Goal: Task Accomplishment & Management: Complete application form

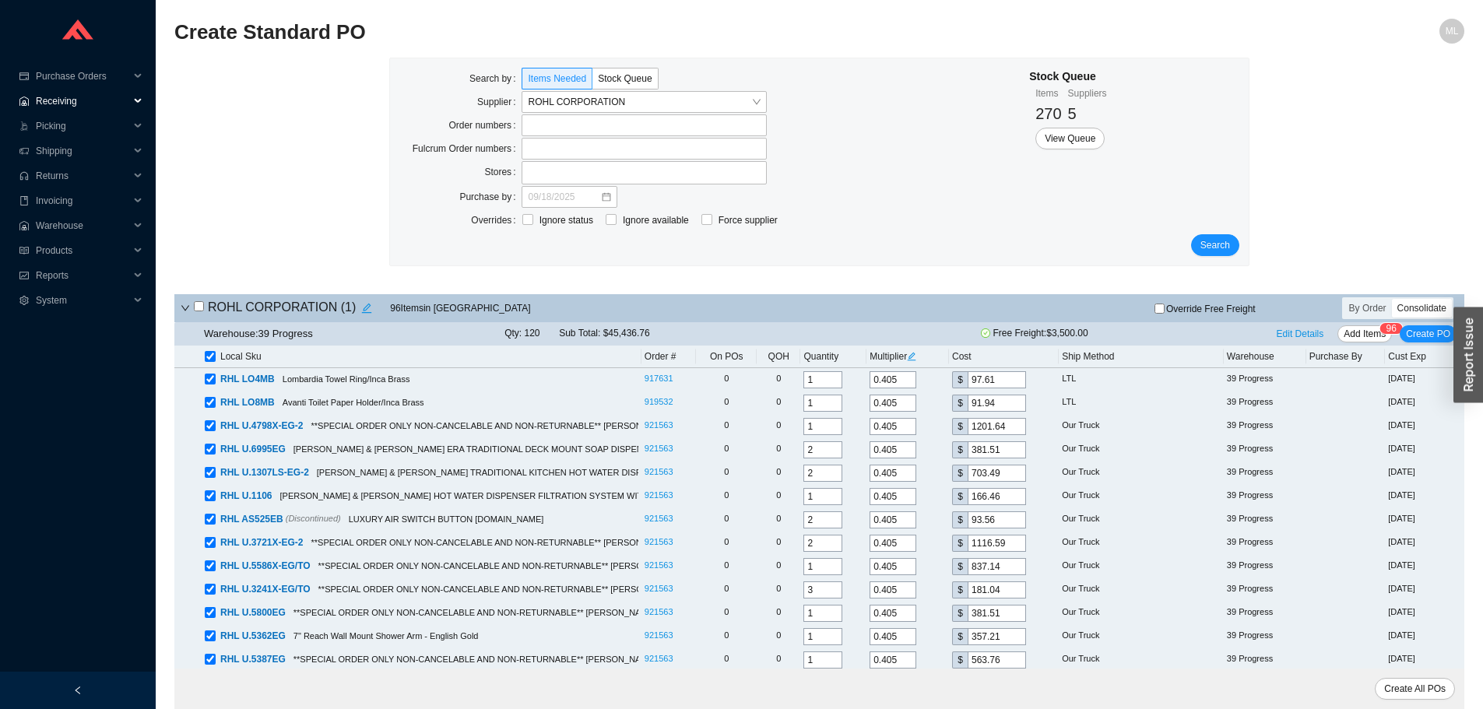
click at [57, 100] on span "Receiving" at bounding box center [82, 101] width 93 height 25
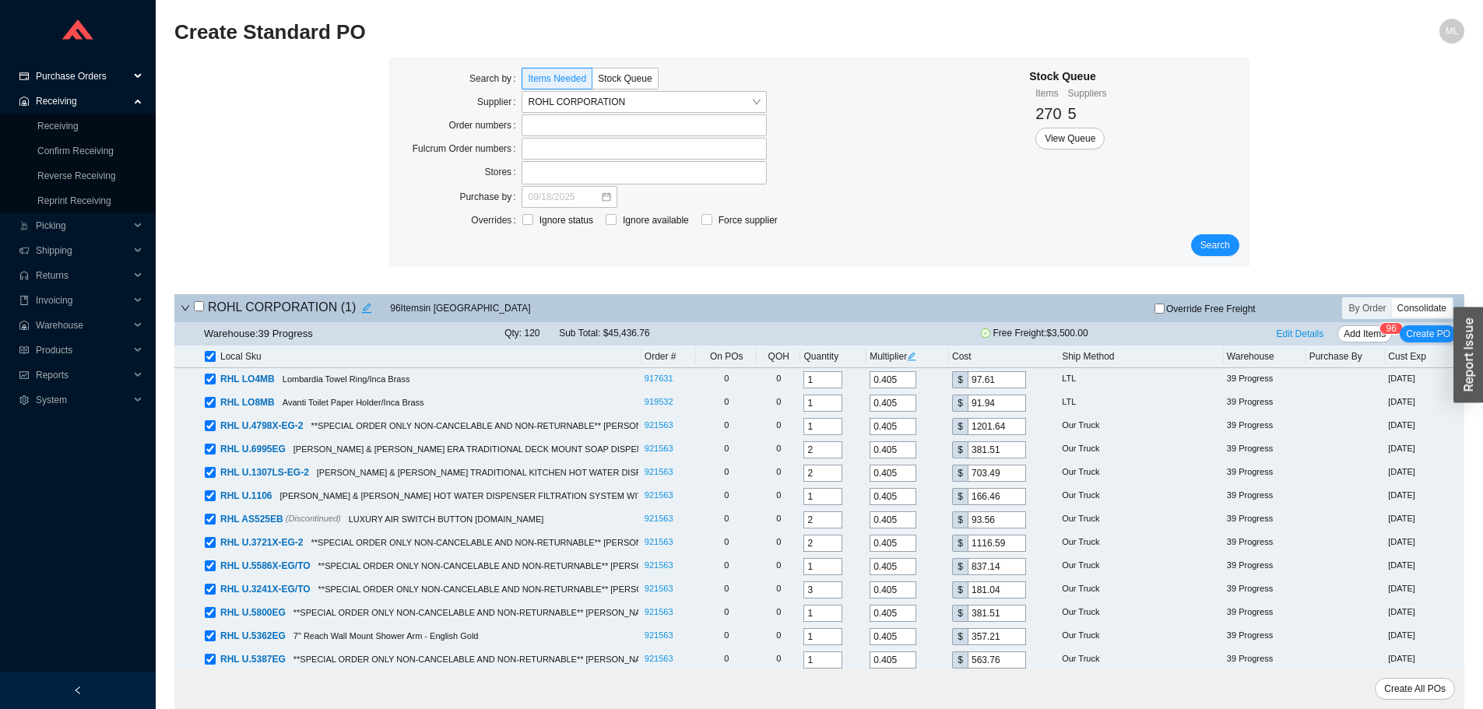
click at [78, 72] on span "Purchase Orders" at bounding box center [82, 76] width 93 height 25
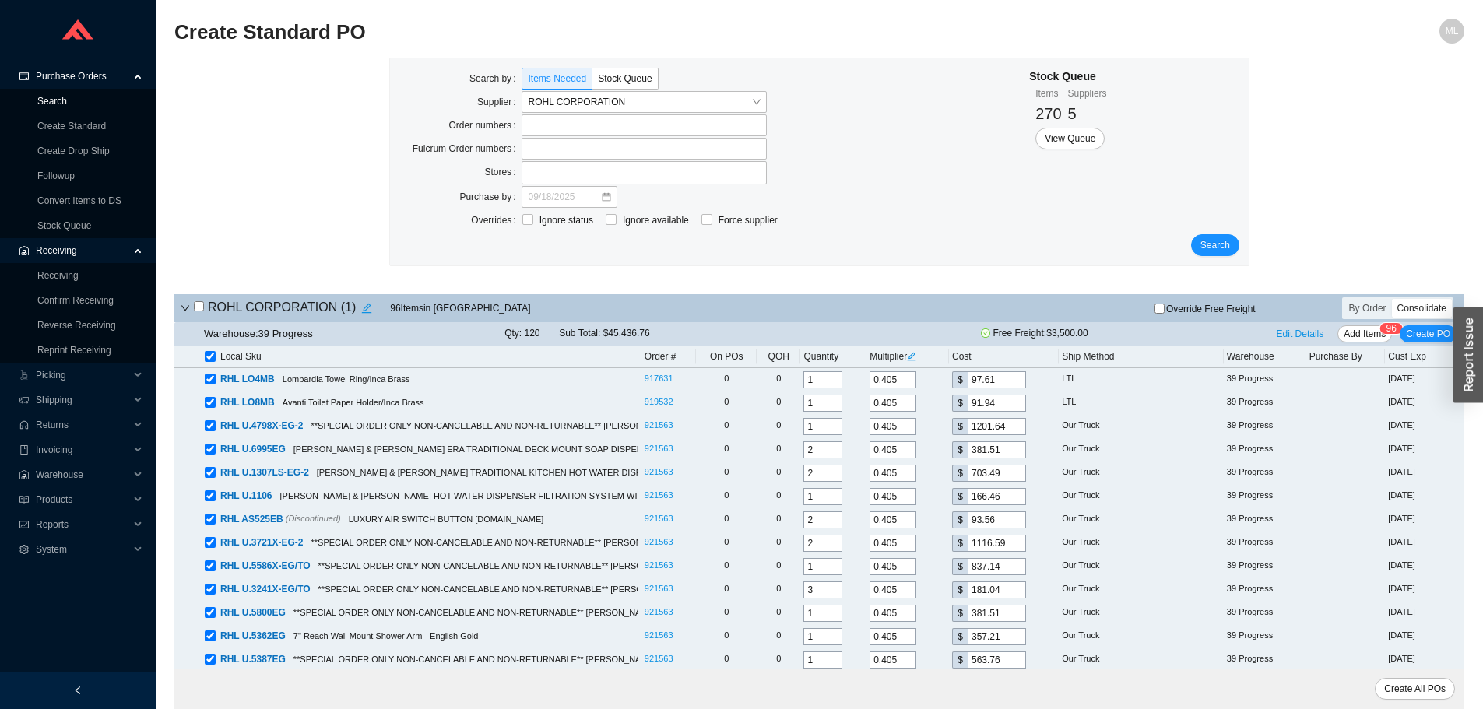
click at [56, 97] on link "Search" at bounding box center [52, 101] width 30 height 11
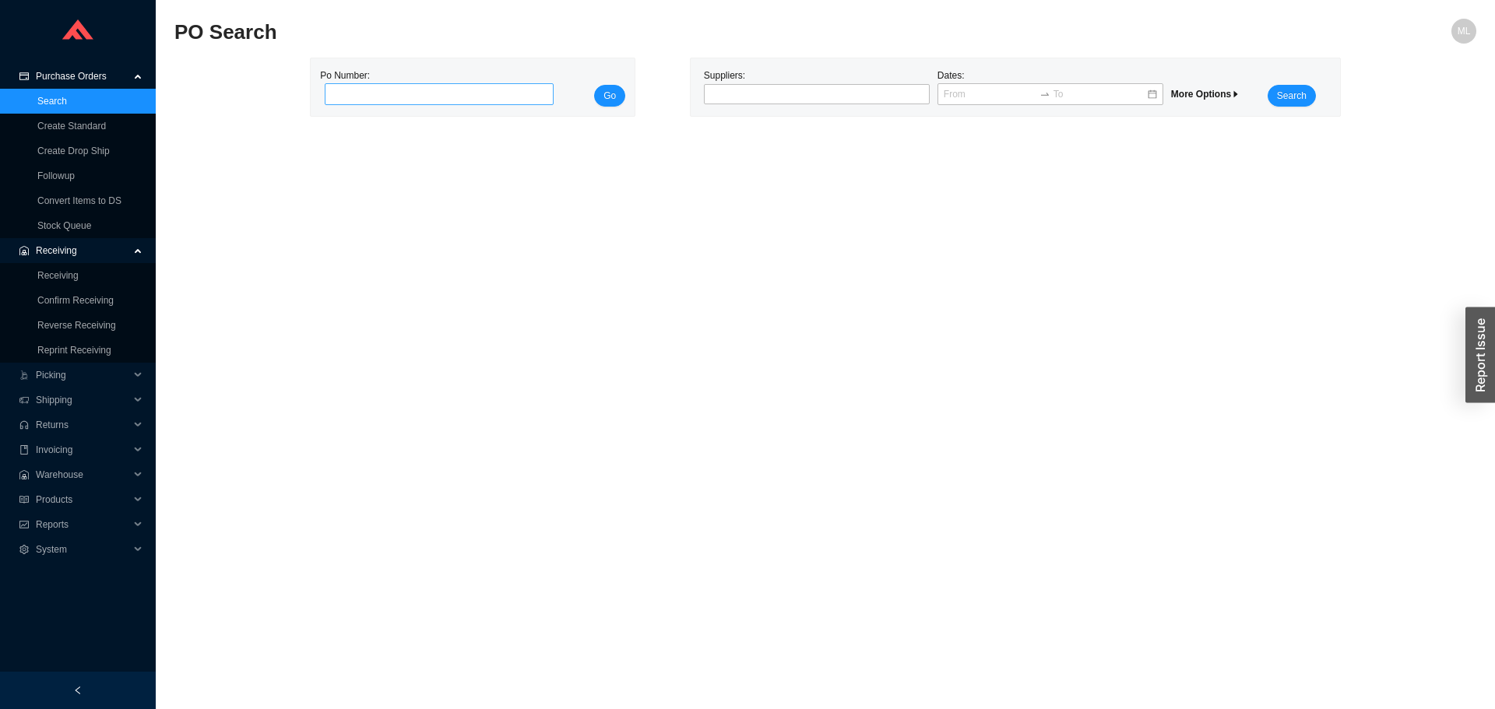
click at [385, 86] on input "tel" at bounding box center [439, 94] width 229 height 22
click at [1288, 93] on span "Search" at bounding box center [1292, 96] width 30 height 16
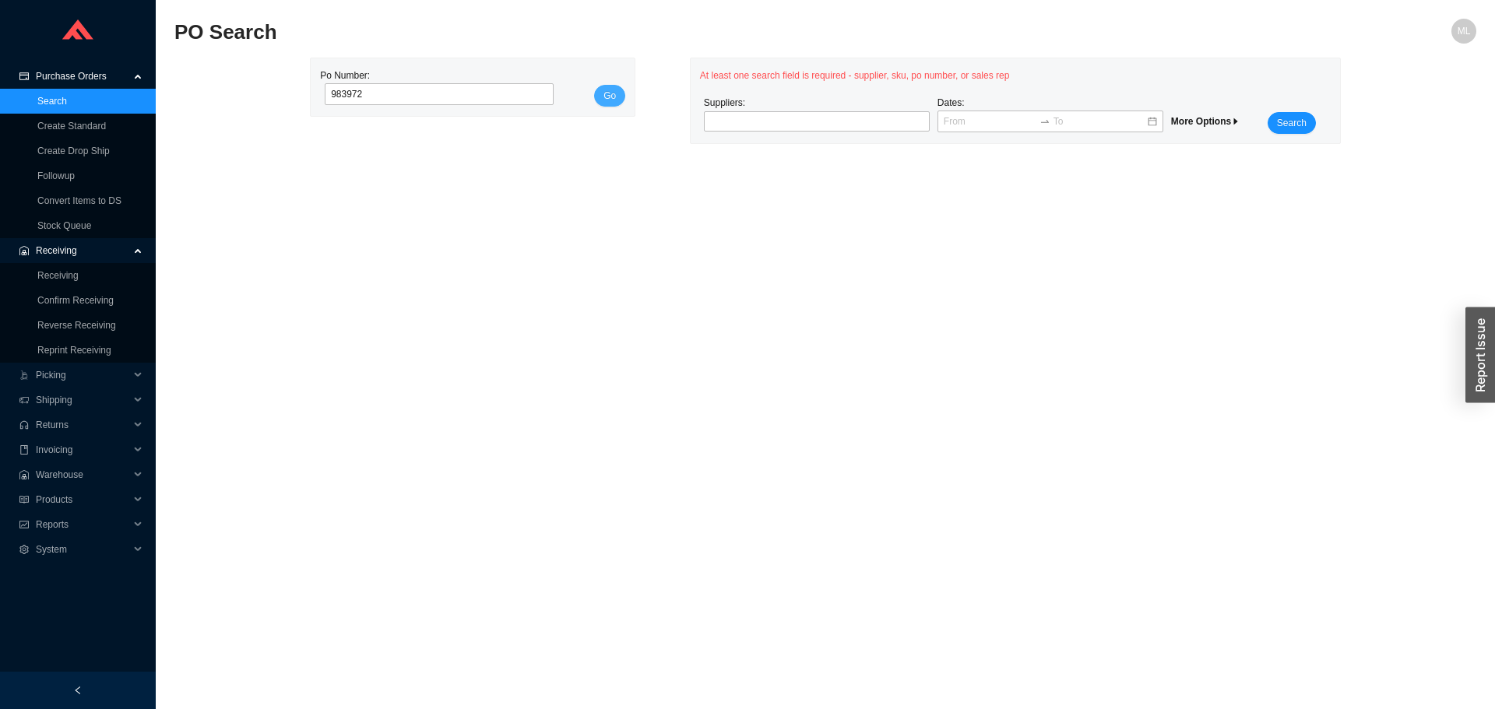
click at [615, 91] on span "Go" at bounding box center [609, 96] width 12 height 16
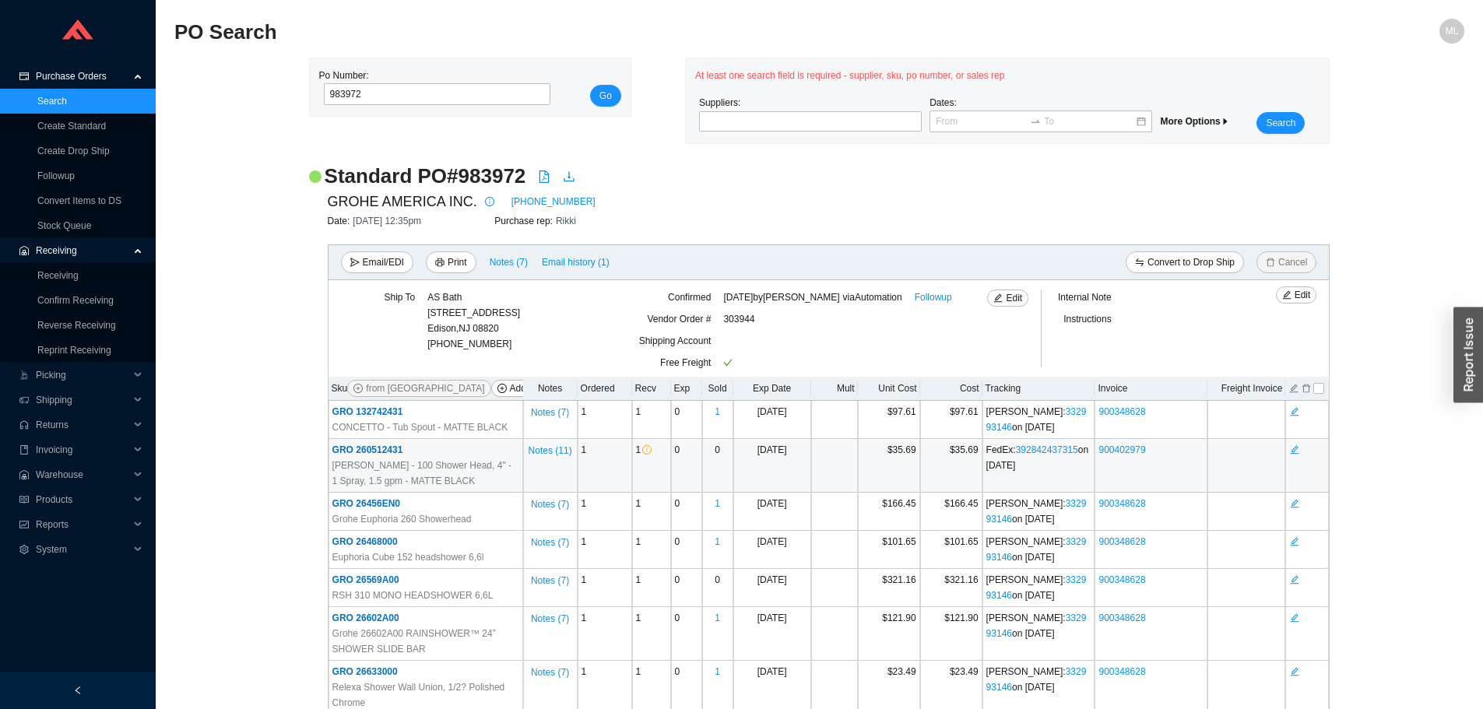
click at [382, 448] on span "GRO 260512431" at bounding box center [367, 450] width 71 height 11
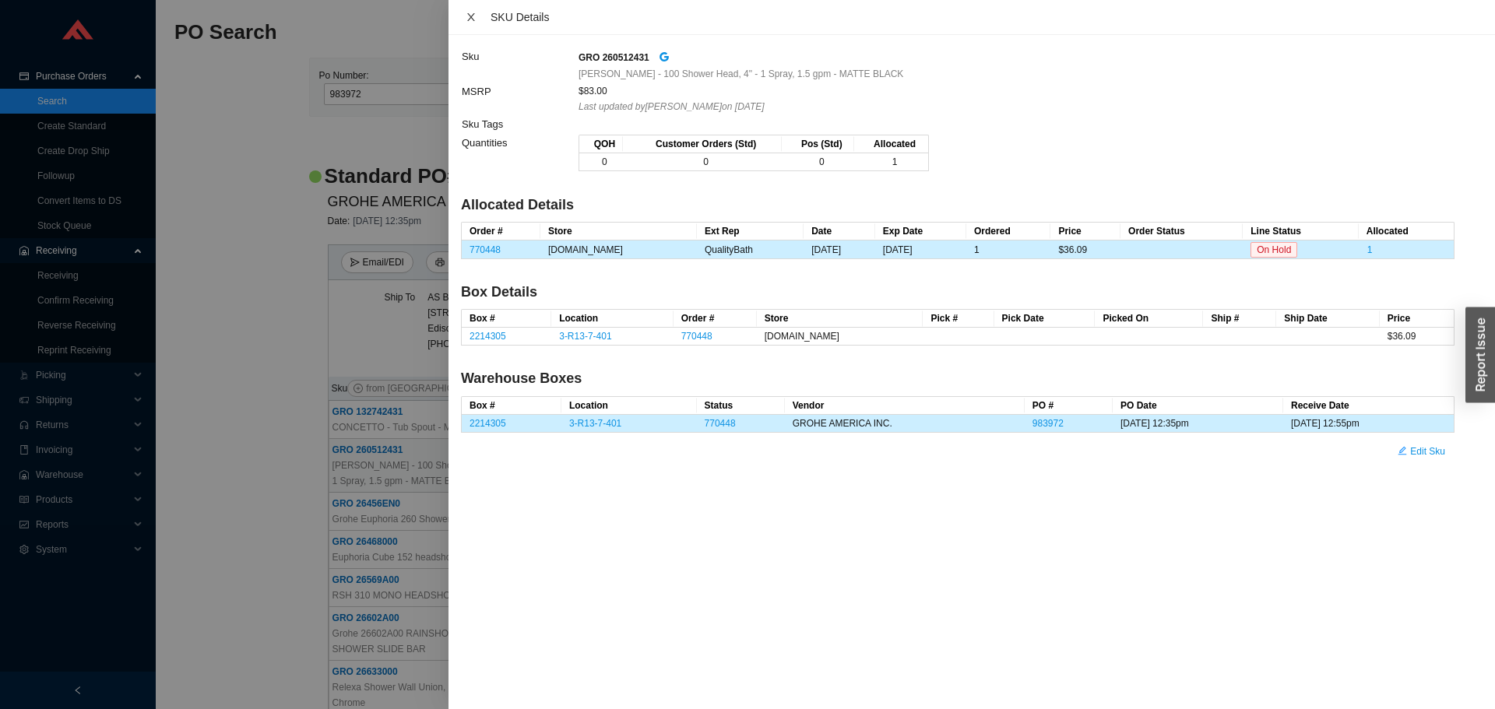
click at [473, 12] on icon "close" at bounding box center [471, 17] width 11 height 11
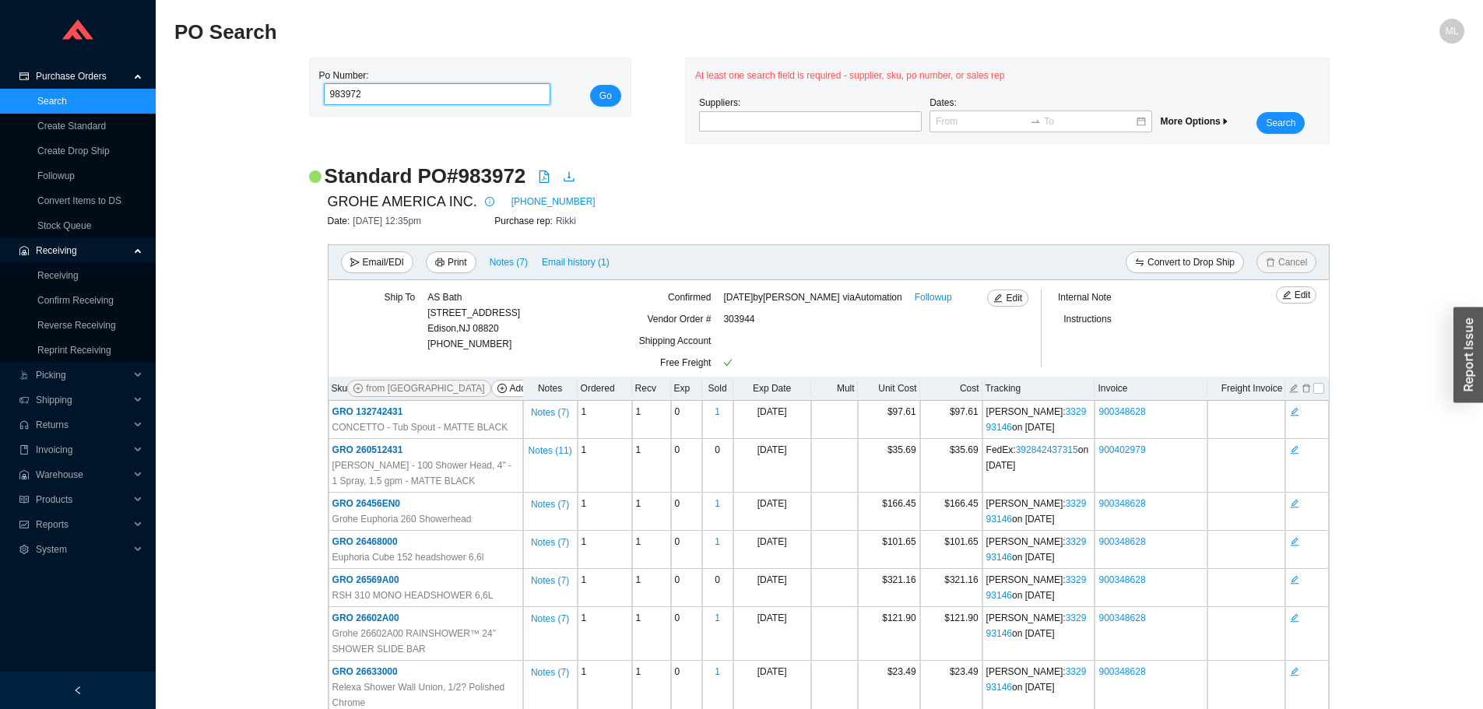
drag, startPoint x: 392, startPoint y: 99, endPoint x: 207, endPoint y: 103, distance: 185.3
click at [207, 103] on div "Po Number: 983972 Go At least one search field is required - supplier, sku, po …" at bounding box center [819, 101] width 1290 height 86
type input "986197"
click at [590, 85] on button "Go" at bounding box center [605, 96] width 31 height 22
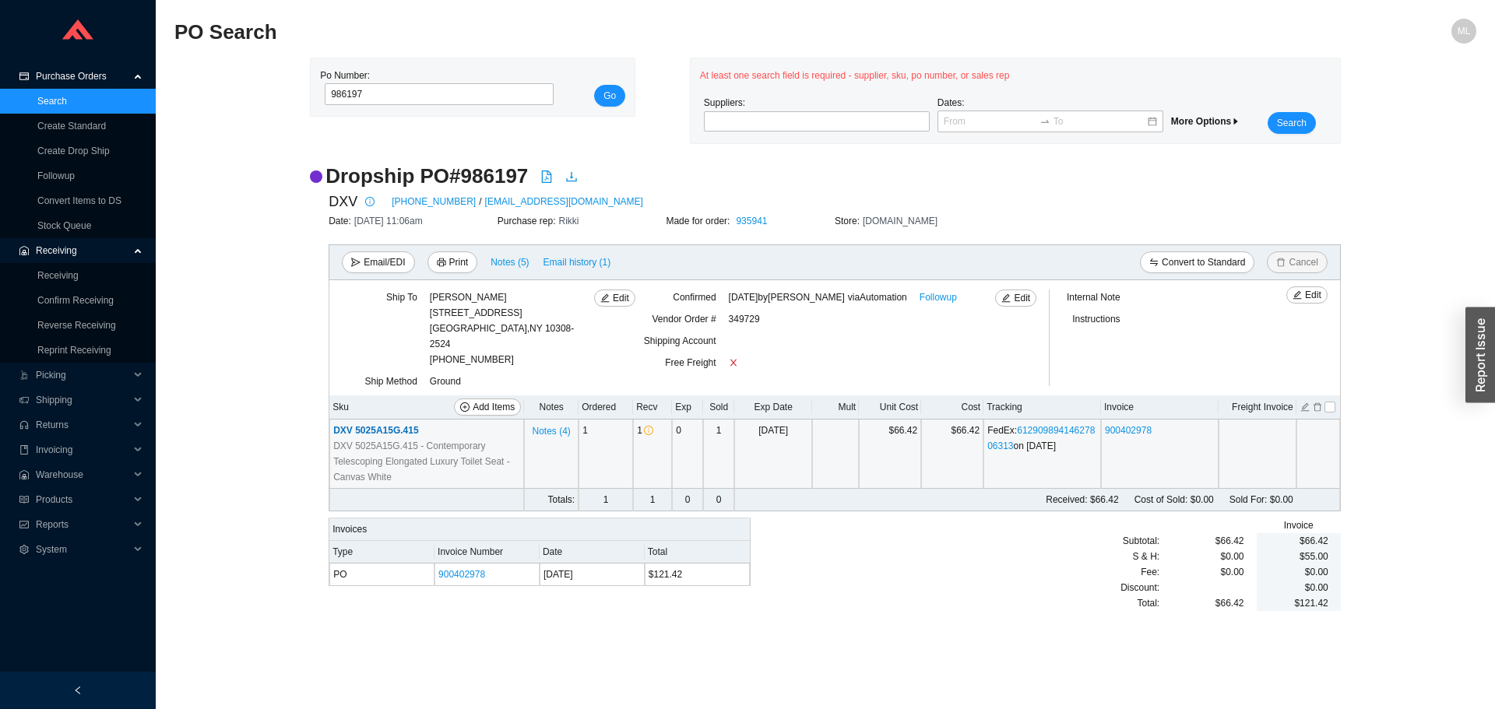
click at [378, 425] on span "DXV 5025A15G.415" at bounding box center [375, 430] width 85 height 11
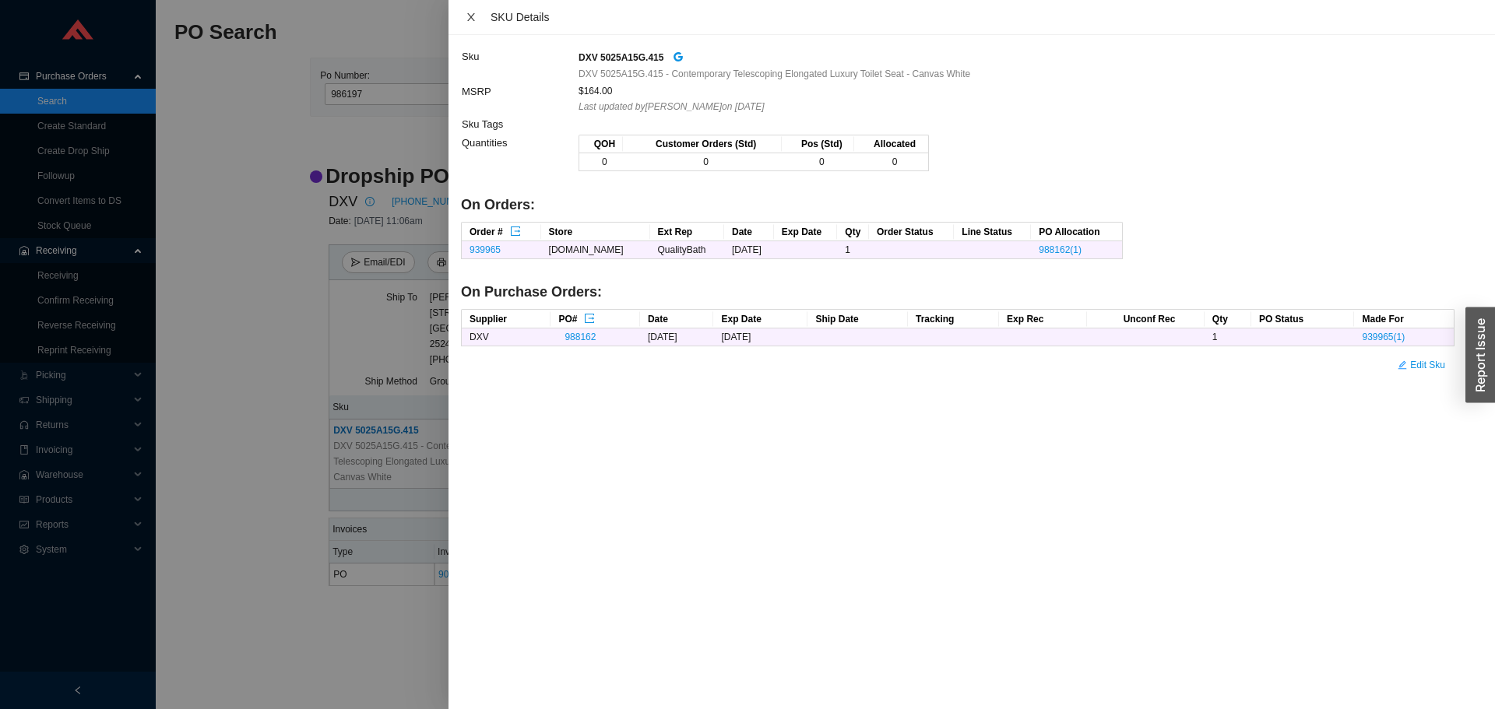
click at [467, 19] on icon "close" at bounding box center [471, 17] width 11 height 11
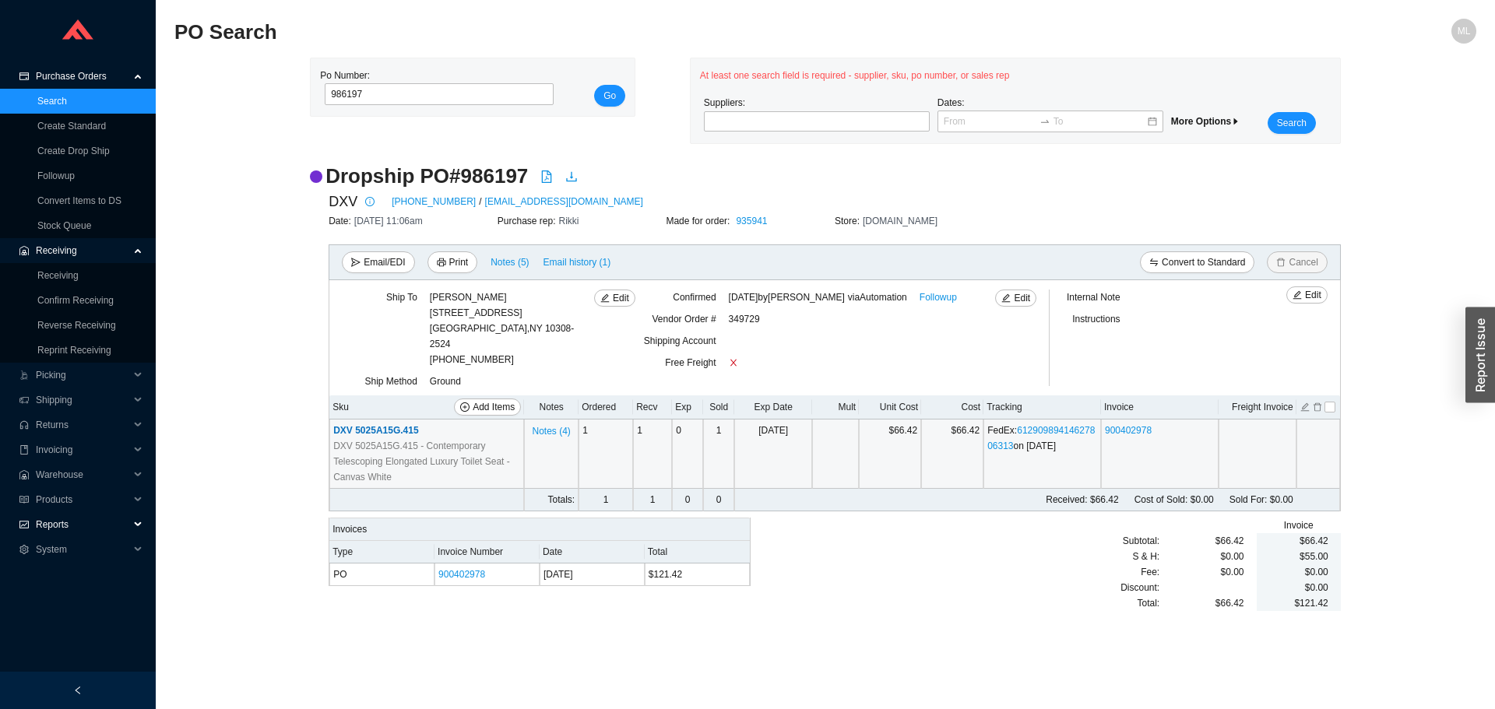
click at [56, 526] on span "Reports" at bounding box center [82, 524] width 93 height 25
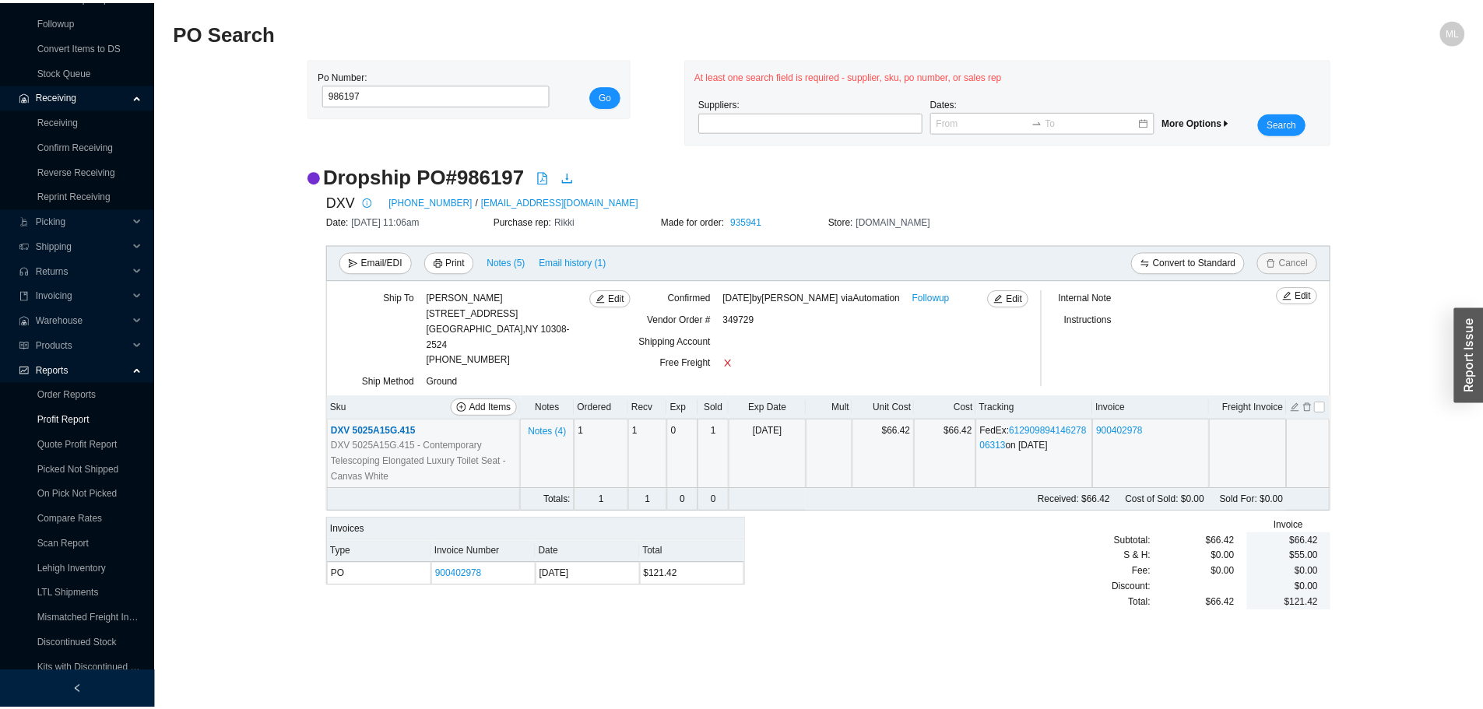
scroll to position [213, 0]
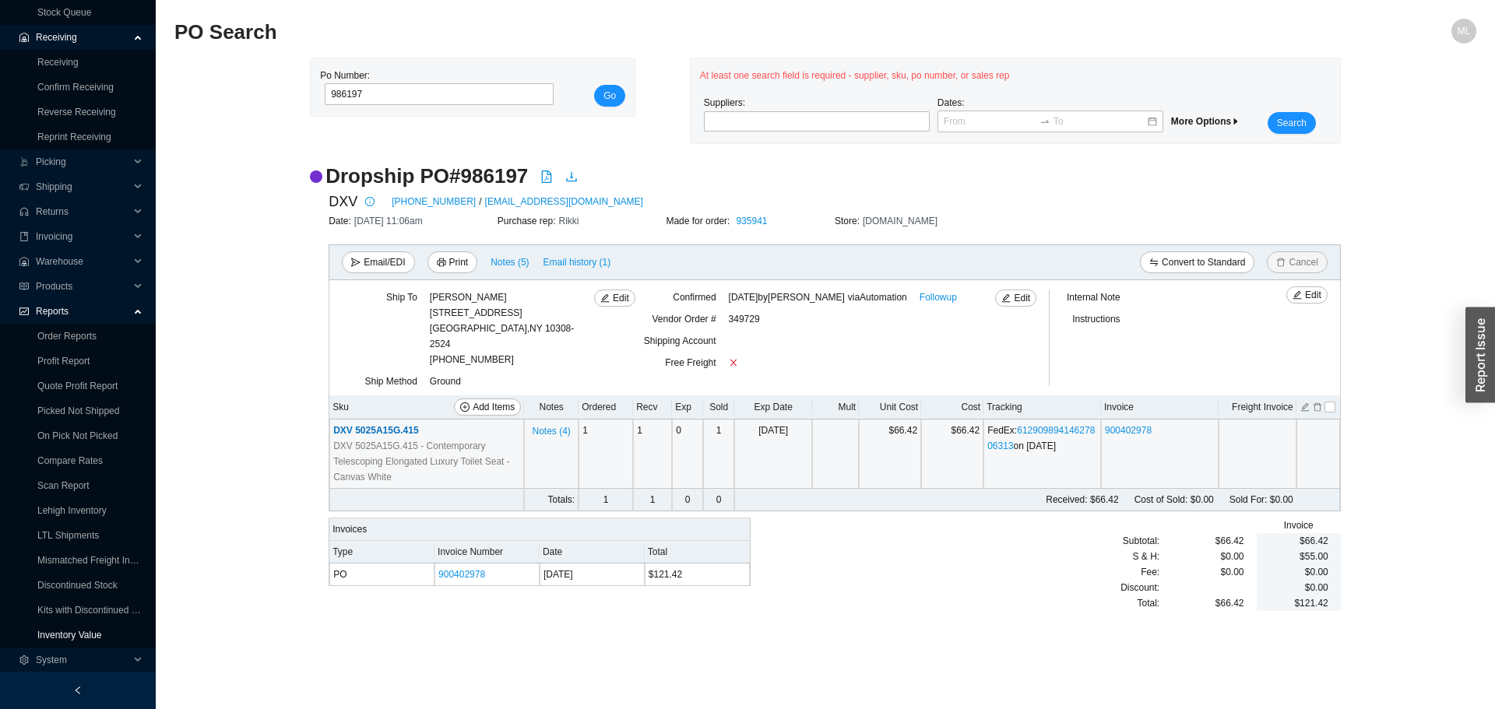
click at [73, 637] on link "Inventory Value" at bounding box center [69, 635] width 65 height 11
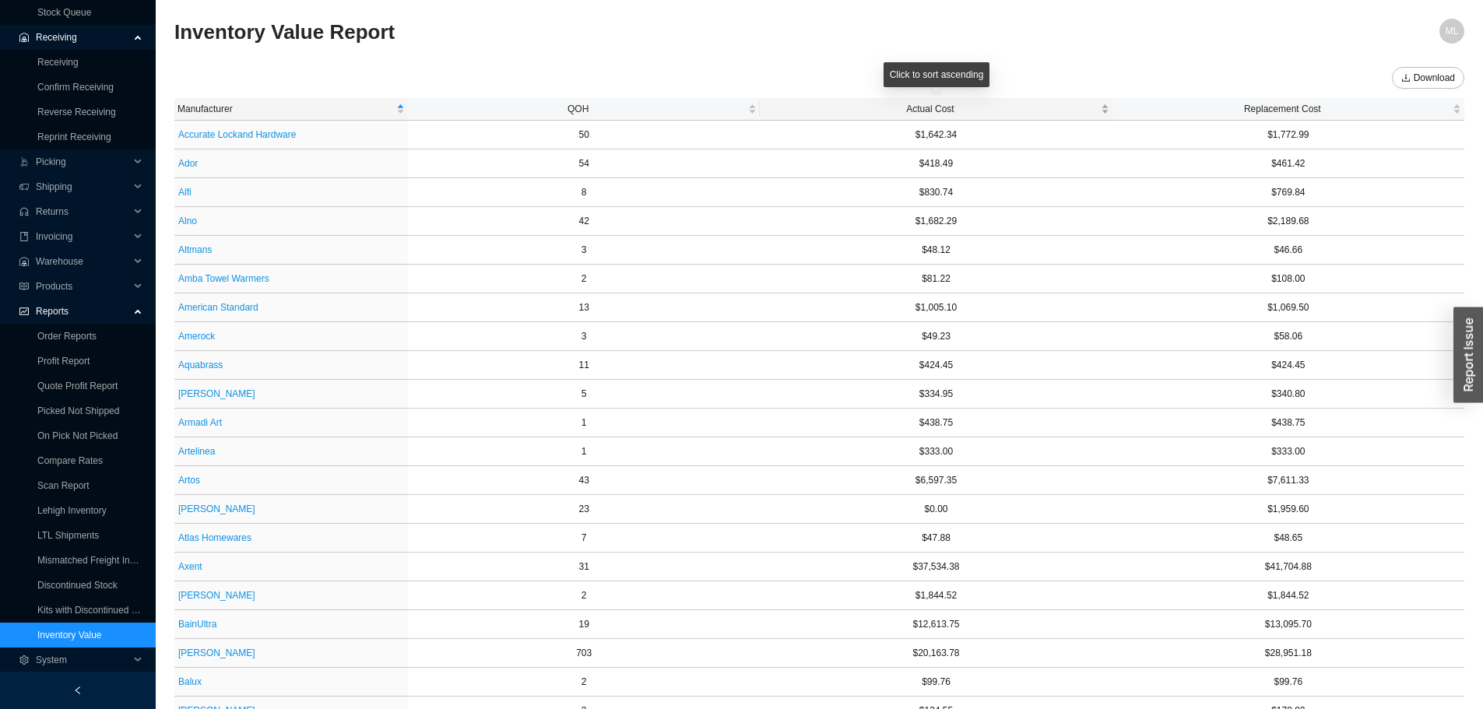
click at [929, 104] on span "Actual Cost" at bounding box center [930, 109] width 334 height 16
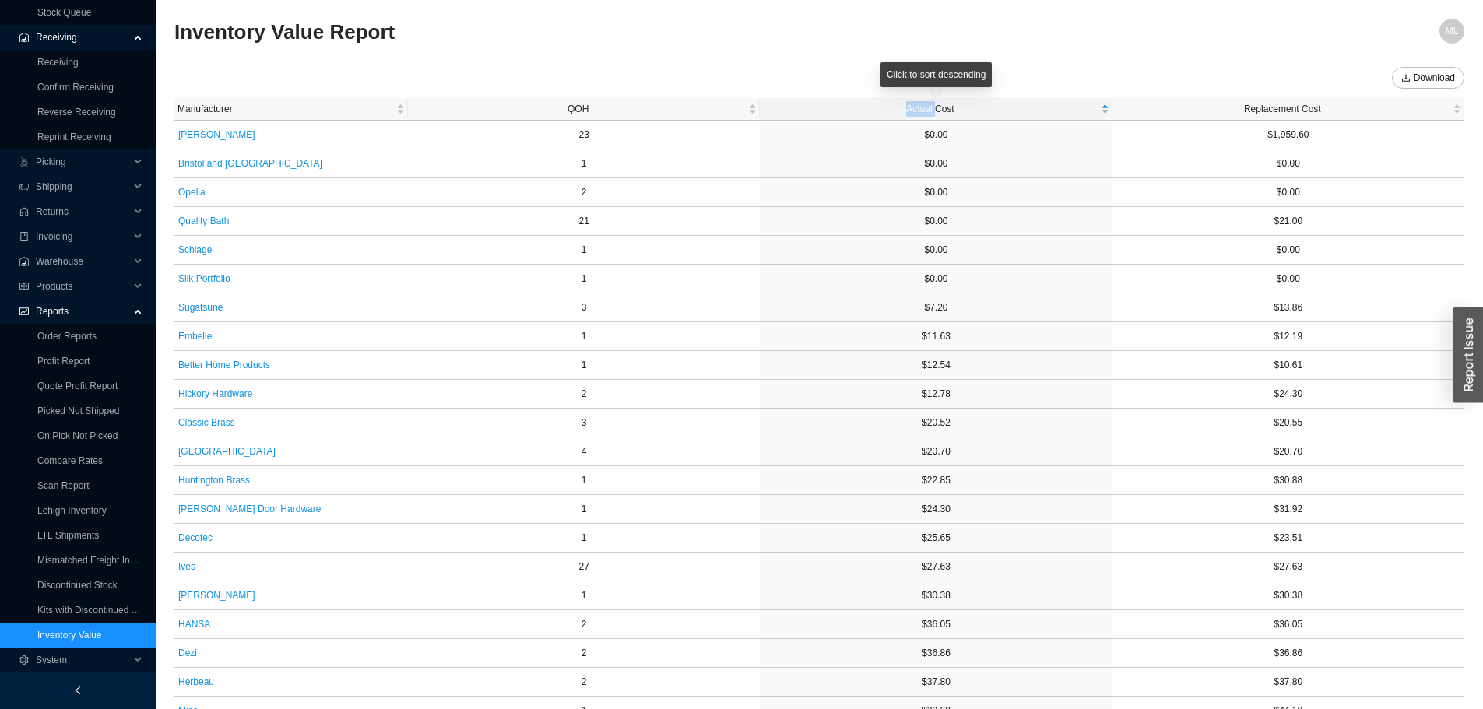
click at [929, 104] on span "Actual Cost" at bounding box center [930, 109] width 334 height 16
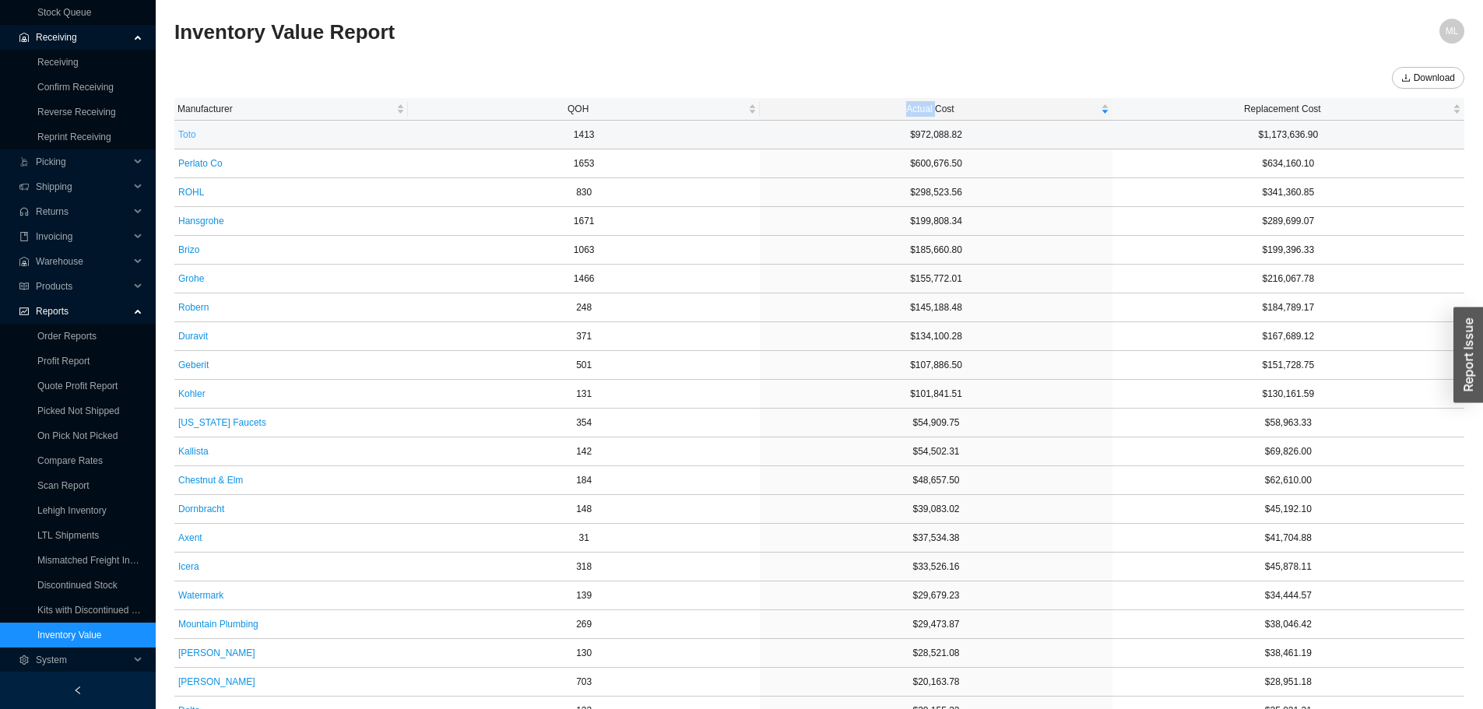
click at [187, 133] on span "Toto" at bounding box center [187, 135] width 18 height 16
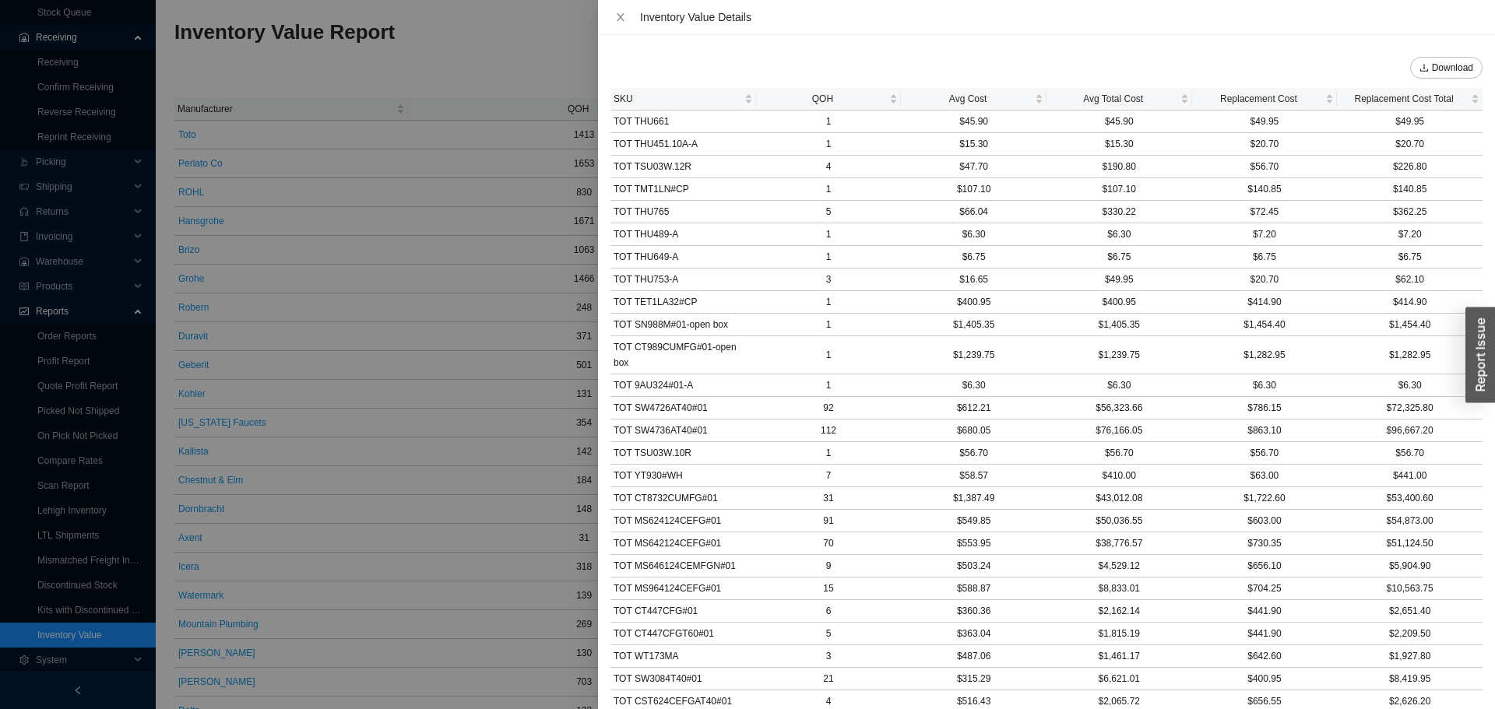
click at [969, 46] on div "Download SKU QOH Avg Cost Avg Total Cost Replacement Cost Replacement Cost Tota…" at bounding box center [1046, 372] width 897 height 674
click at [496, 60] on div at bounding box center [747, 354] width 1495 height 709
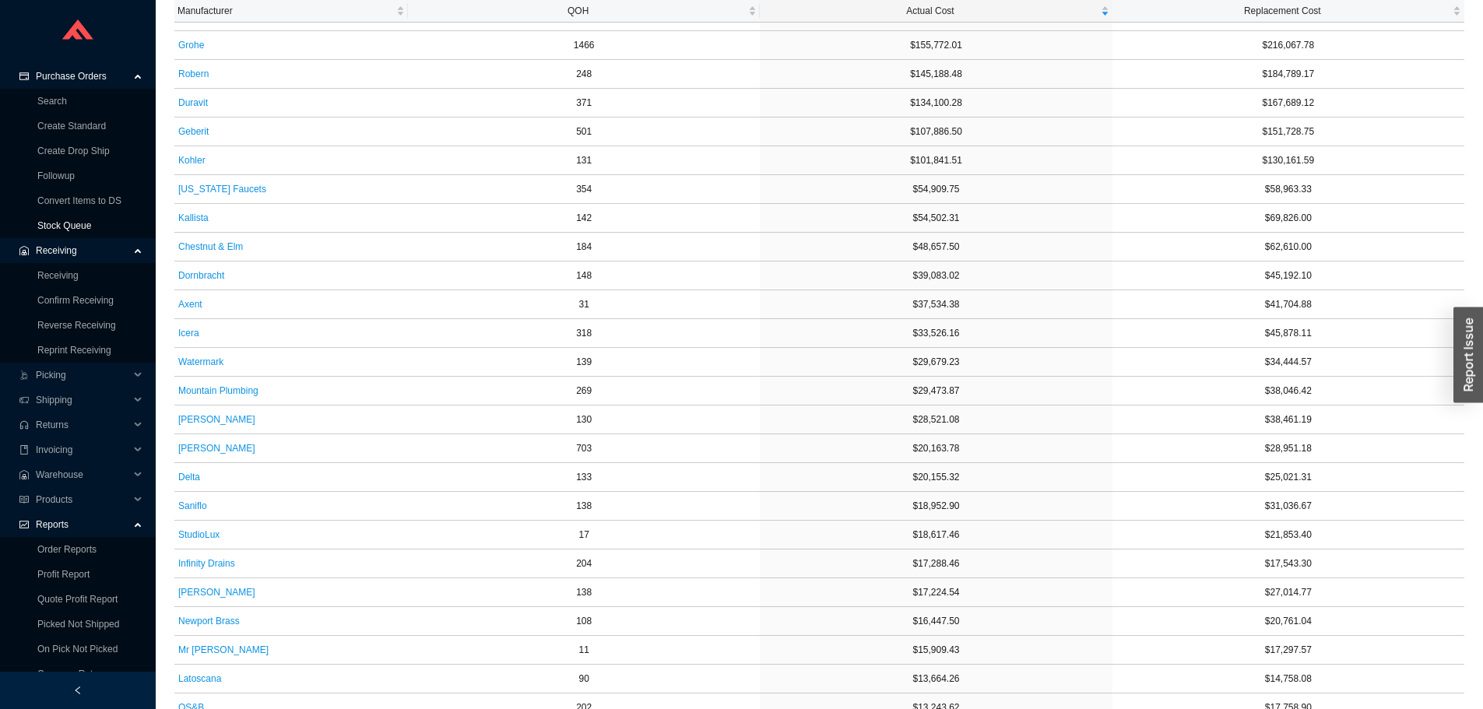
click at [76, 224] on link "Stock Queue" at bounding box center [64, 225] width 54 height 11
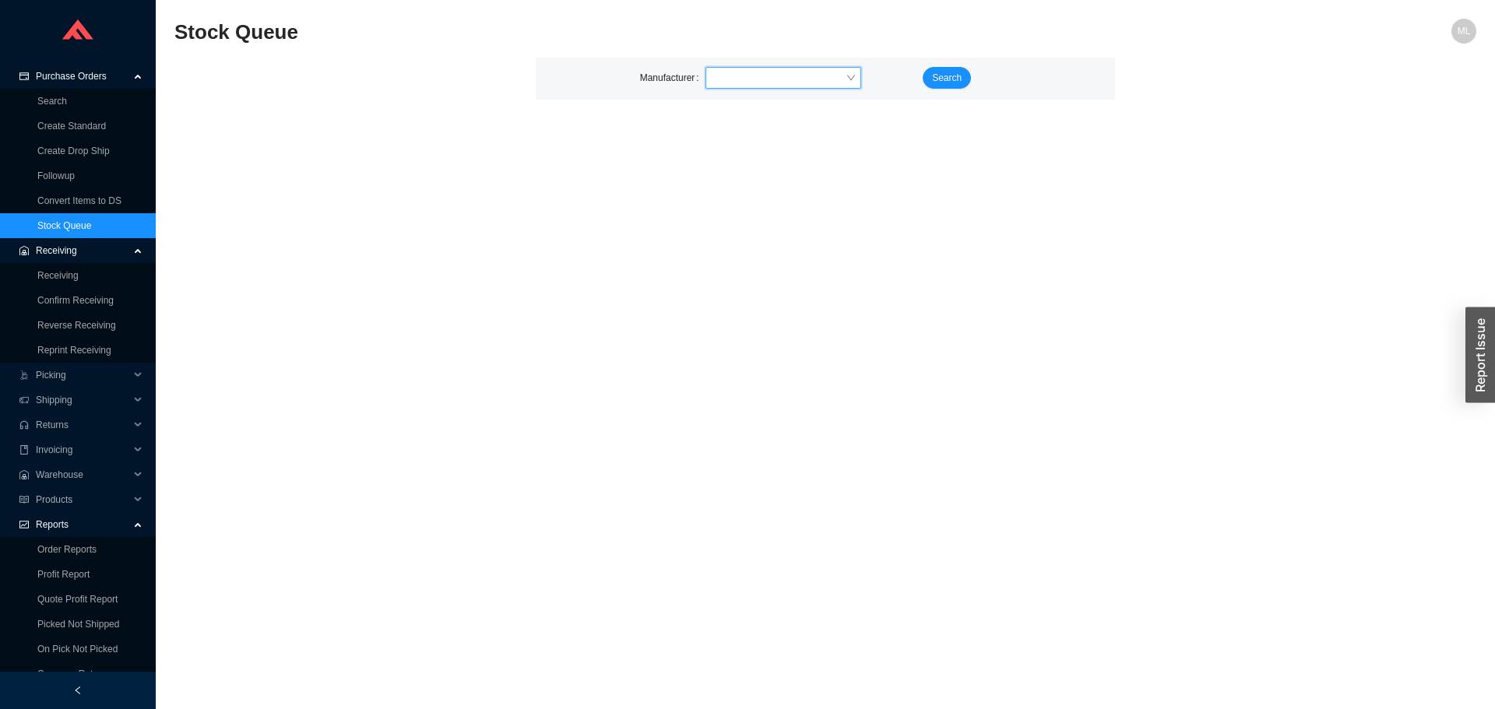
click at [782, 78] on input "search" at bounding box center [779, 78] width 134 height 20
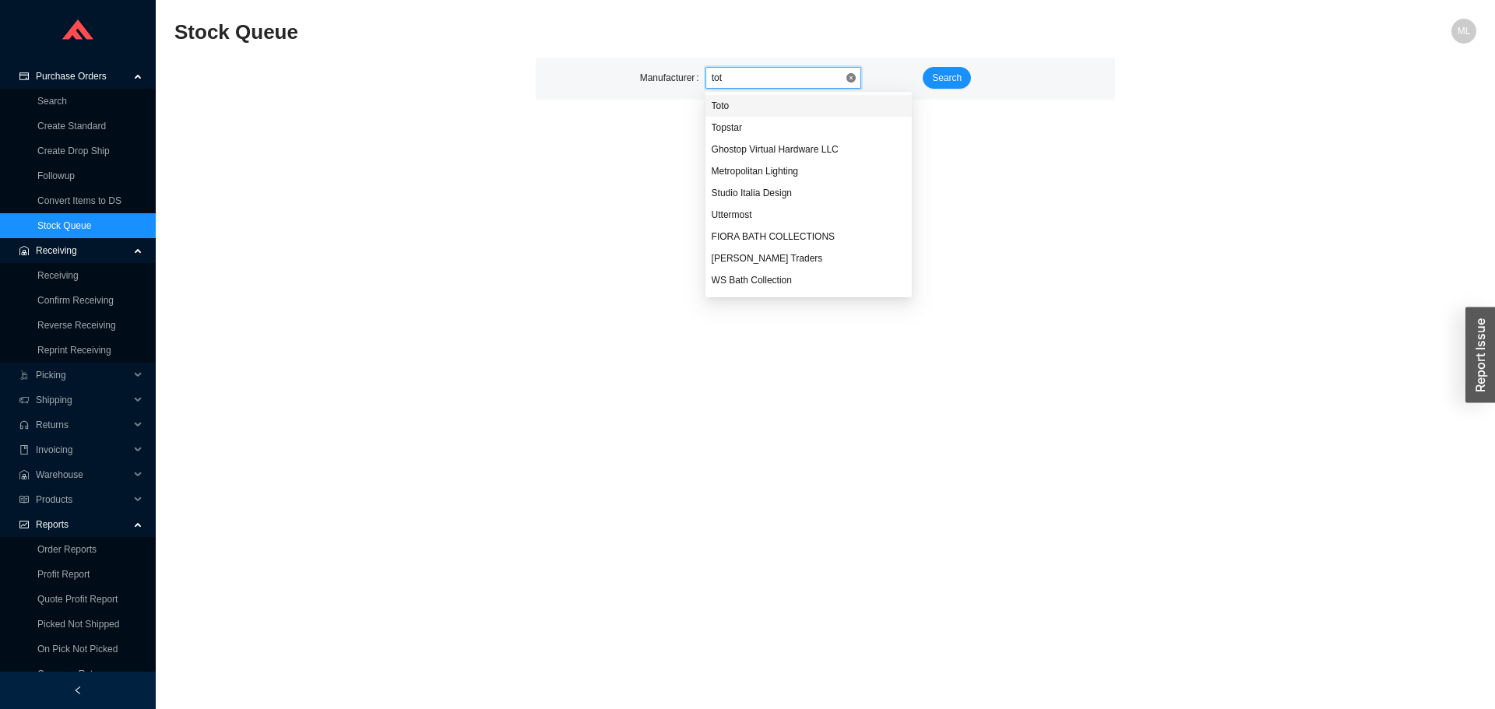
type input "toto"
click at [753, 99] on div "Toto" at bounding box center [783, 106] width 143 height 14
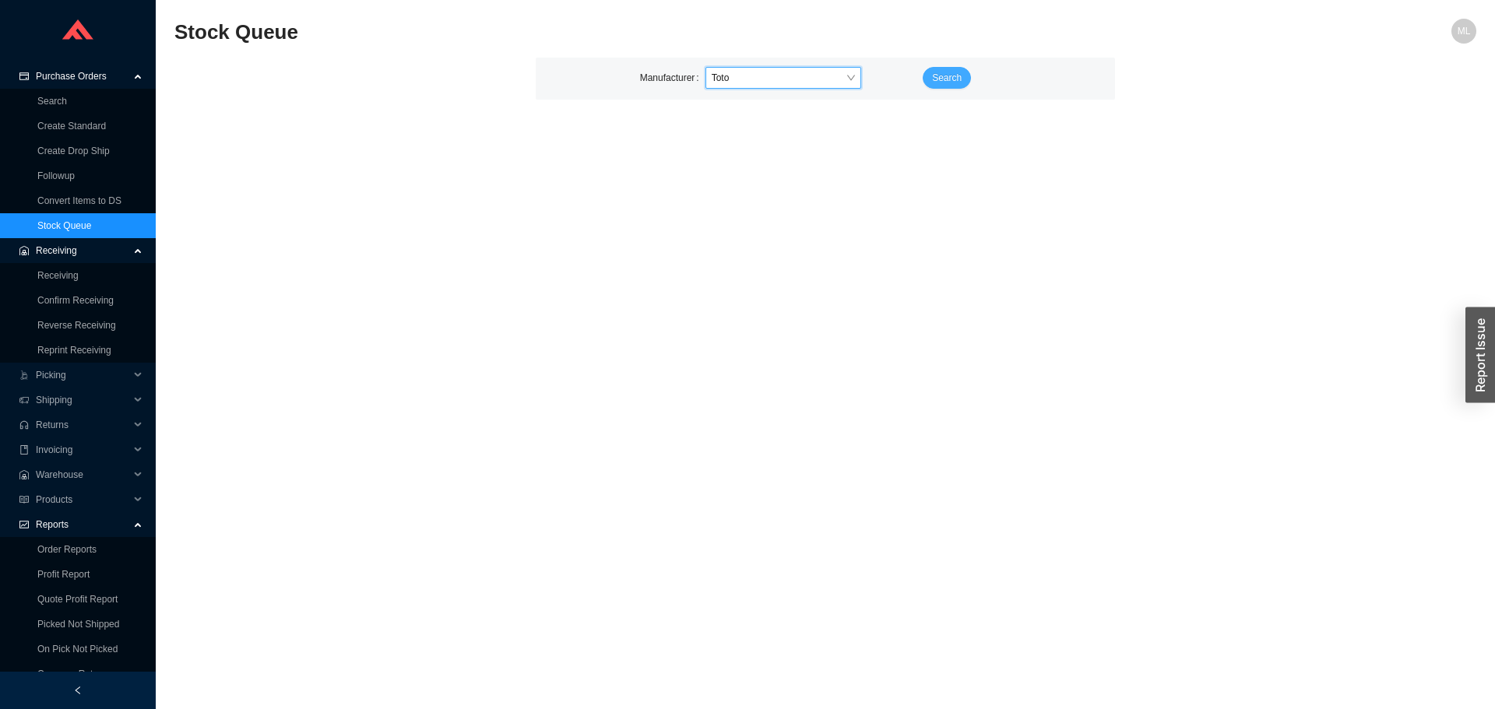
click at [948, 77] on span "Search" at bounding box center [947, 78] width 30 height 16
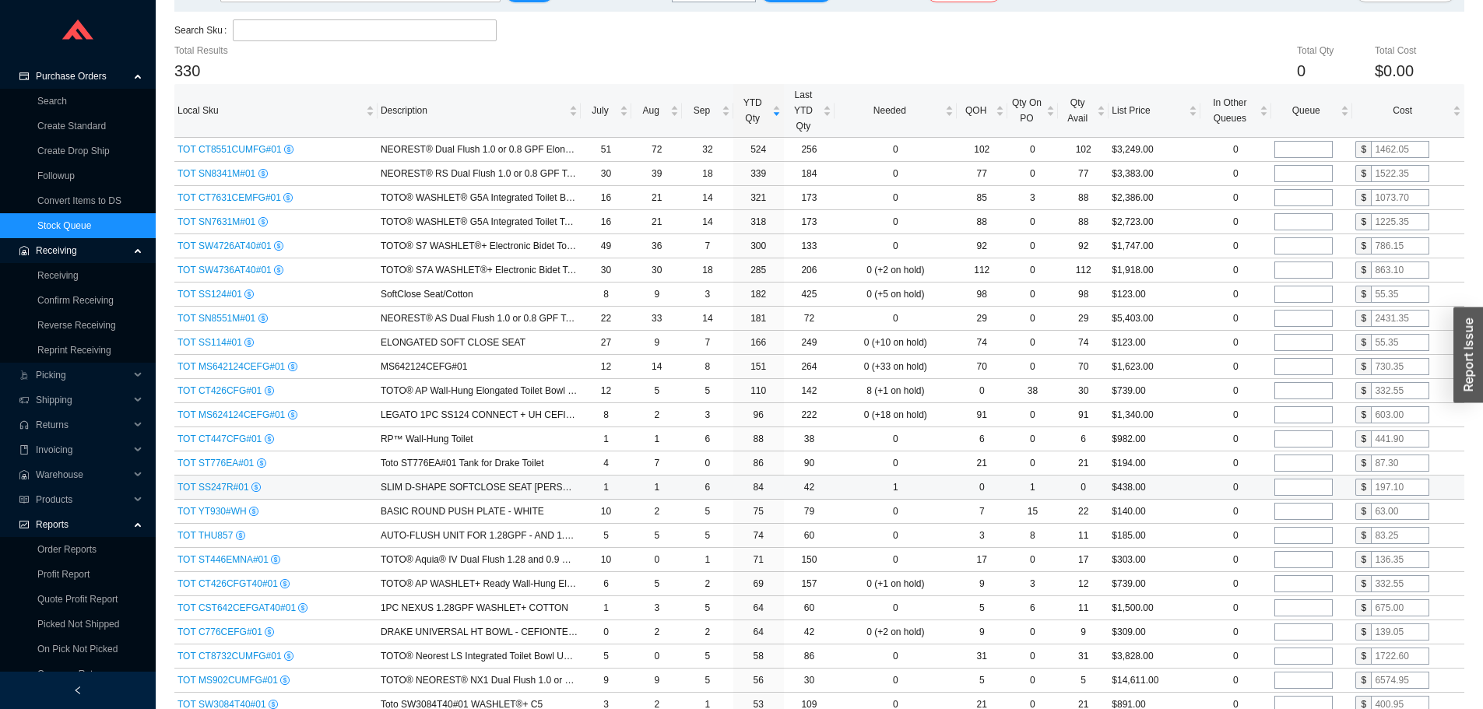
scroll to position [156, 0]
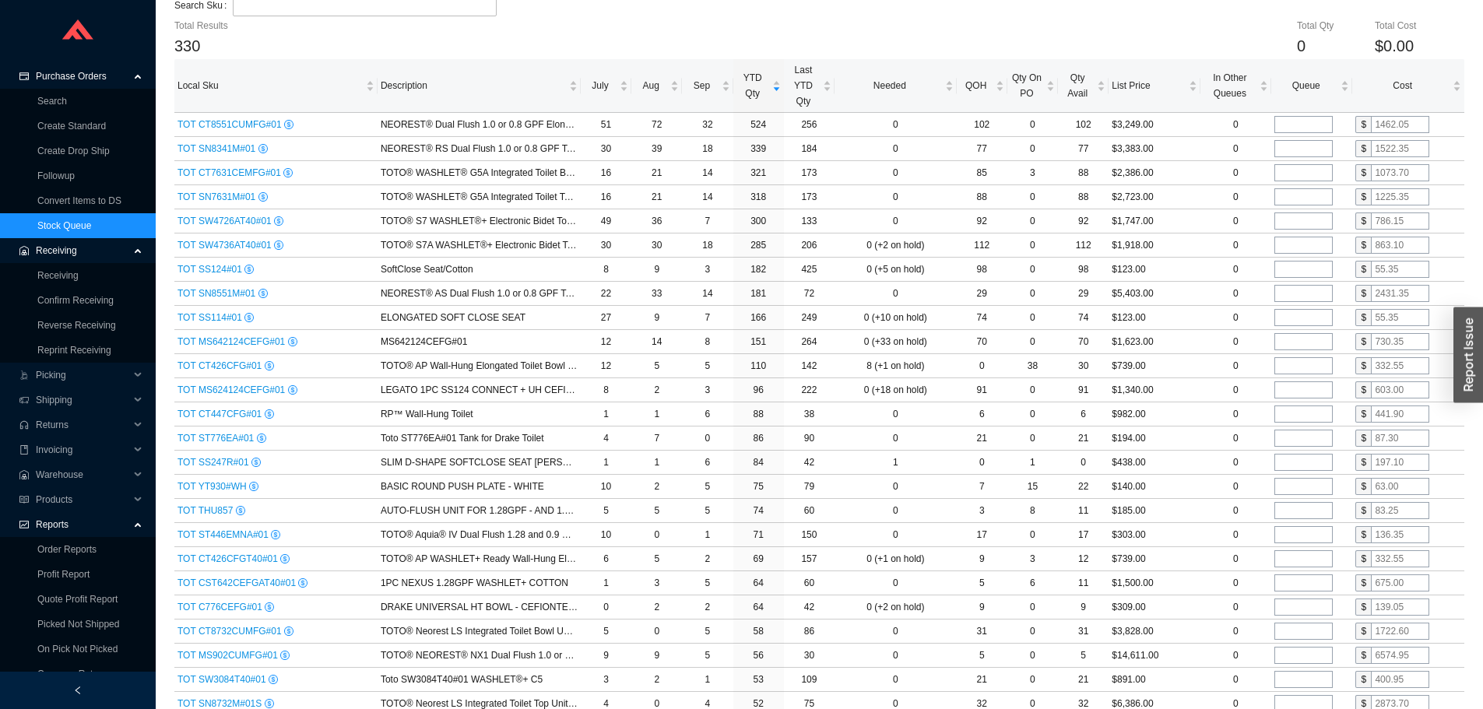
click at [1120, 26] on div "Total Qty 0 Total Cost $0.00" at bounding box center [926, 38] width 1075 height 41
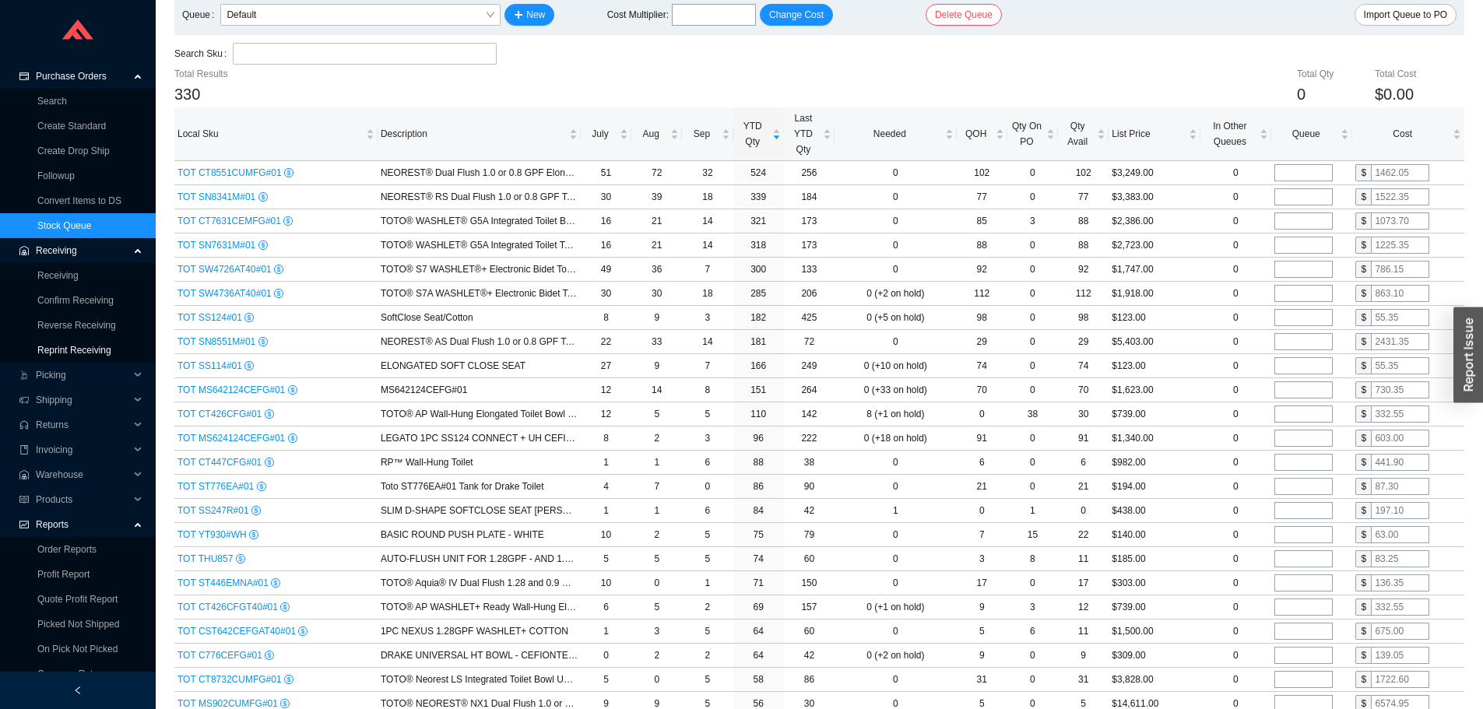
scroll to position [0, 0]
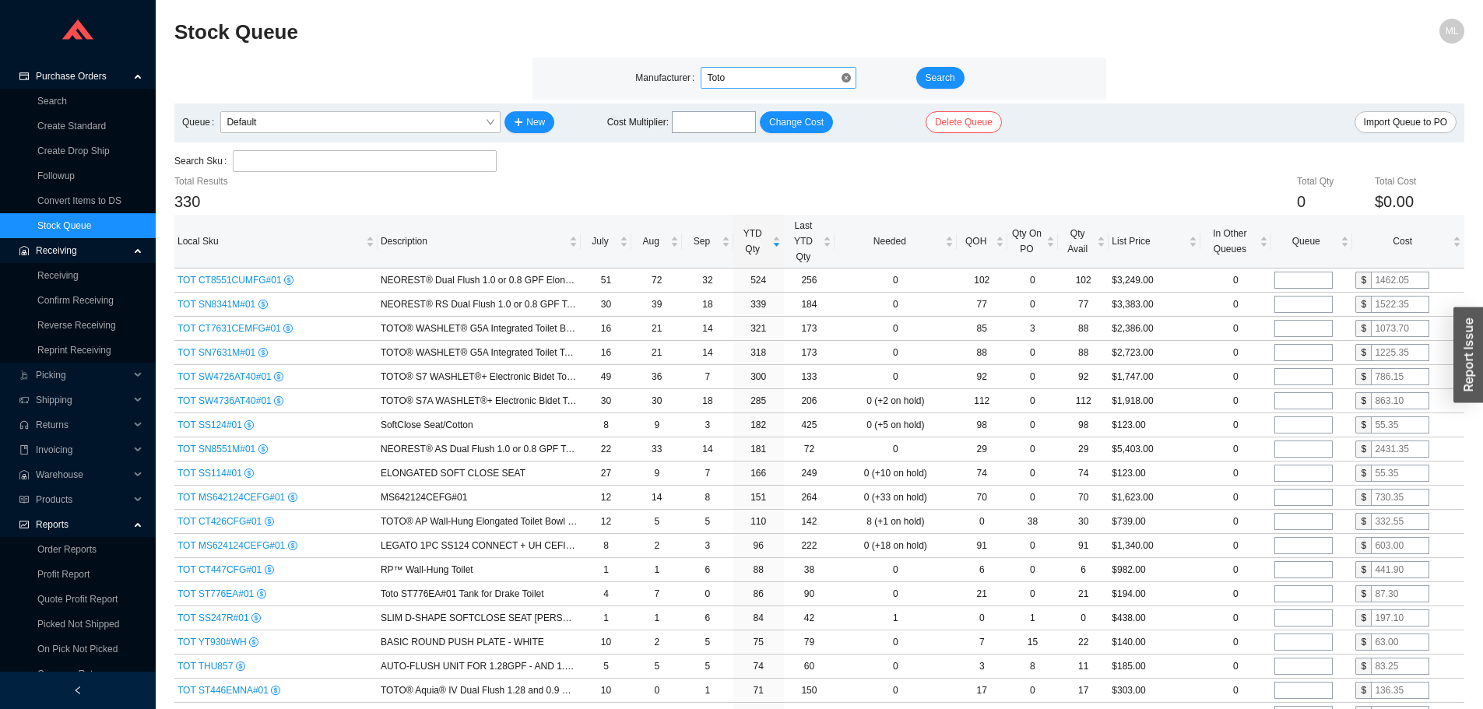
click at [744, 79] on span "Toto" at bounding box center [778, 78] width 143 height 20
type input "phylr"
click at [733, 104] on div "Phylrich" at bounding box center [778, 106] width 143 height 14
click at [931, 74] on span "Search" at bounding box center [941, 78] width 30 height 16
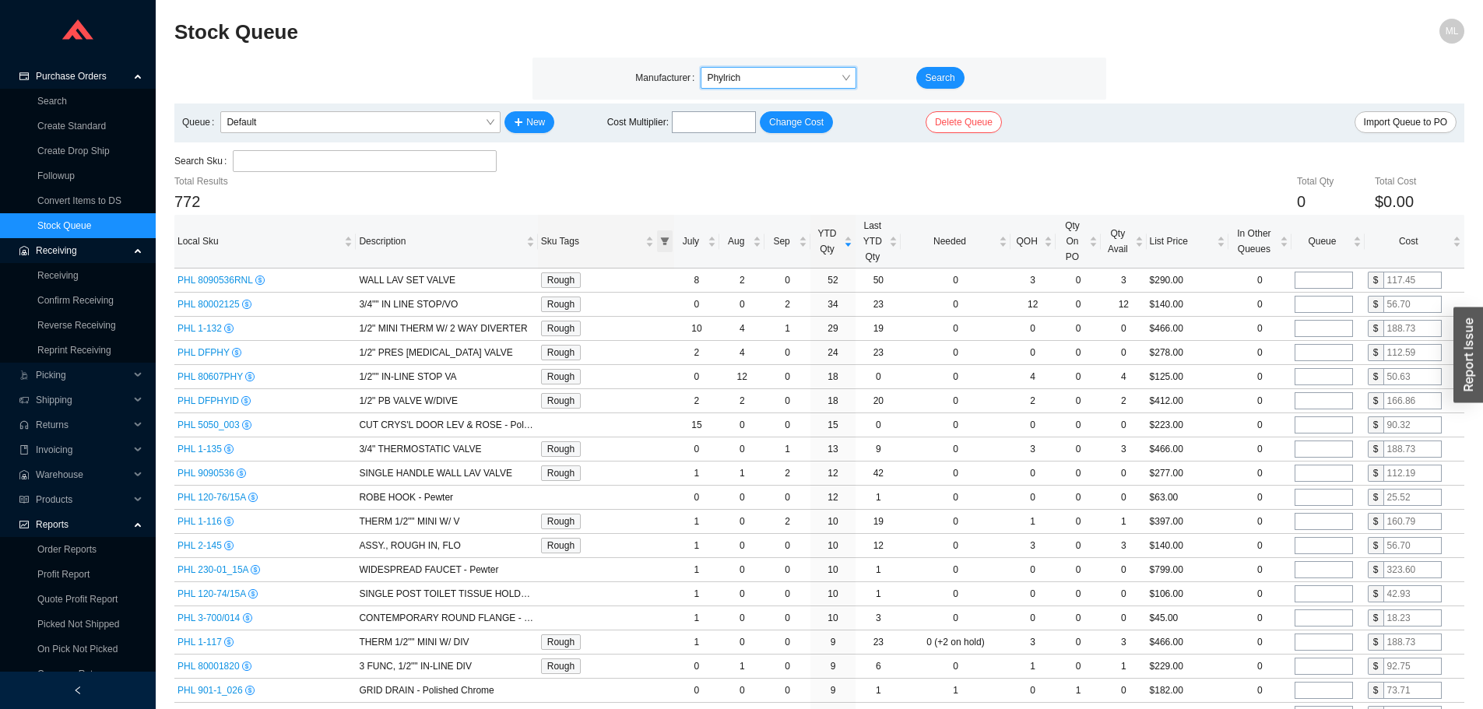
click at [666, 244] on icon "filter" at bounding box center [664, 242] width 9 height 8
click at [543, 304] on input "checkbox" at bounding box center [538, 305] width 11 height 11
checkbox input "true"
click at [656, 330] on span "OK" at bounding box center [652, 334] width 13 height 16
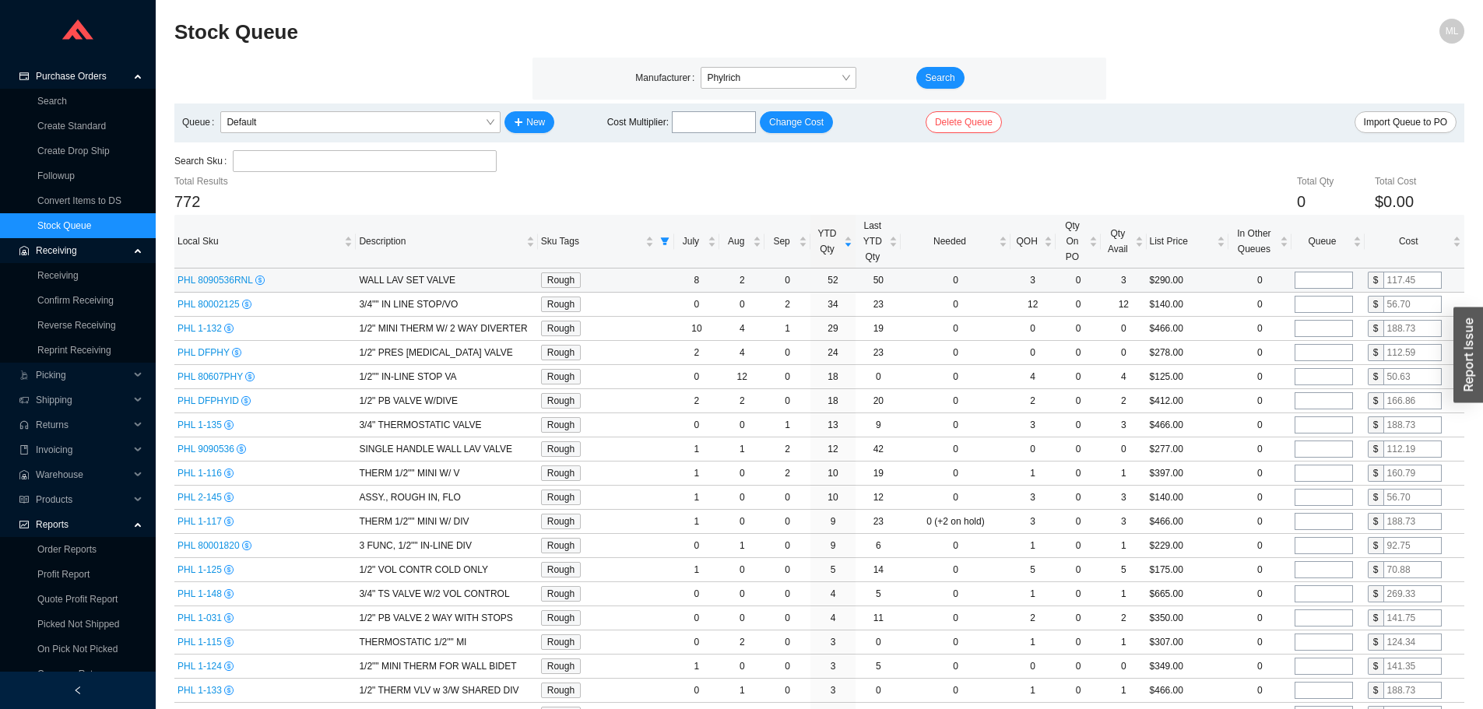
click at [1332, 278] on input "tel" at bounding box center [1324, 280] width 58 height 17
type input "7"
click at [1150, 160] on div "Search Sku" at bounding box center [819, 161] width 1290 height 23
click at [1315, 329] on input "tel" at bounding box center [1324, 328] width 58 height 17
type input "5"
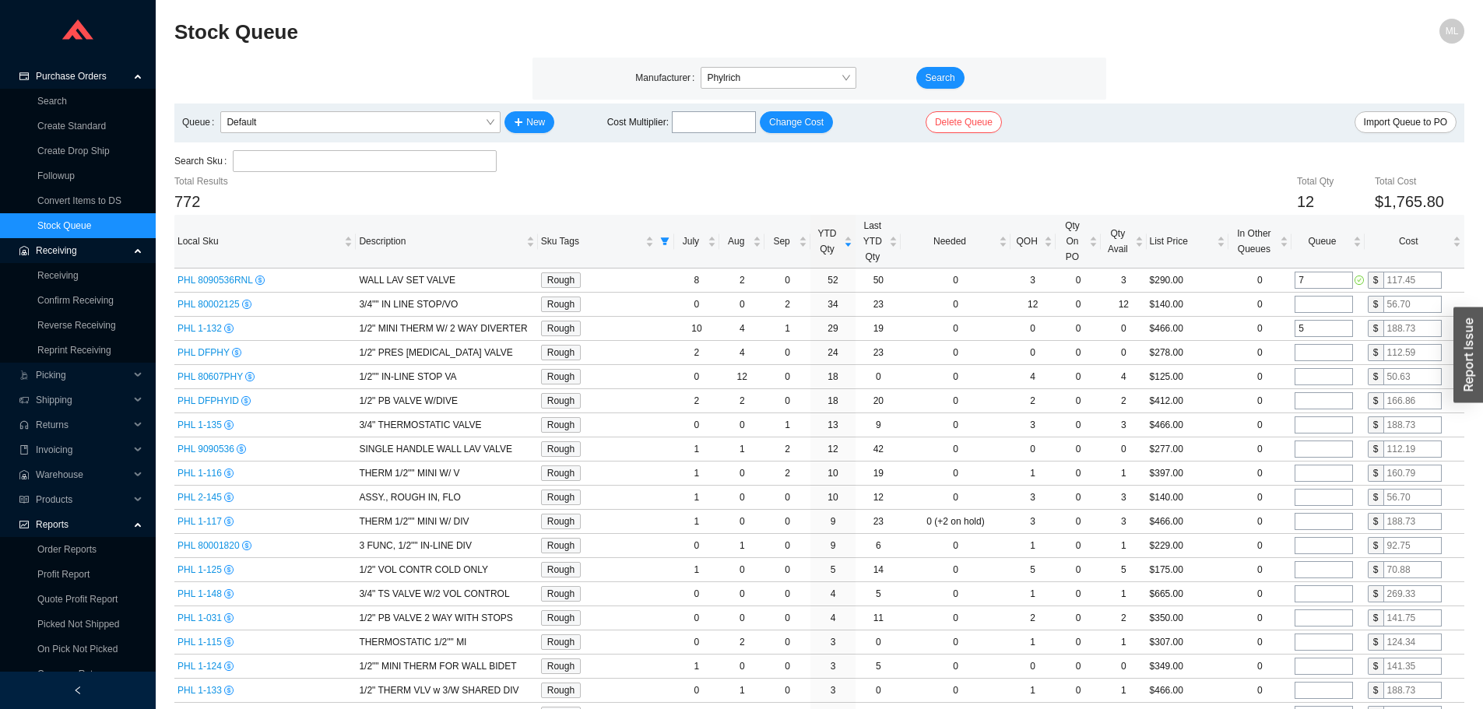
click at [1173, 162] on div "Search Sku" at bounding box center [819, 161] width 1290 height 23
click at [1318, 352] on input "tel" at bounding box center [1324, 352] width 58 height 17
type input "5"
click at [1211, 353] on td "$278.00" at bounding box center [1188, 353] width 82 height 24
click at [1320, 400] on input "tel" at bounding box center [1324, 400] width 58 height 17
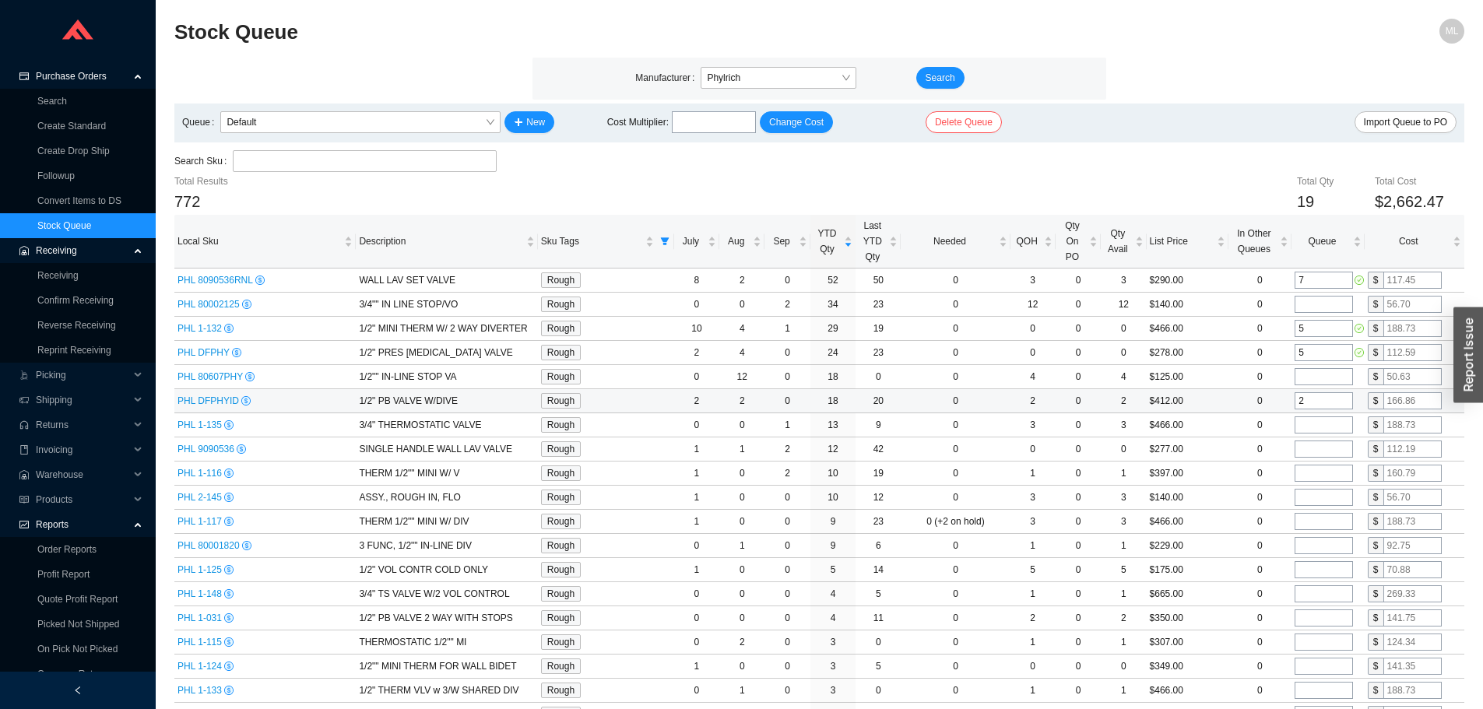
type input "2"
click at [1227, 396] on td "$412.00" at bounding box center [1188, 401] width 82 height 24
click at [1313, 448] on input "tel" at bounding box center [1324, 449] width 58 height 17
type input "3"
click at [1204, 448] on td "$277.00" at bounding box center [1188, 450] width 82 height 24
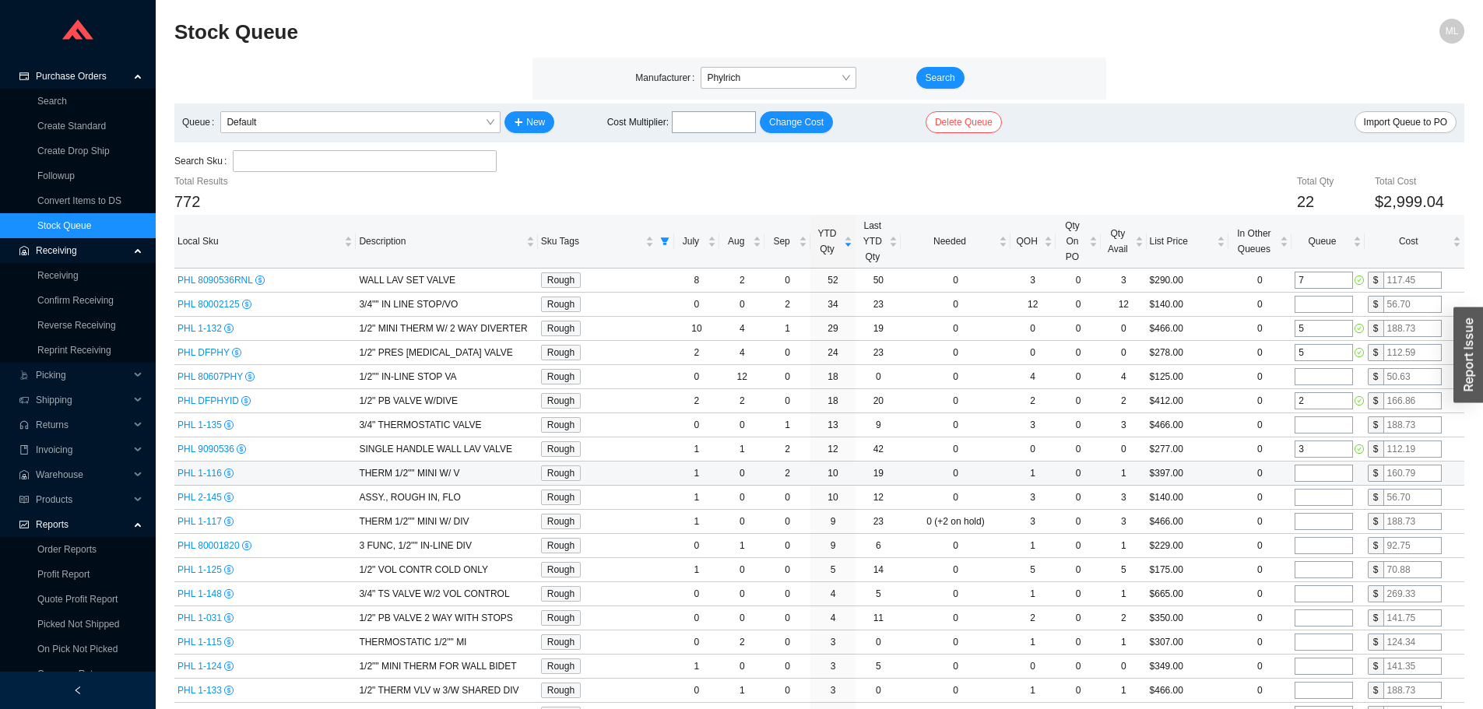
click at [1223, 474] on td "$397.00" at bounding box center [1188, 474] width 82 height 24
click at [1331, 477] on input "tel" at bounding box center [1324, 473] width 58 height 17
type input "2"
click at [1219, 475] on td "$397.00" at bounding box center [1188, 474] width 82 height 24
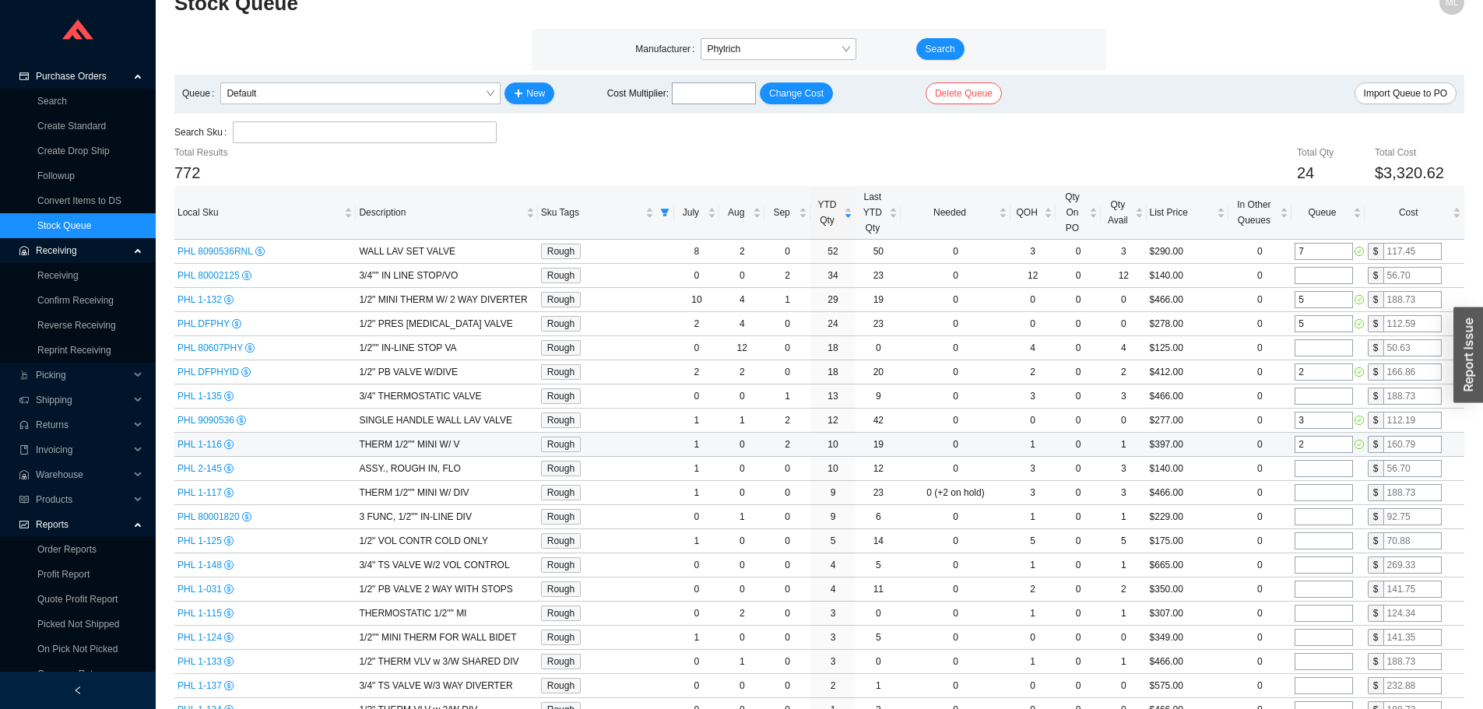
scroll to position [42, 0]
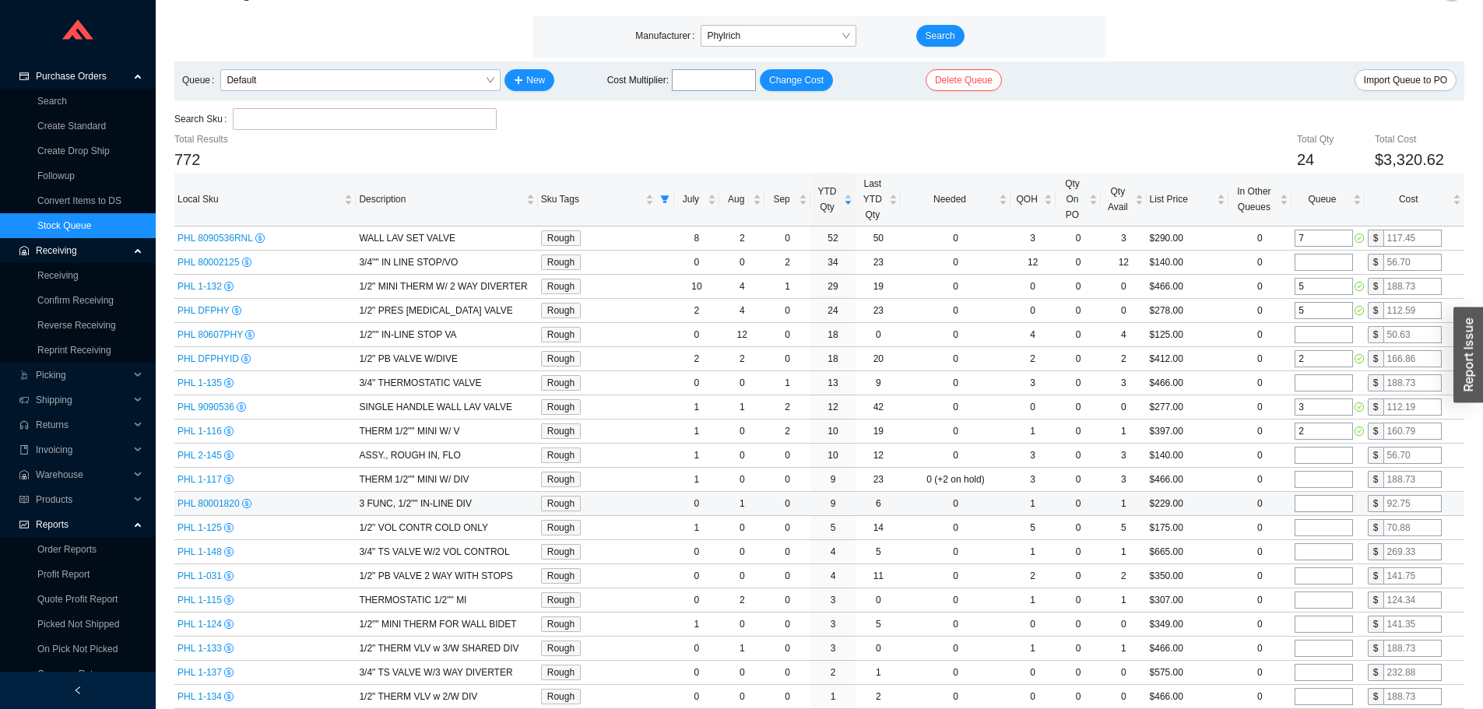
click at [1303, 501] on input "tel" at bounding box center [1324, 503] width 58 height 17
type input "2"
click at [1209, 500] on td "$229.00" at bounding box center [1188, 504] width 82 height 24
click at [1310, 622] on input "tel" at bounding box center [1324, 624] width 58 height 17
type input "1"
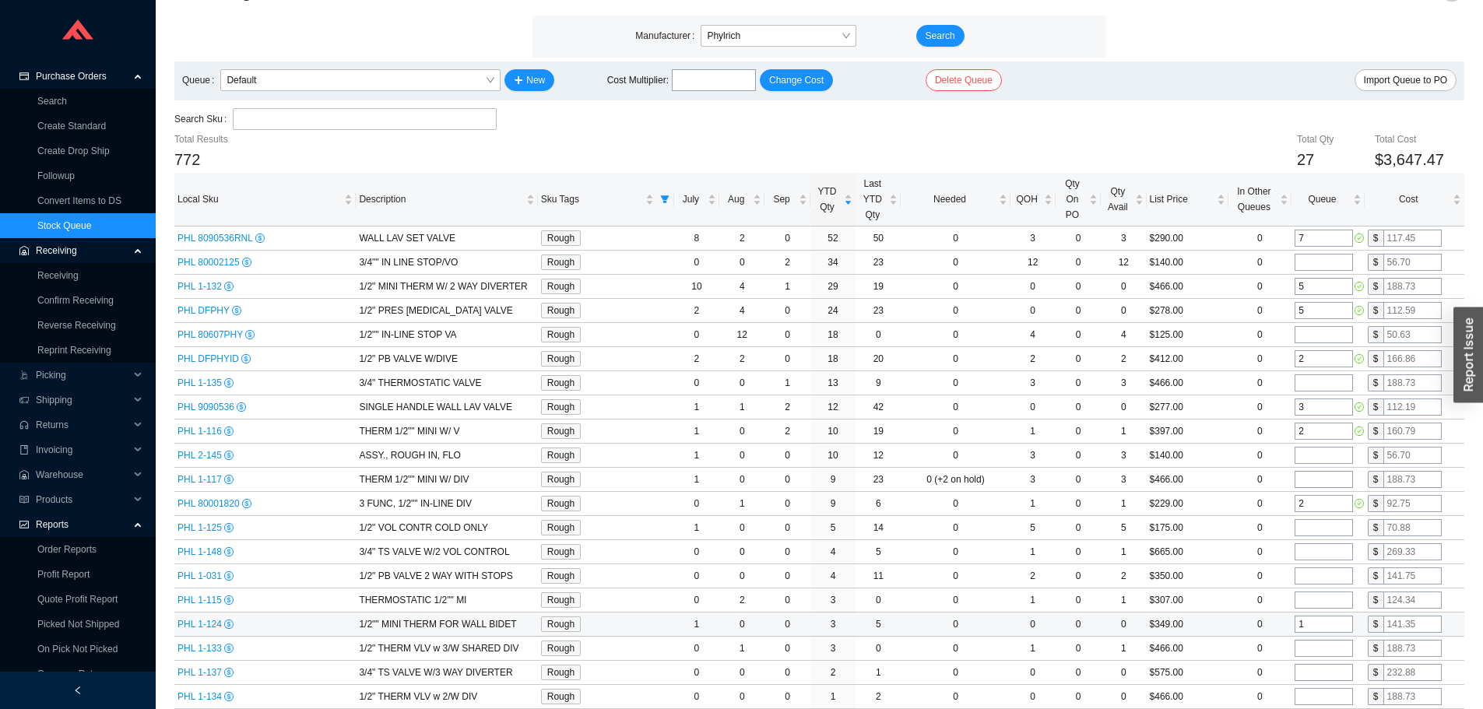
click at [1223, 622] on td "$349.00" at bounding box center [1188, 625] width 82 height 24
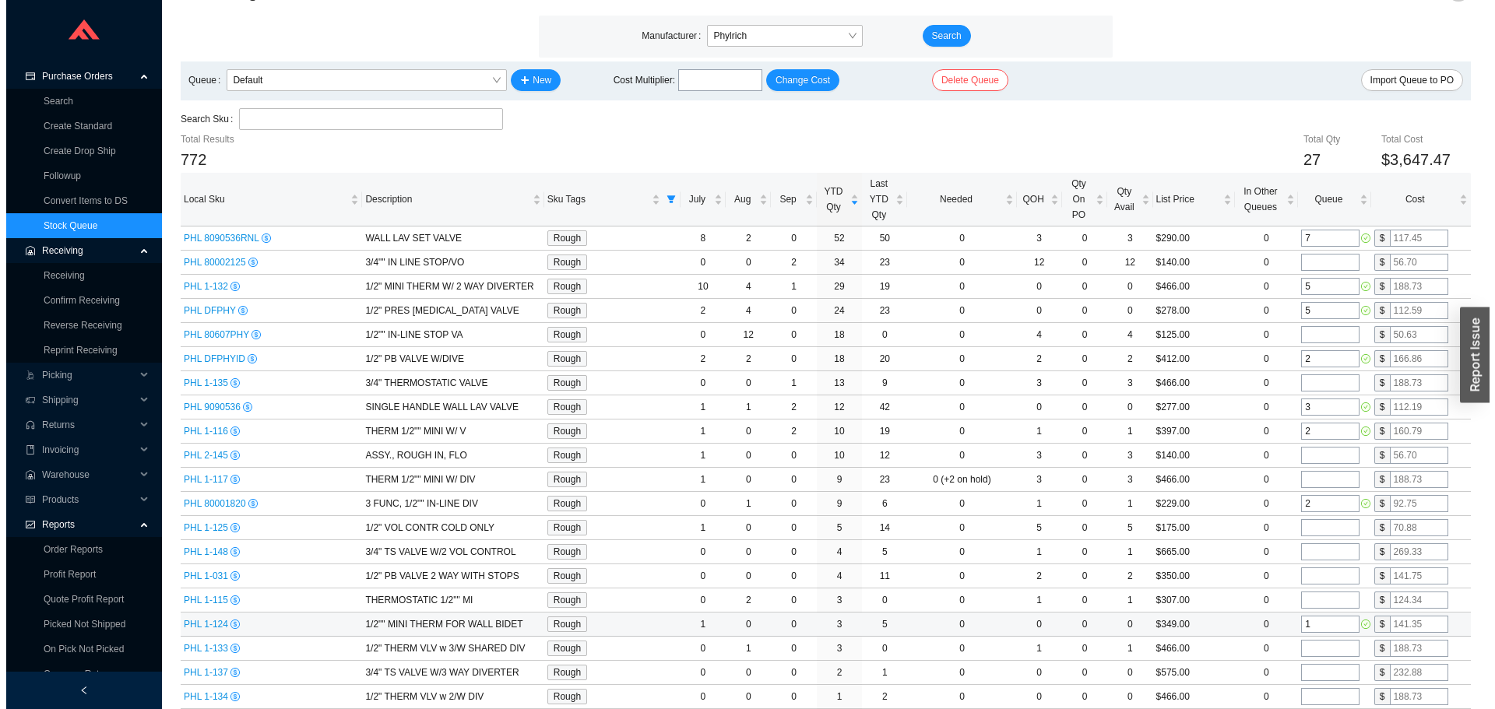
scroll to position [0, 0]
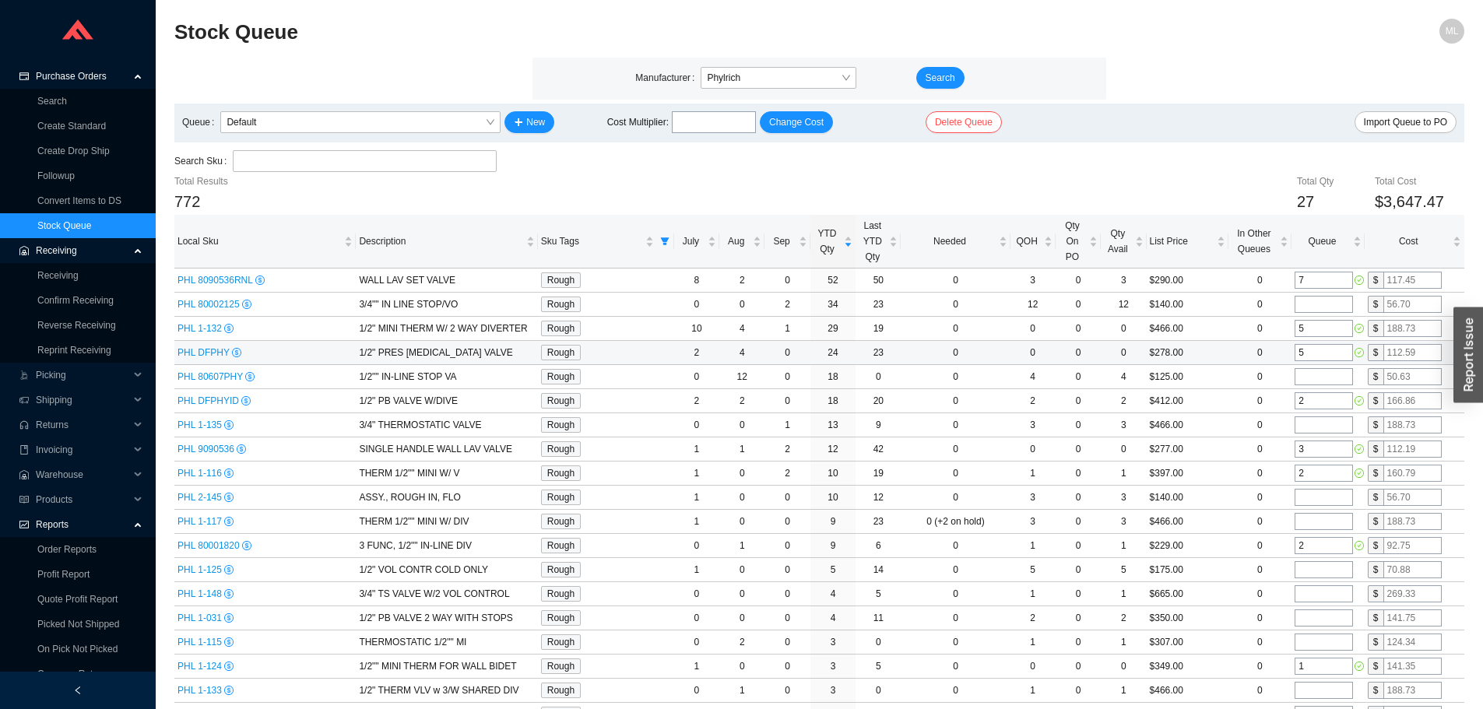
drag, startPoint x: 1317, startPoint y: 354, endPoint x: 1285, endPoint y: 353, distance: 32.7
click at [1285, 353] on tr "PHL DFPHY 1/2" PRES [MEDICAL_DATA] VALVE Rough 2 4 0 24 23 0 0 0 0 $278.00 0 5 $" at bounding box center [819, 353] width 1290 height 24
type input "6"
drag, startPoint x: 1313, startPoint y: 329, endPoint x: 1279, endPoint y: 329, distance: 33.5
click at [1279, 329] on tr "PHL 1-132 1/2" MINI THERM W/ 2 WAY DIVERTER Rough 10 4 1 29 19 0 0 0 0 $466.00 …" at bounding box center [819, 329] width 1290 height 24
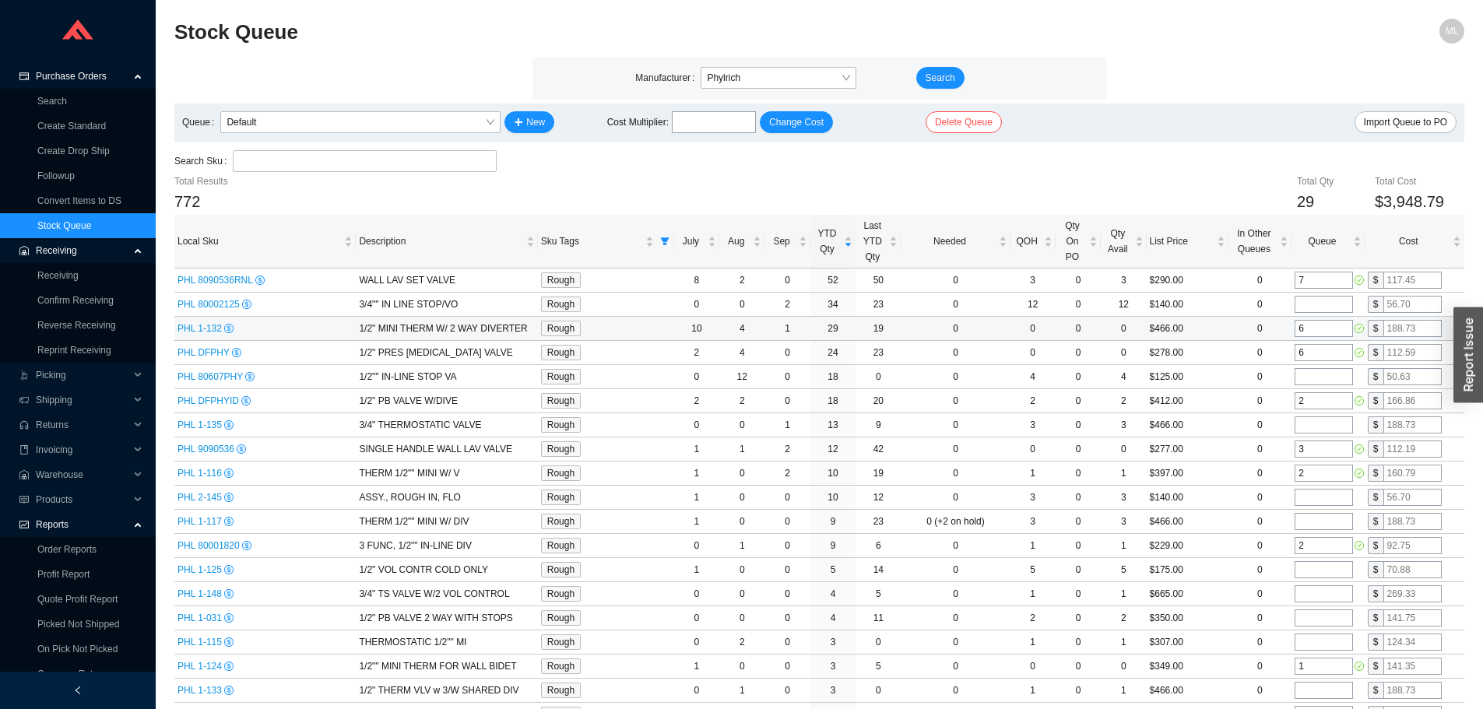
type input "6"
click at [1230, 329] on td "0" at bounding box center [1261, 329] width 64 height 24
drag, startPoint x: 1311, startPoint y: 277, endPoint x: 1285, endPoint y: 283, distance: 27.0
click at [1285, 283] on tr "PHL 8090536RNL WALL LAV SET VALVE Rough 8 2 0 52 50 0 3 0 3 $290.00 0 7 $" at bounding box center [819, 281] width 1290 height 24
type input "8"
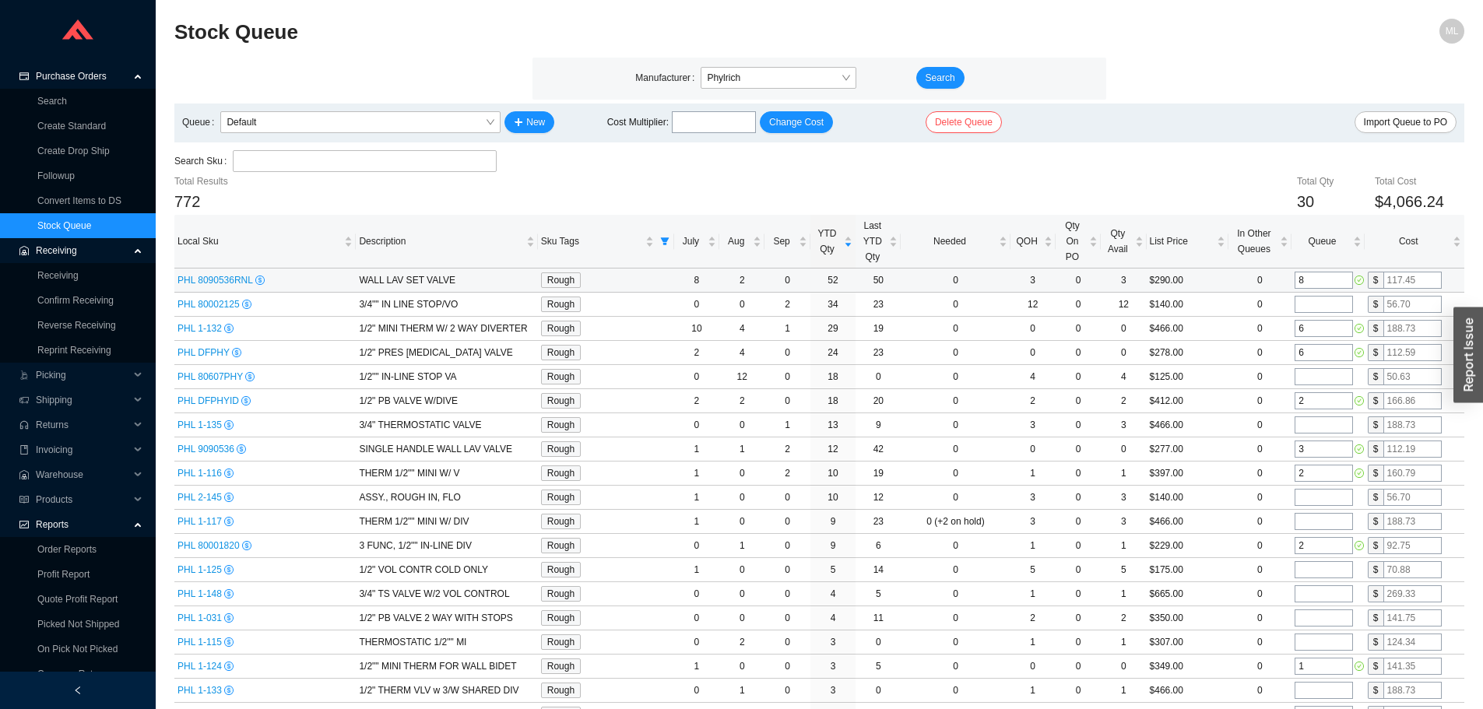
click at [1219, 277] on td "$290.00" at bounding box center [1188, 281] width 82 height 24
click at [1144, 178] on div "Total Qty 30 Total Cost $4,066.24" at bounding box center [926, 194] width 1075 height 41
click at [74, 121] on link "Create Standard" at bounding box center [71, 126] width 69 height 11
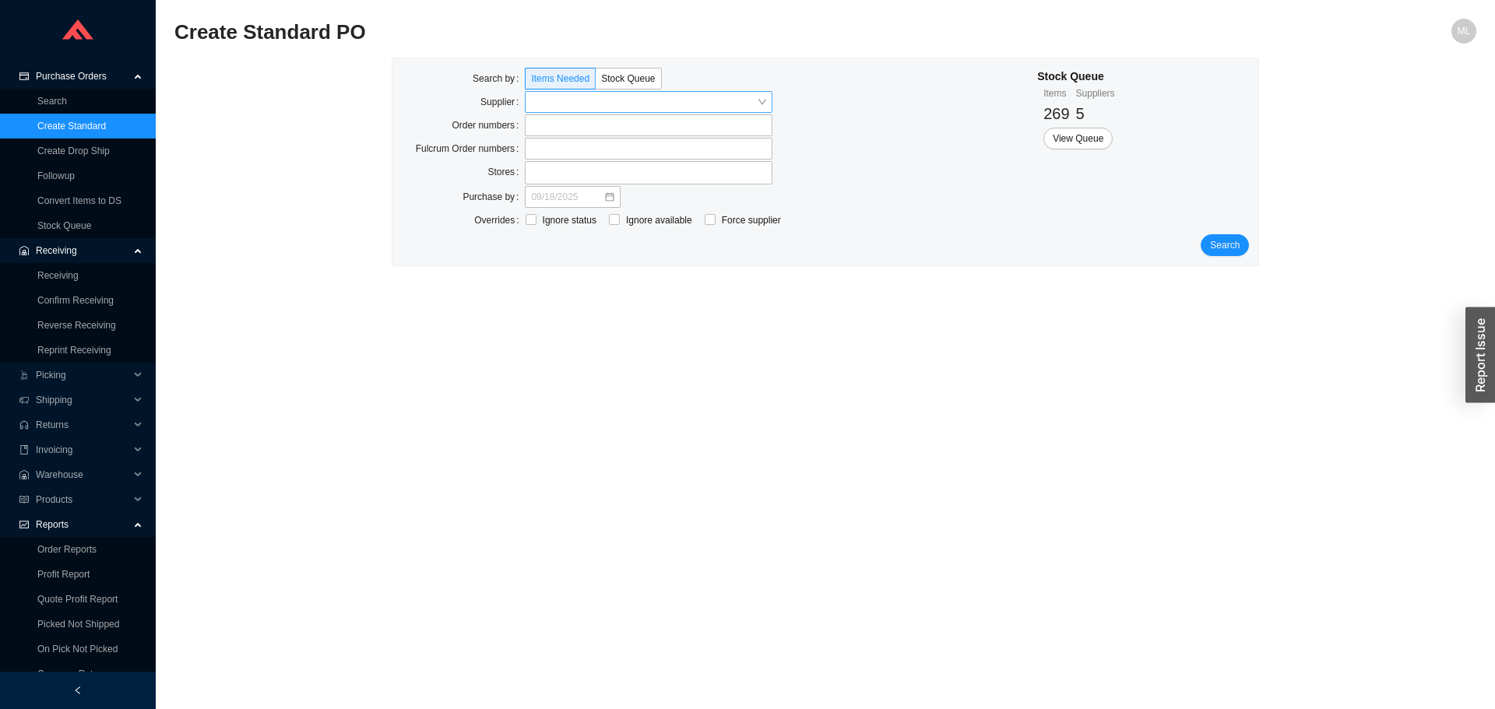
click at [564, 103] on input "search" at bounding box center [644, 102] width 226 height 20
type input "[PERSON_NAME]"
click at [555, 128] on div "PHYLRICH" at bounding box center [648, 130] width 235 height 14
click at [1225, 241] on span "Search" at bounding box center [1225, 245] width 30 height 16
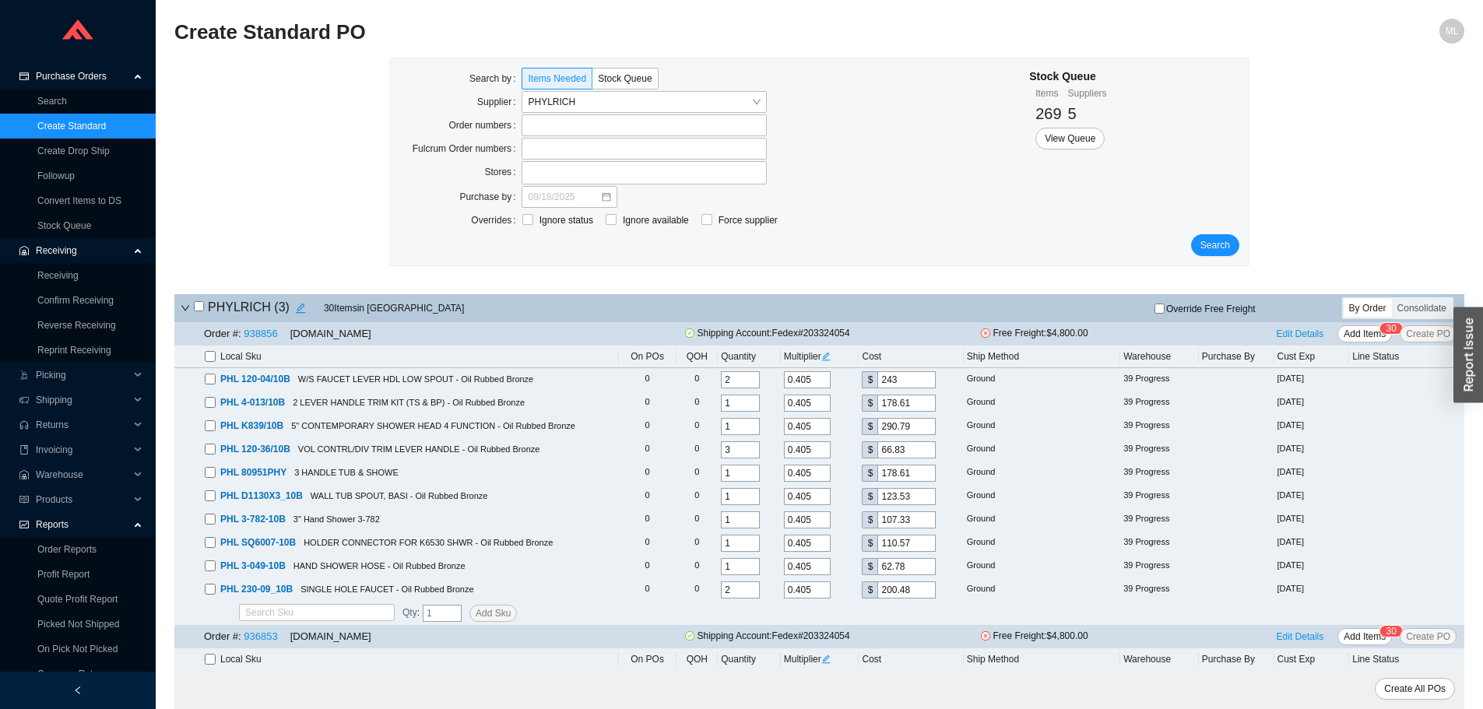
click at [209, 356] on input "checkbox" at bounding box center [210, 356] width 11 height 11
checkbox input "true"
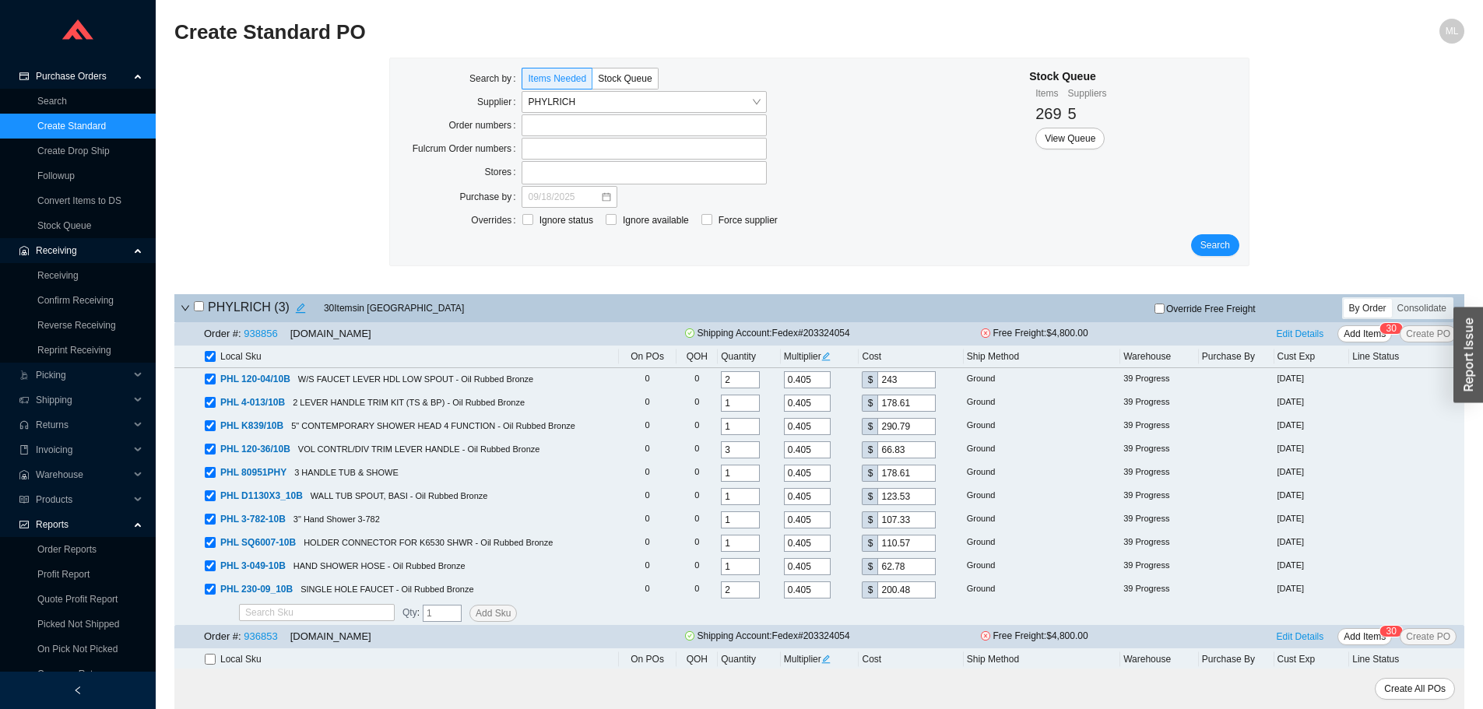
checkbox input "true"
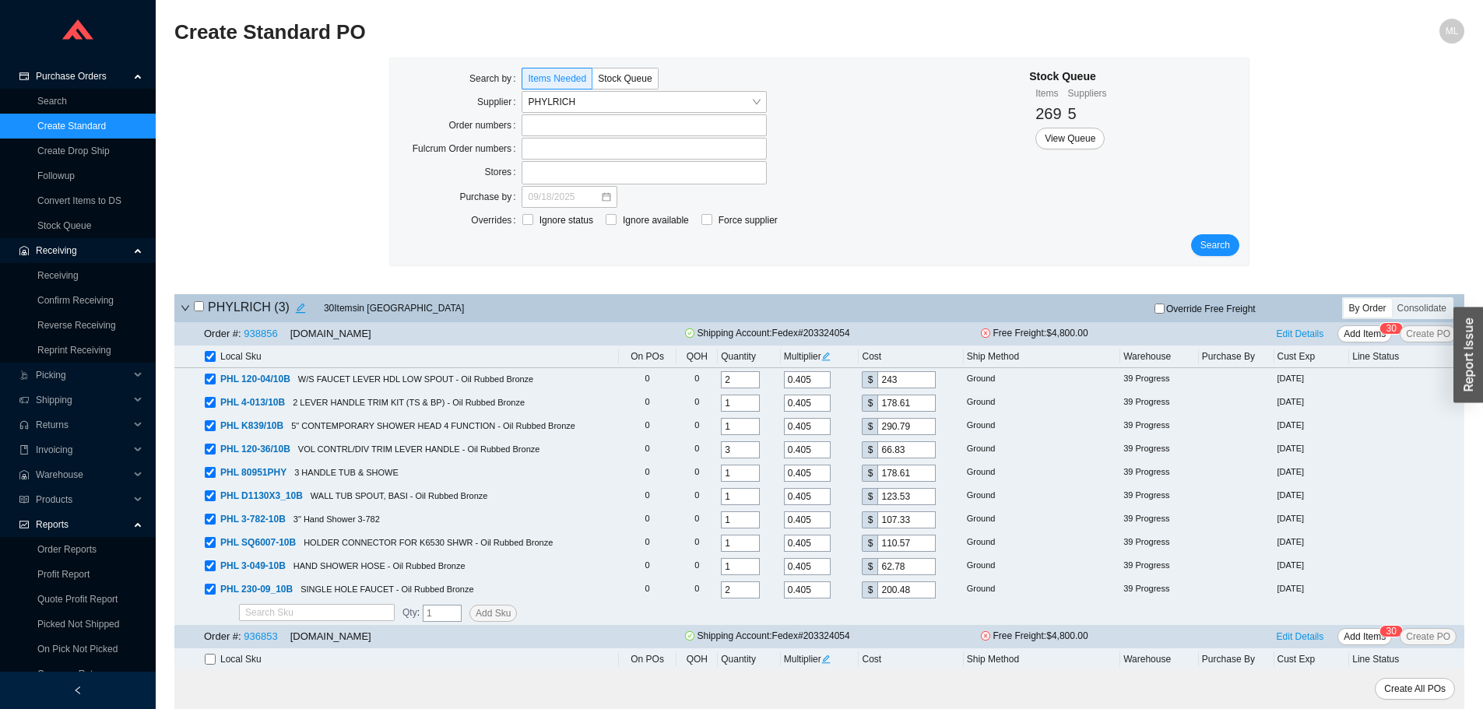
checkbox input "true"
click at [209, 356] on input "checkbox" at bounding box center [210, 356] width 11 height 11
checkbox input "false"
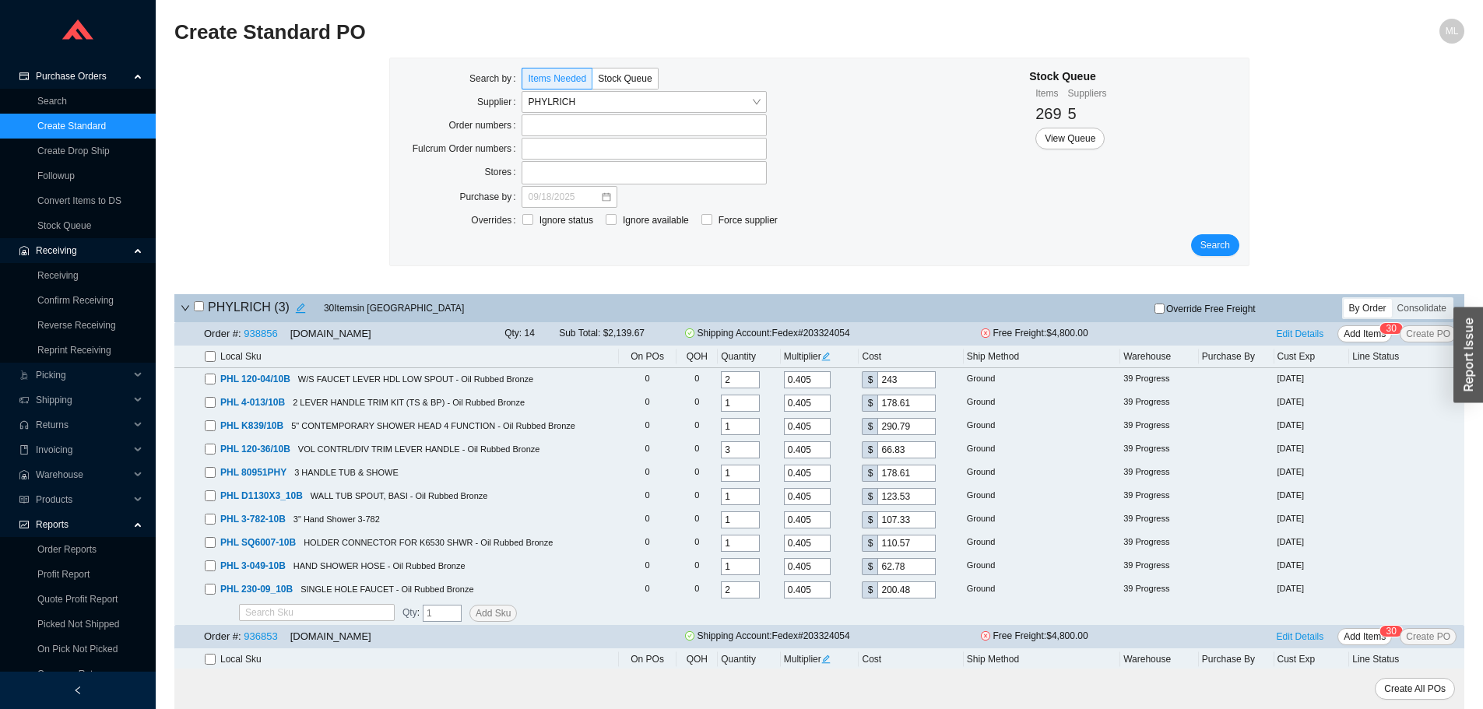
checkbox input "false"
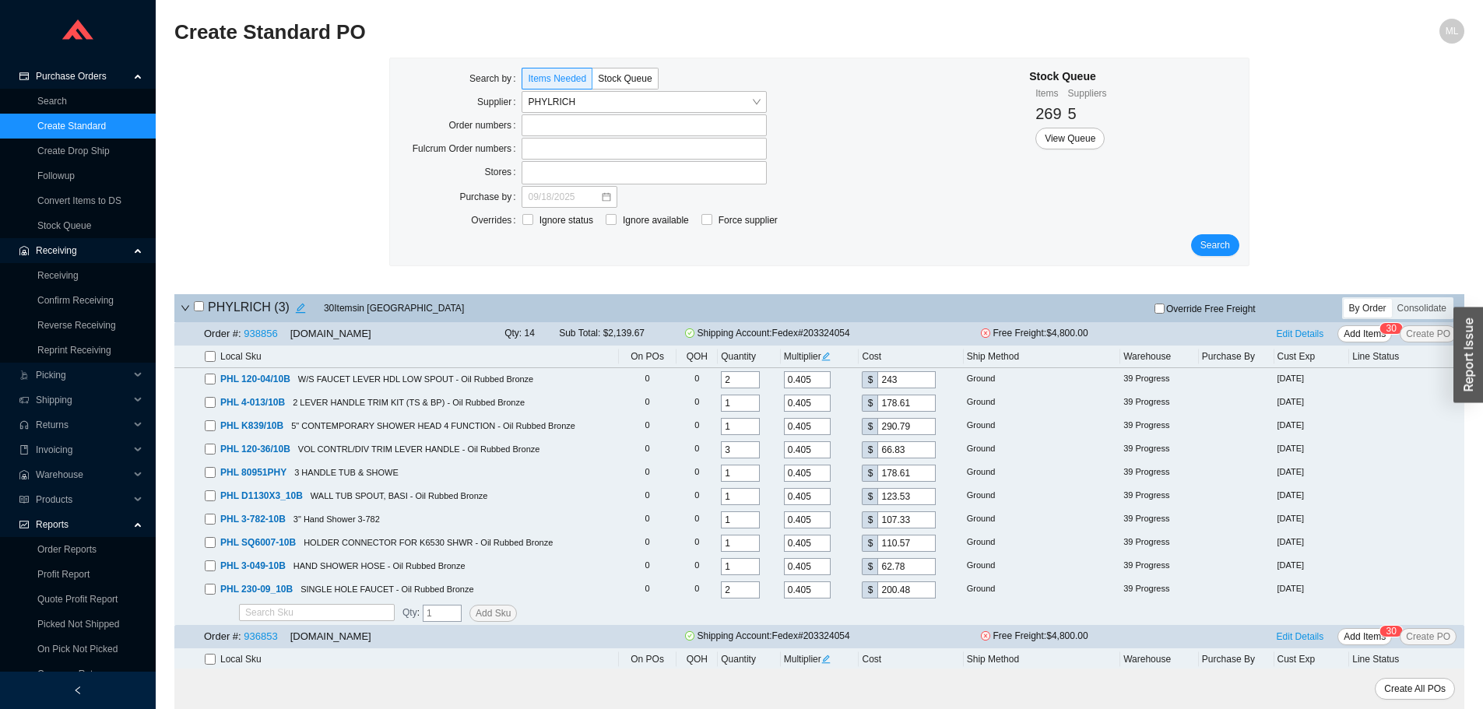
checkbox input "false"
click at [688, 337] on icon "check-circle" at bounding box center [690, 333] width 8 height 8
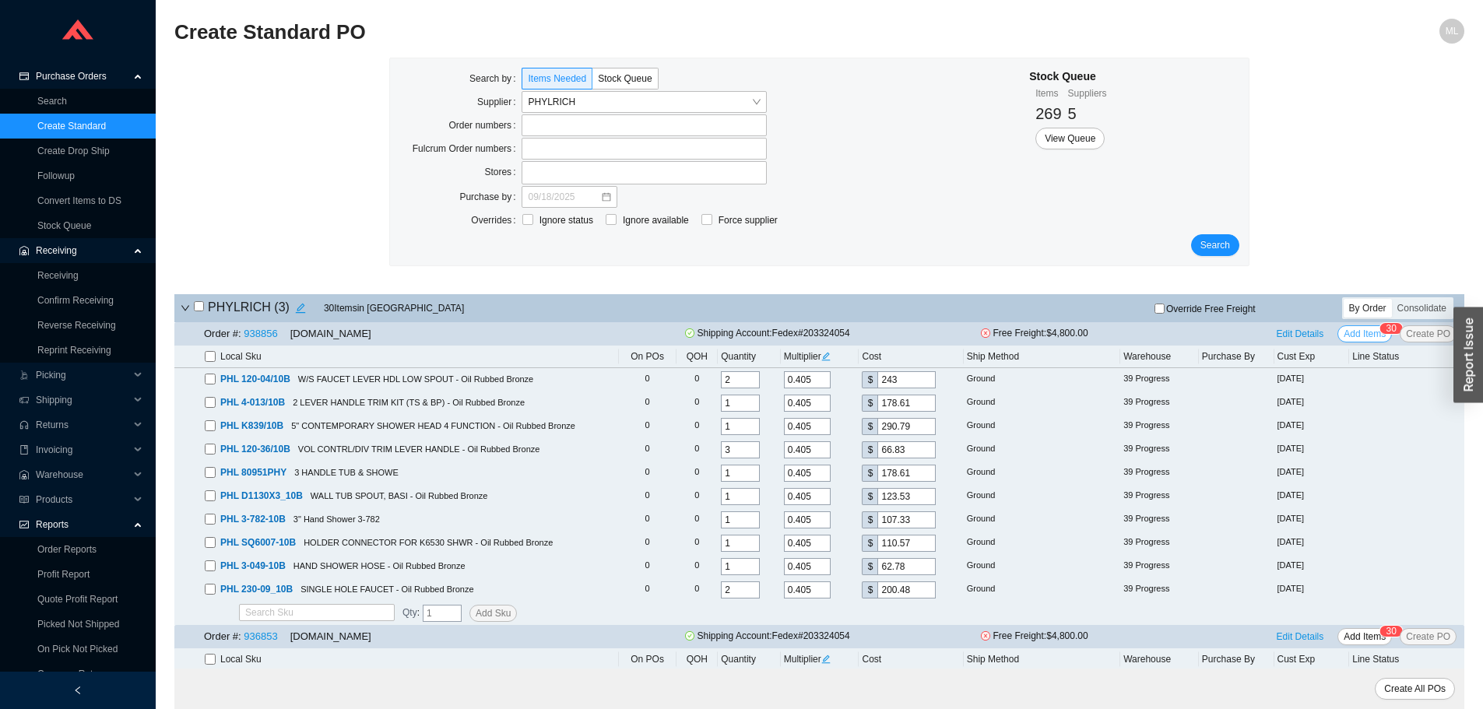
click at [1366, 332] on span "Add Items" at bounding box center [1365, 334] width 42 height 16
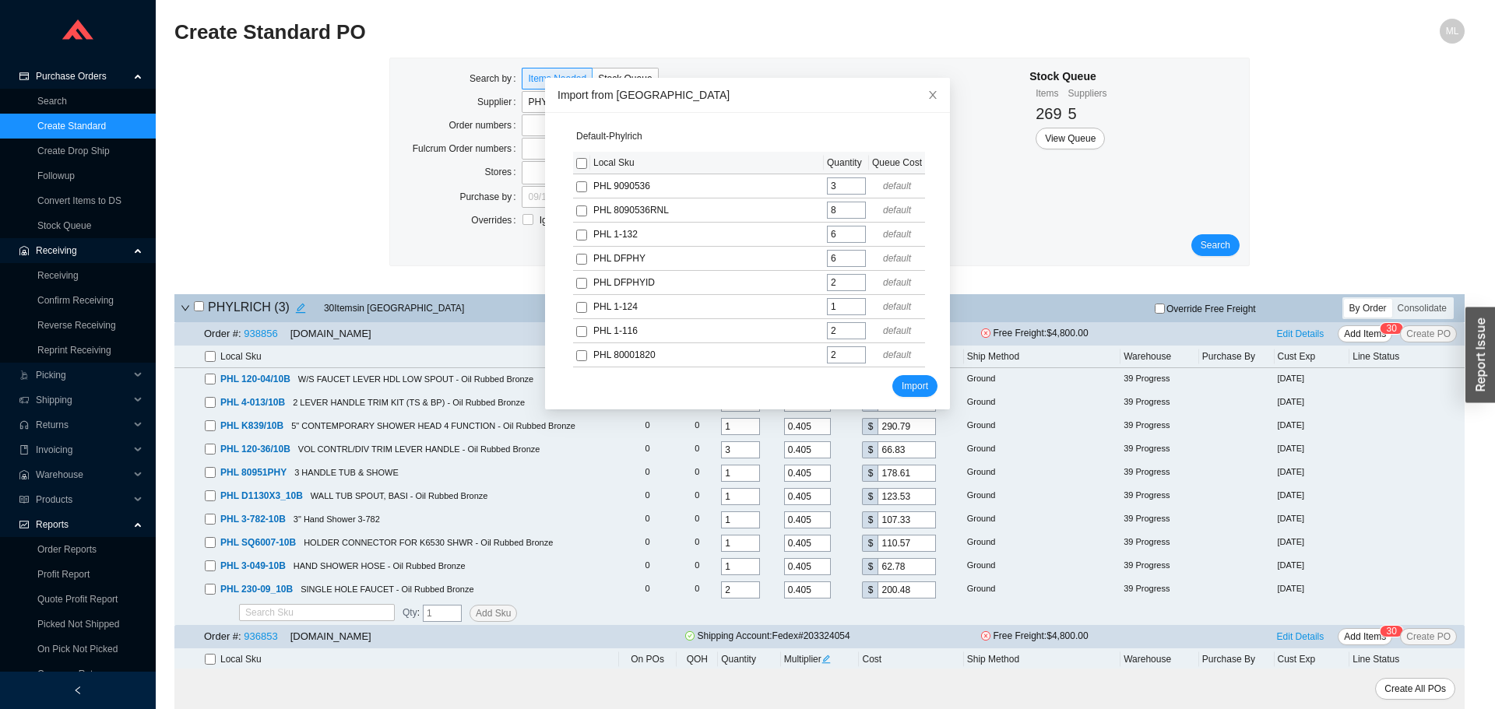
click at [576, 166] on input "checkbox" at bounding box center [581, 163] width 11 height 11
checkbox input "true"
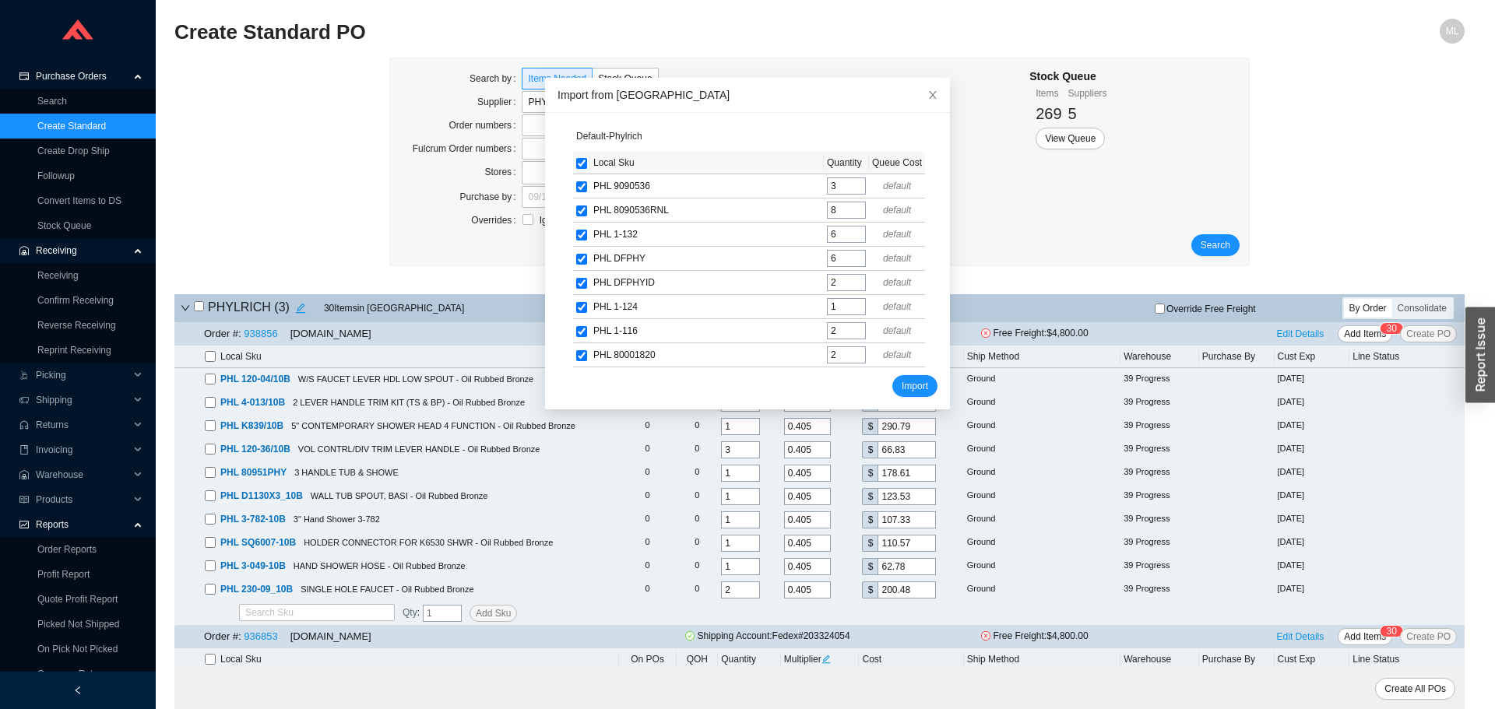
checkbox input "true"
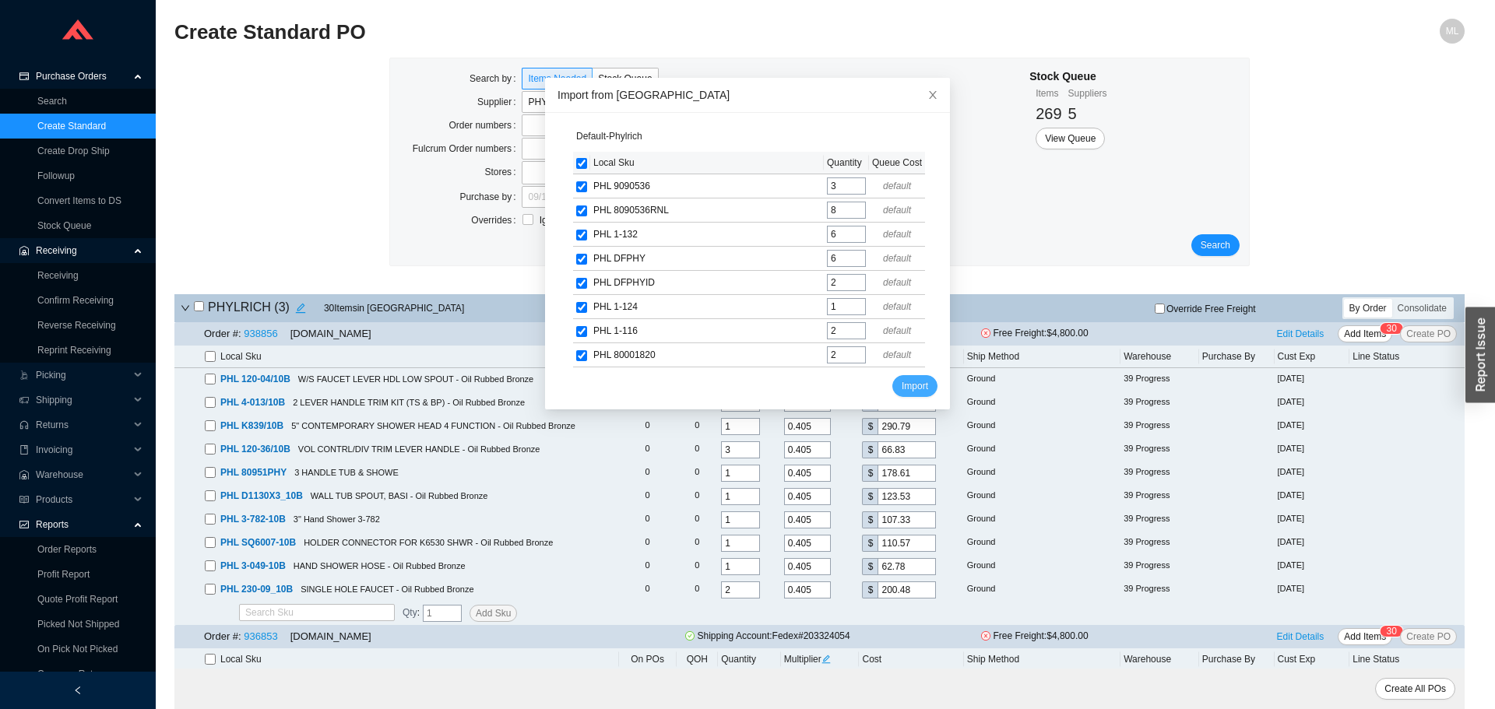
click at [902, 385] on span "Import" at bounding box center [915, 386] width 26 height 16
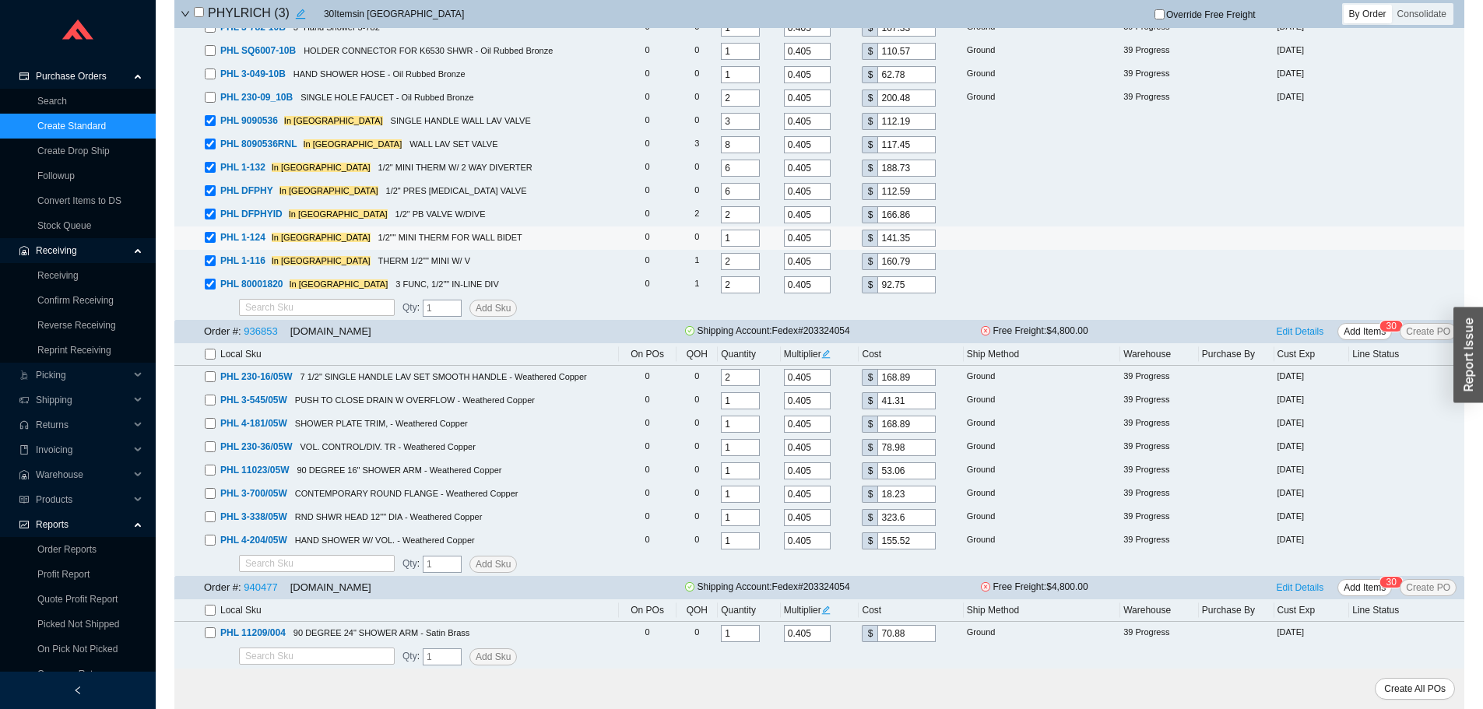
scroll to position [181, 0]
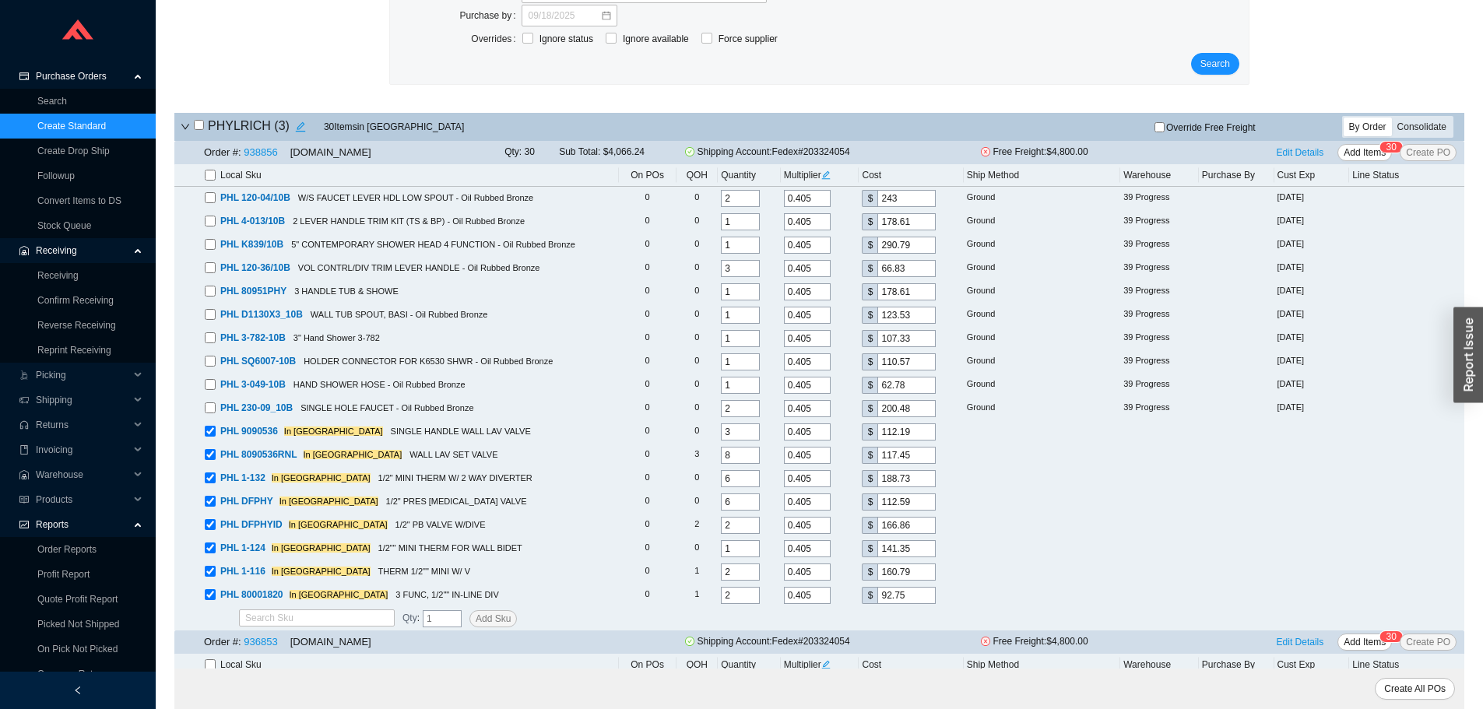
click at [1433, 130] on div "Consolidate" at bounding box center [1422, 127] width 60 height 19
click at [1392, 118] on input "Consolidate" at bounding box center [1392, 118] width 0 height 0
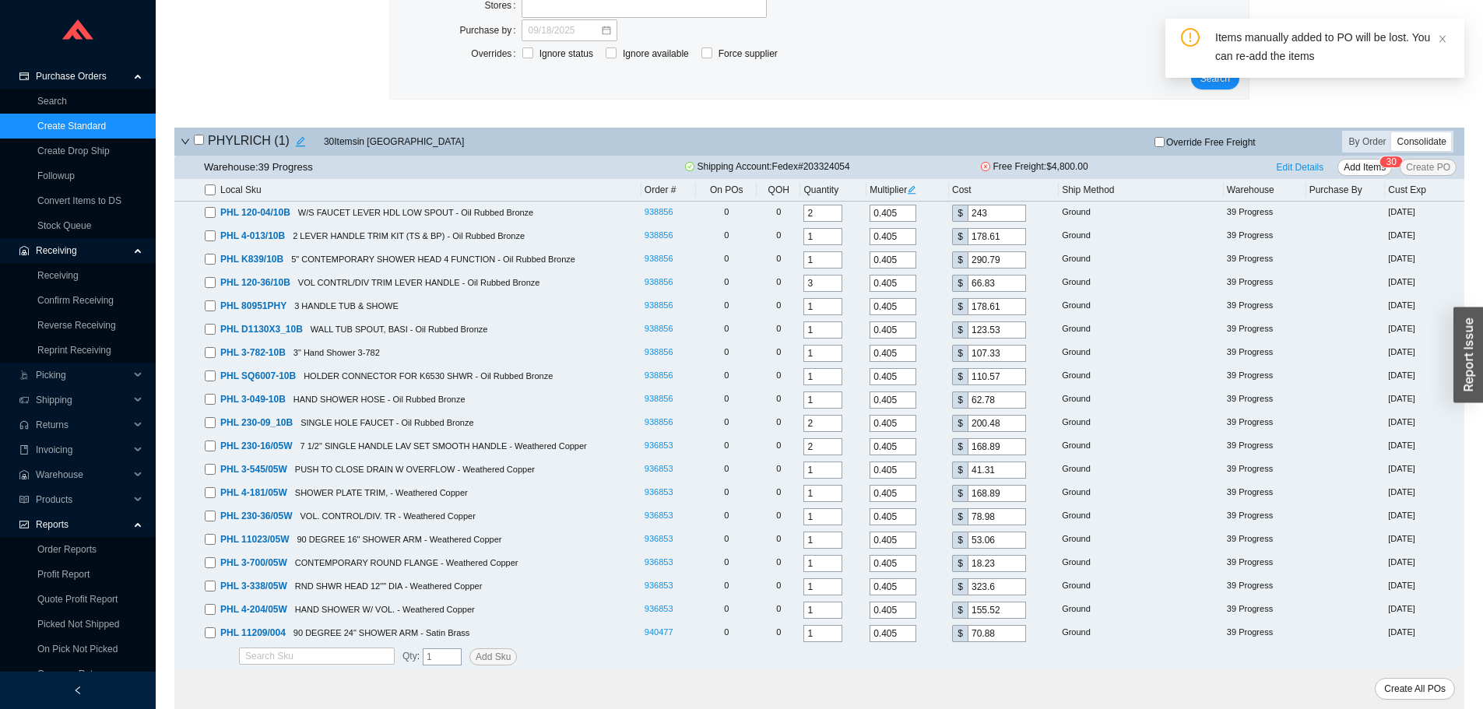
scroll to position [167, 0]
click at [209, 188] on input "checkbox" at bounding box center [210, 190] width 11 height 11
checkbox input "true"
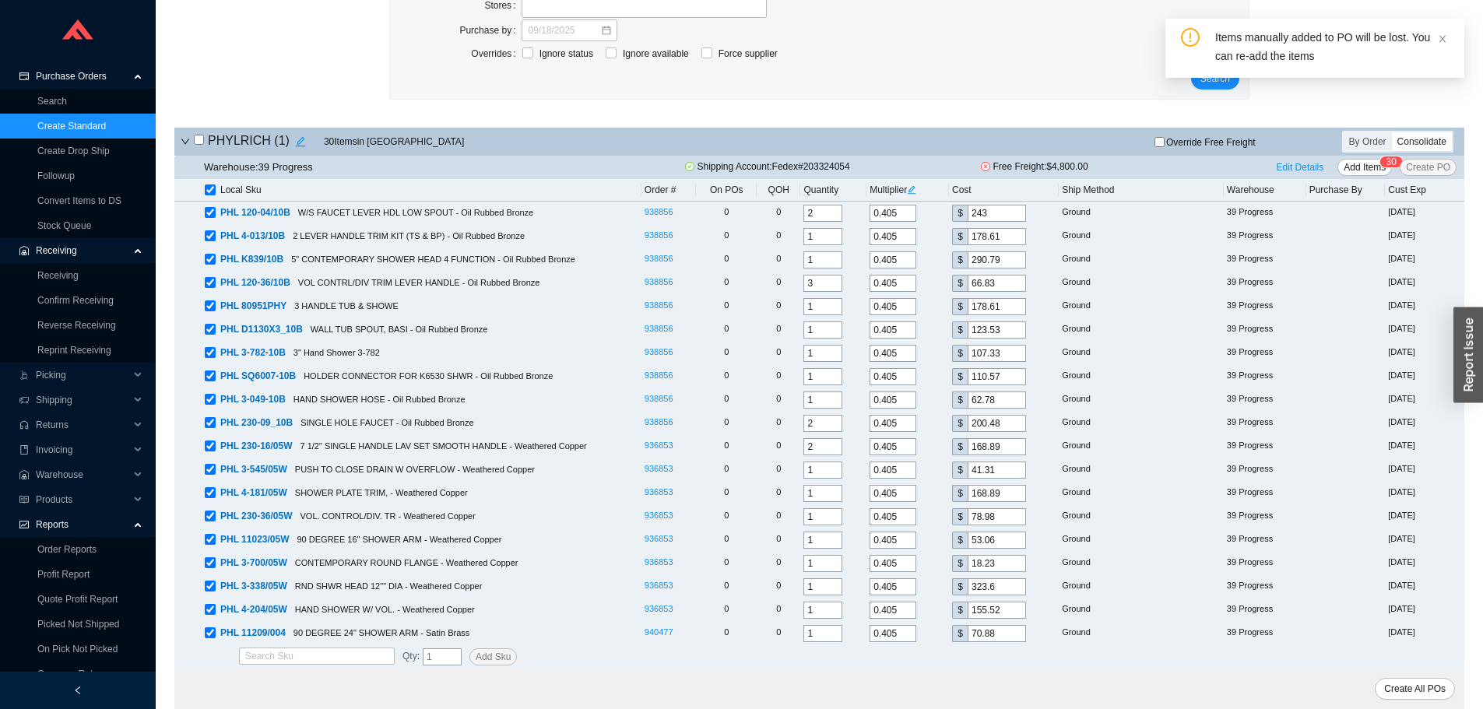
checkbox input "true"
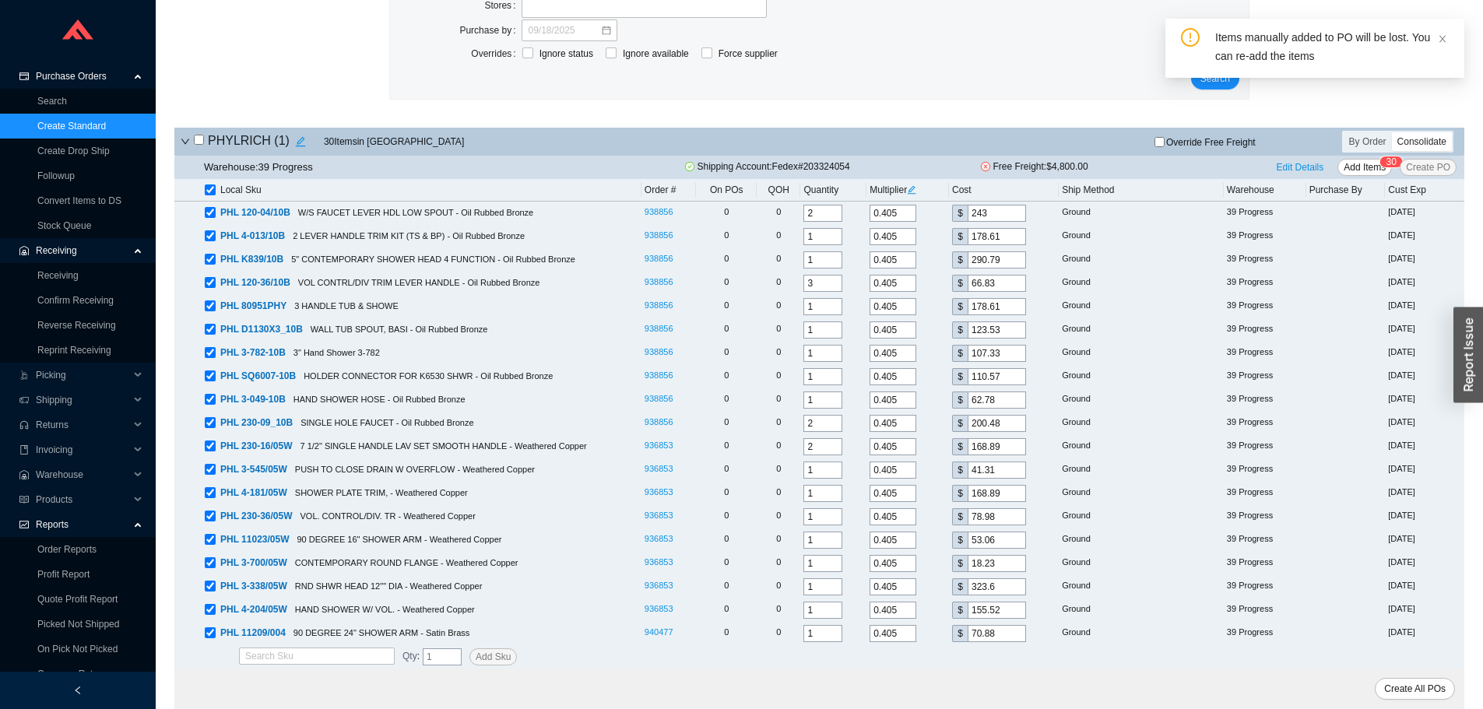
checkbox input "true"
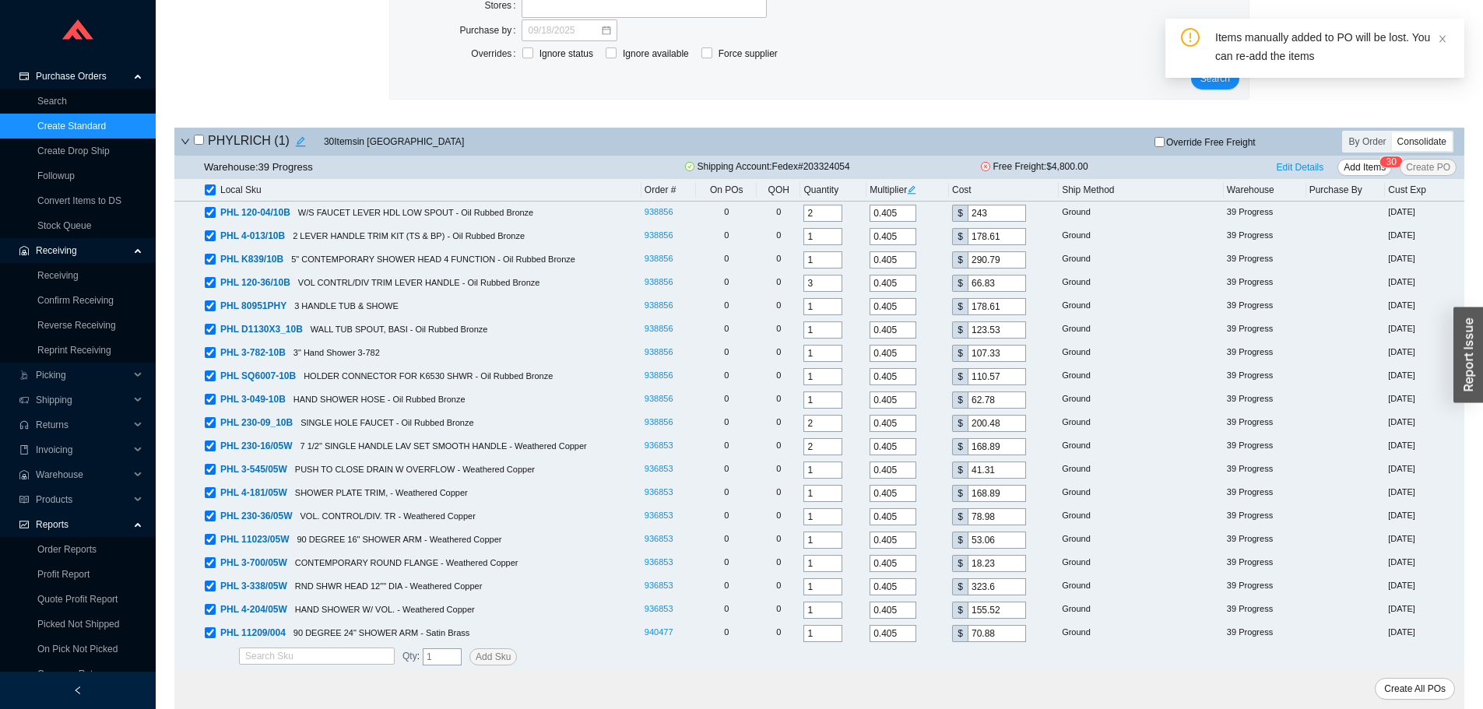
checkbox input "true"
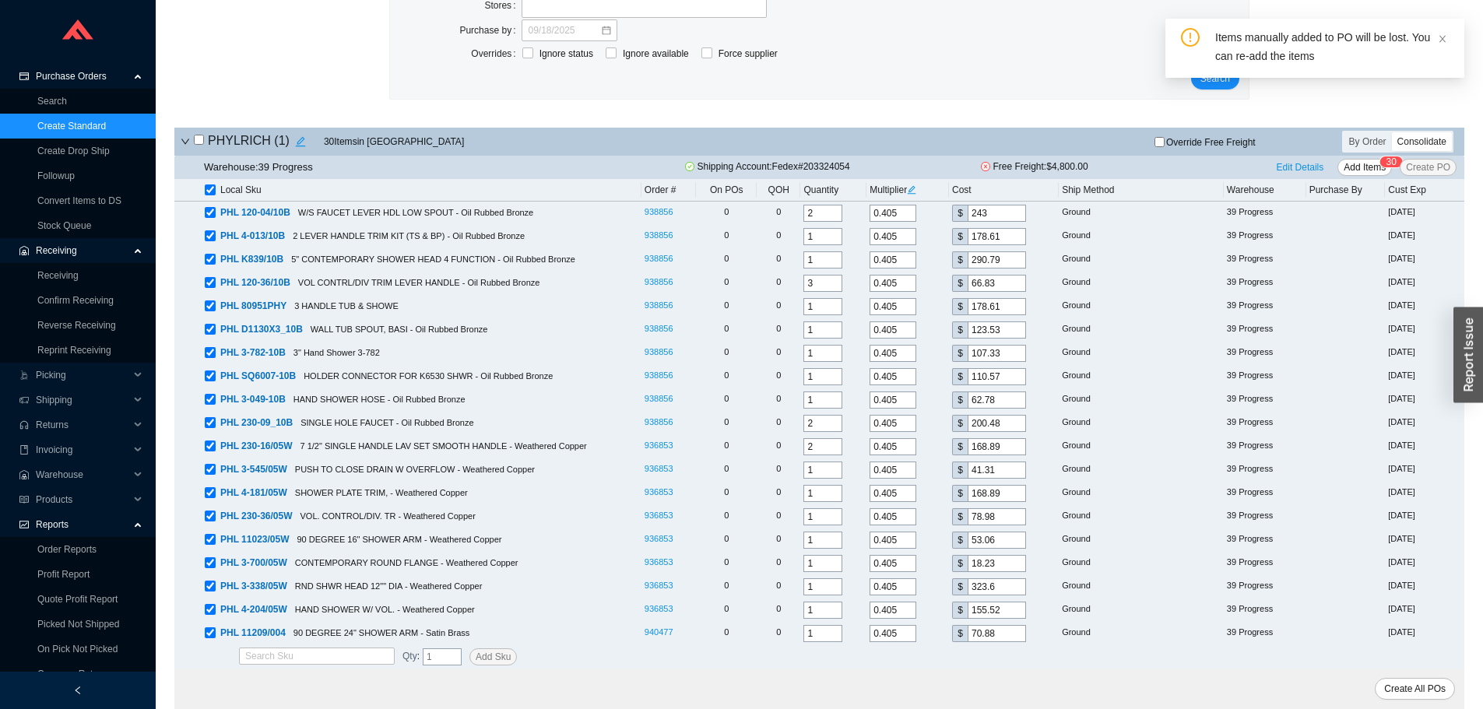
checkbox input "true"
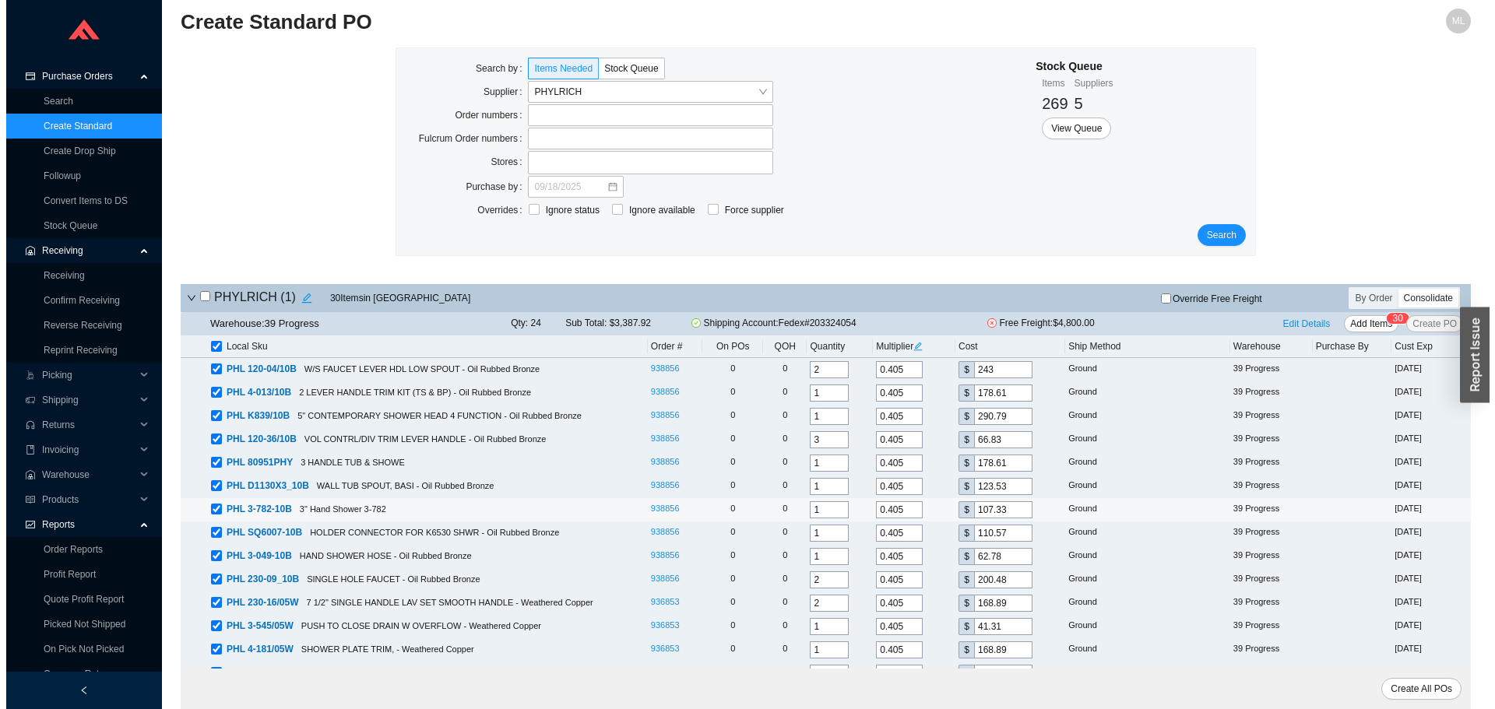
scroll to position [0, 0]
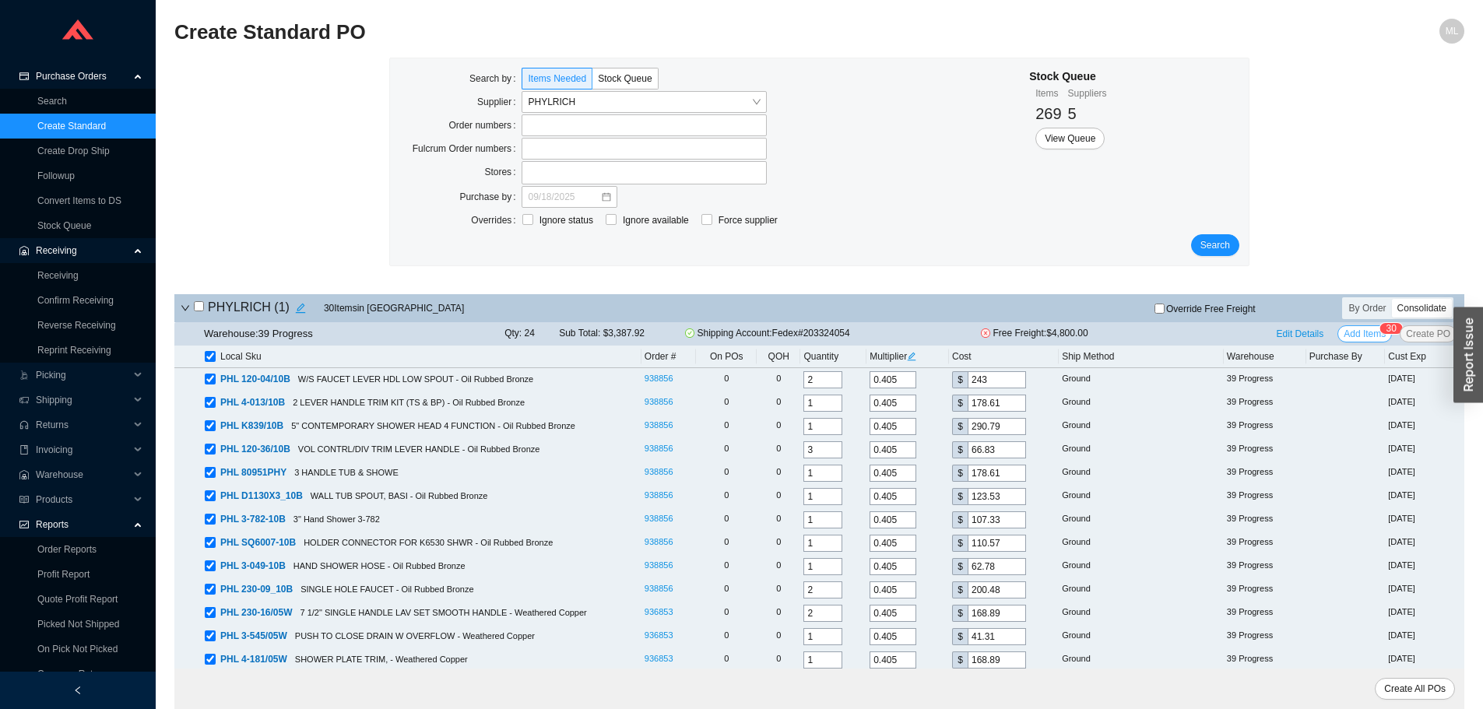
click at [1362, 332] on span "Add Items" at bounding box center [1365, 334] width 42 height 16
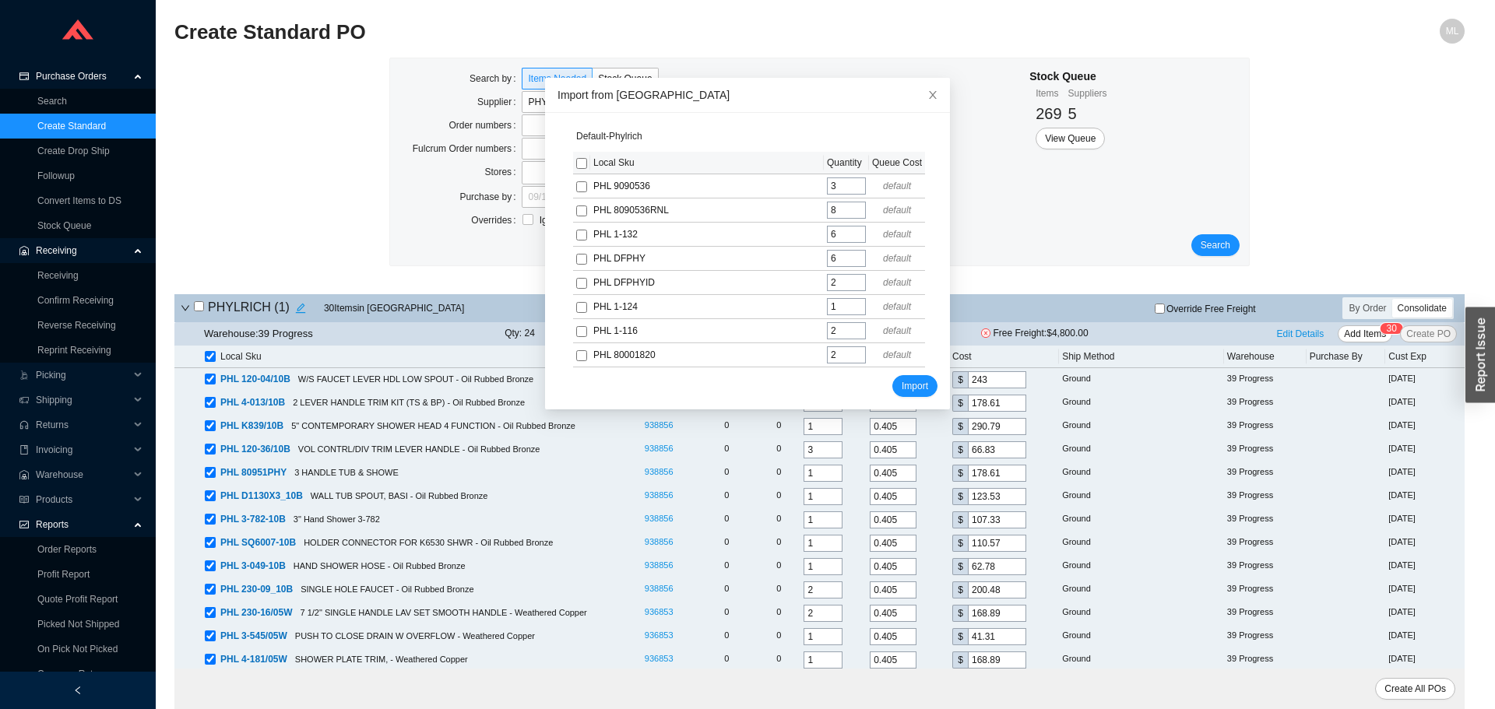
click at [576, 169] on input "checkbox" at bounding box center [581, 163] width 11 height 11
checkbox input "true"
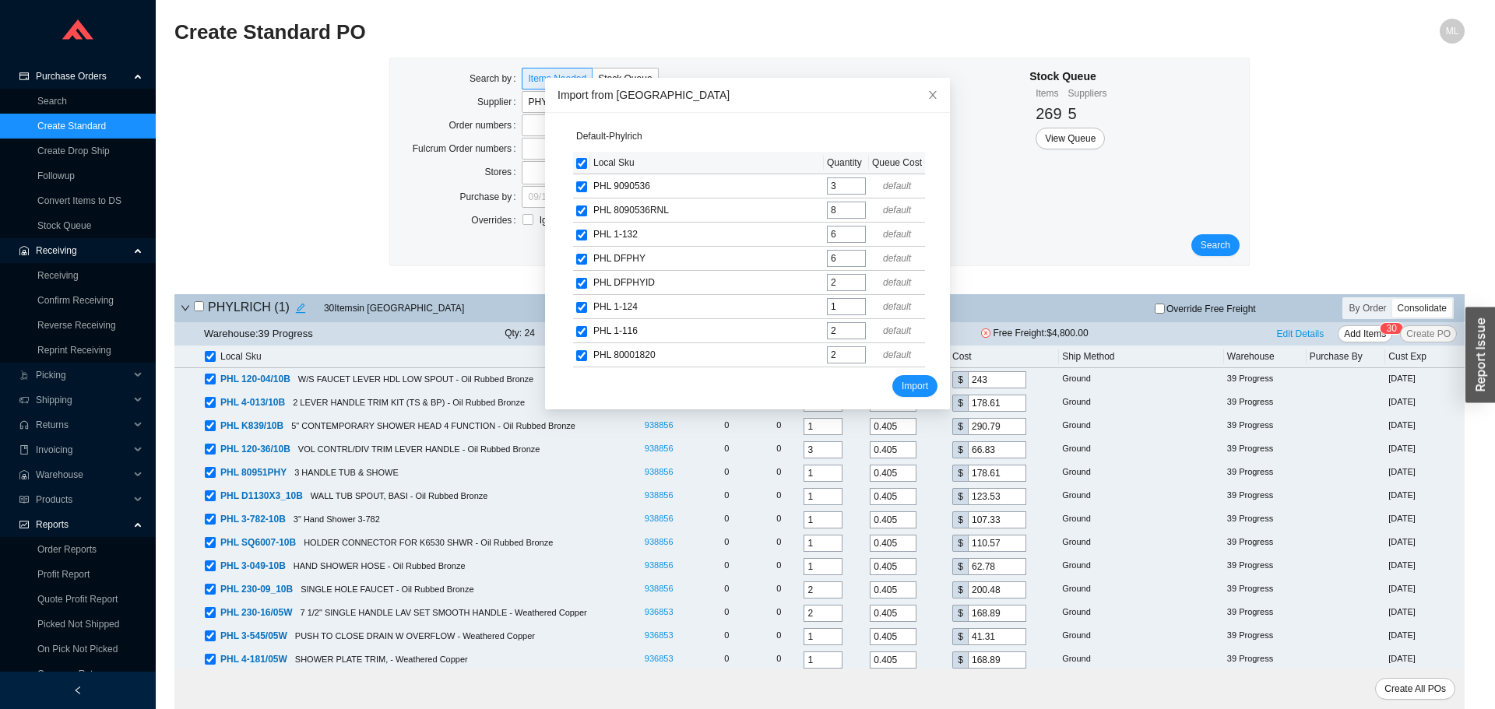
checkbox input "true"
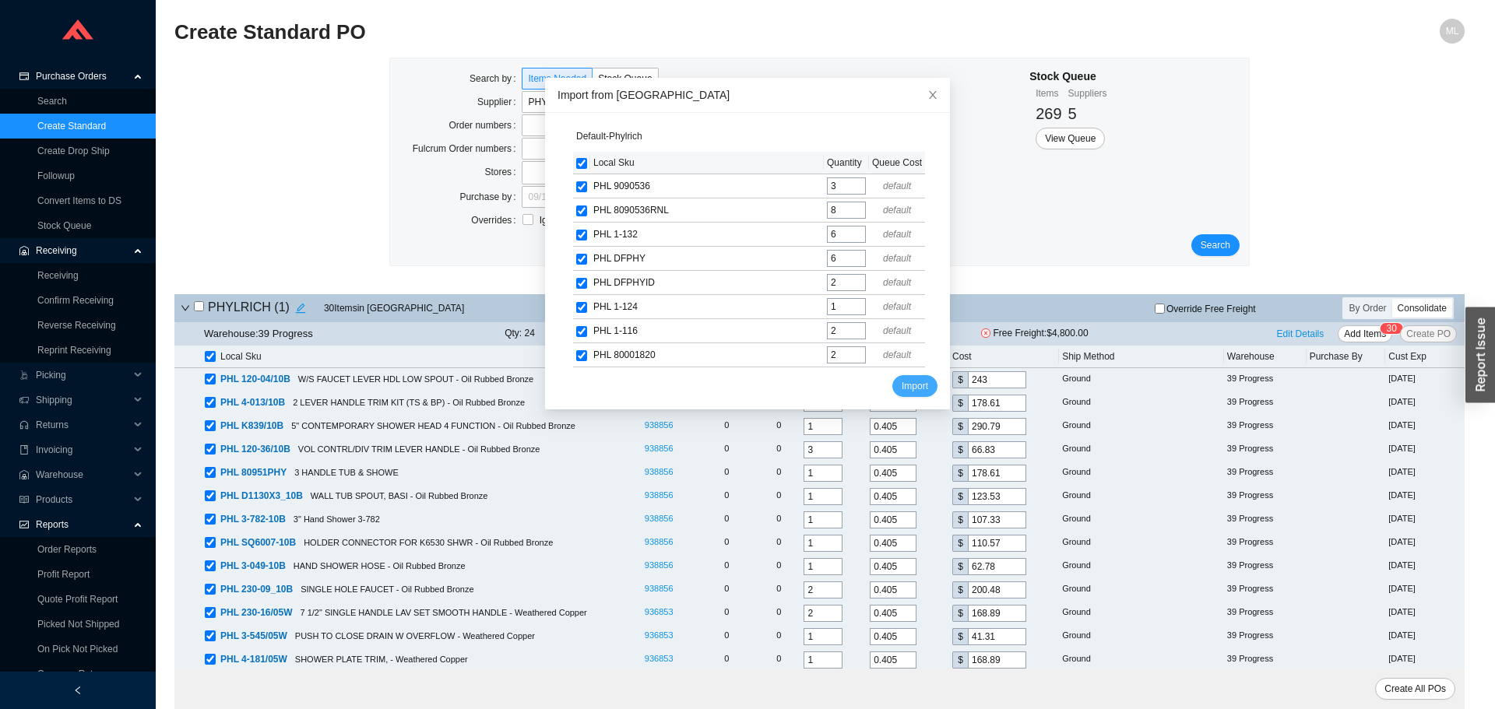
click at [905, 388] on span "Import" at bounding box center [915, 386] width 26 height 16
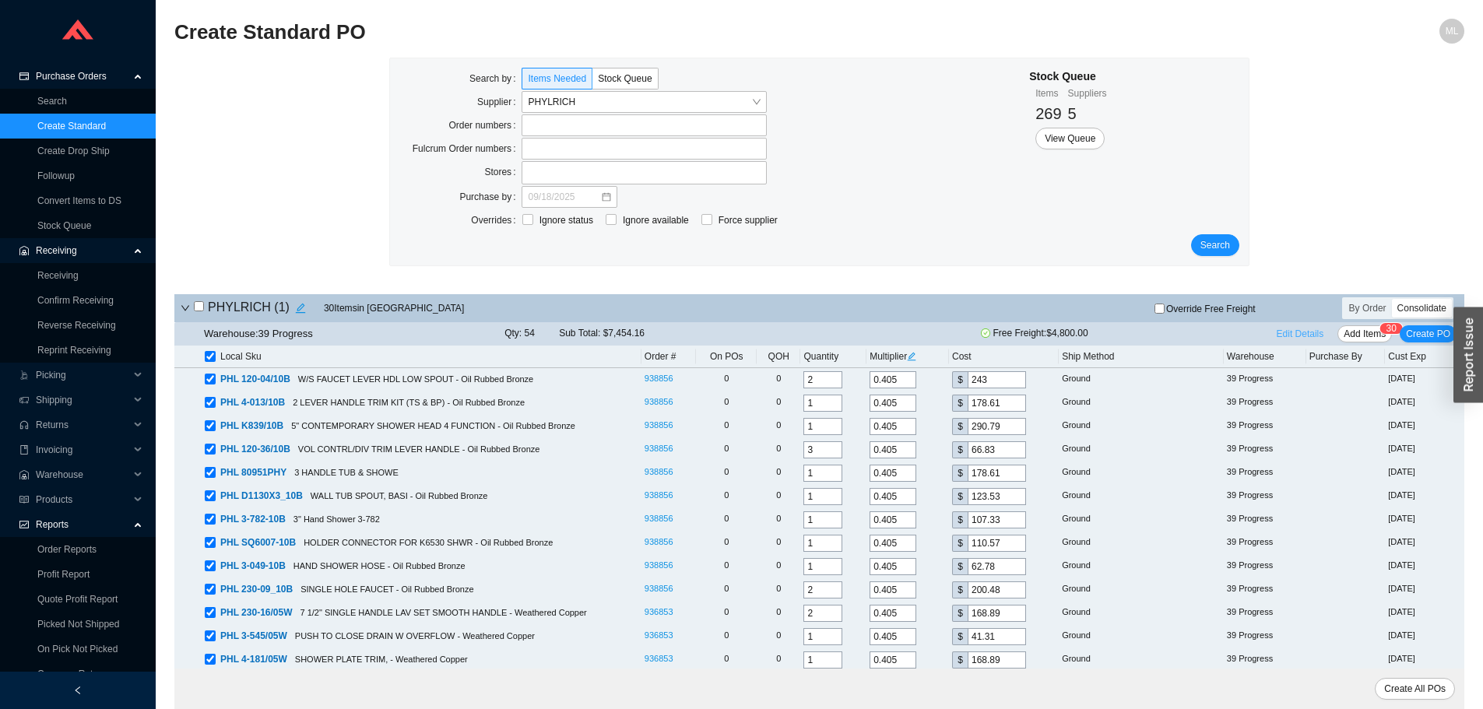
click at [1307, 333] on span "Edit Details" at bounding box center [1300, 334] width 47 height 16
select select "1"
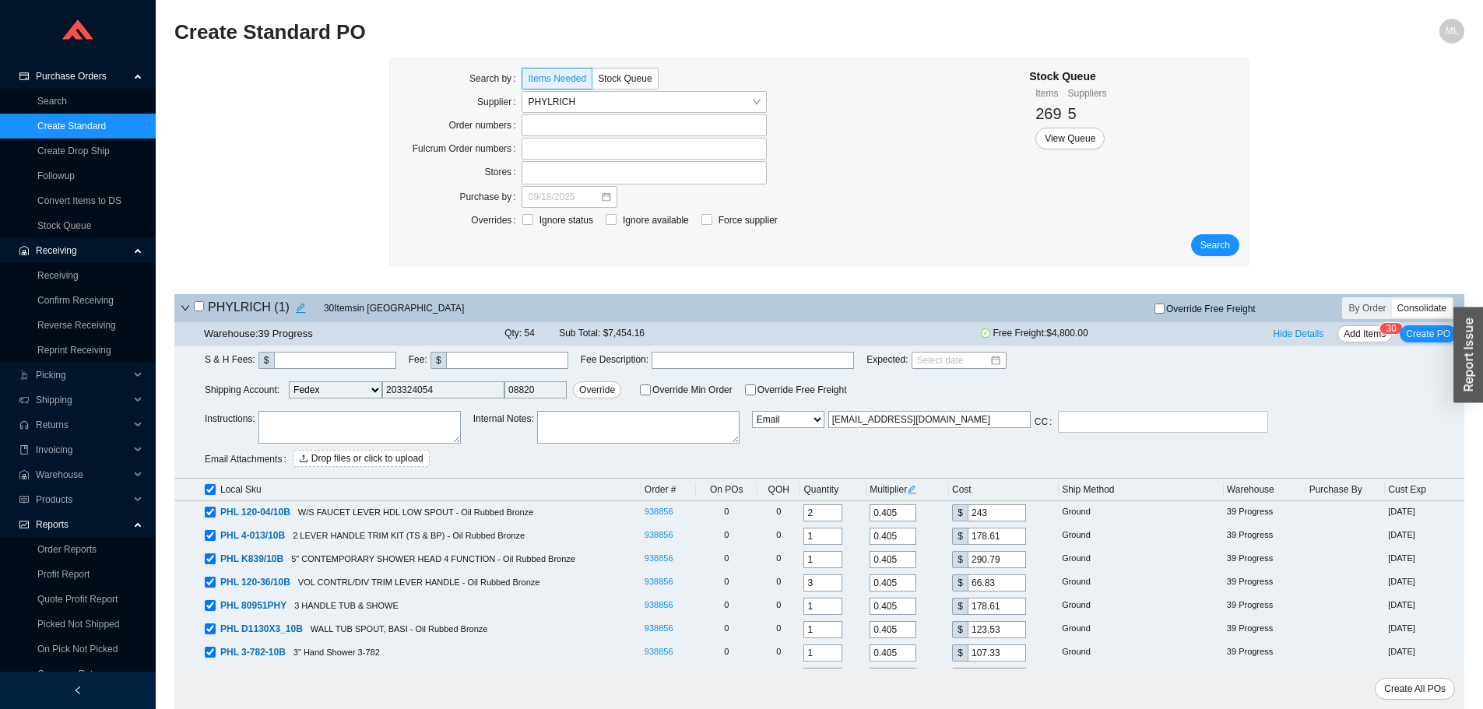
click at [850, 211] on div "Ignore status Ignore available Force supplier" at bounding box center [749, 220] width 455 height 23
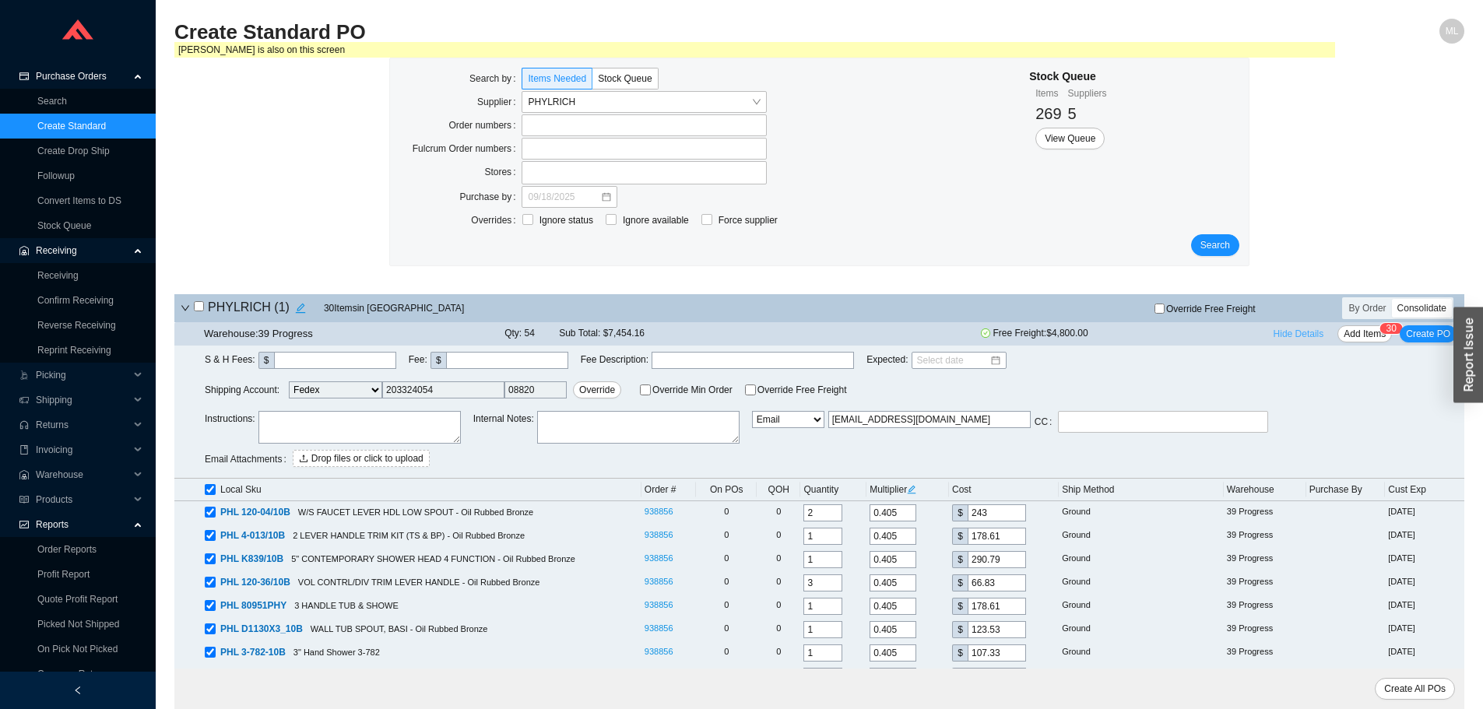
click at [1296, 335] on span "Hide Details" at bounding box center [1299, 334] width 51 height 16
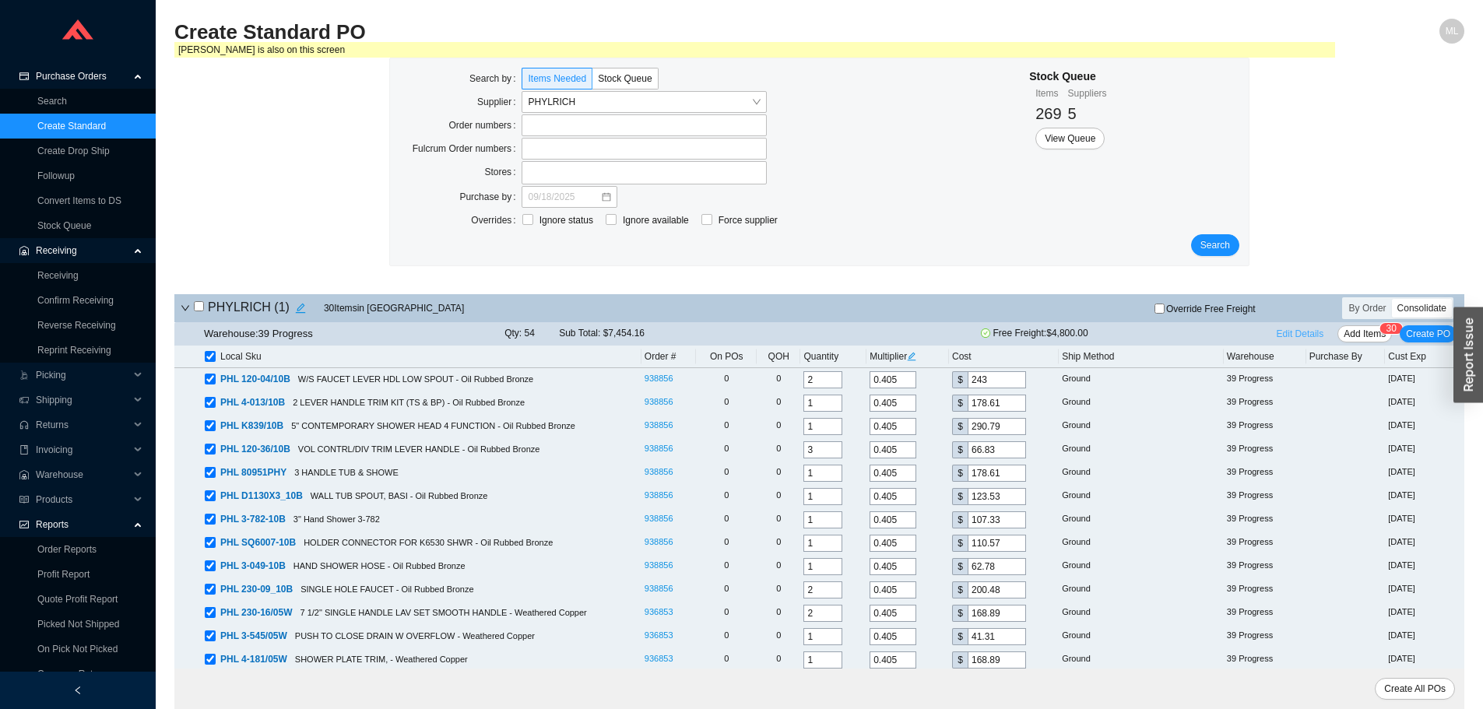
click at [1306, 332] on span "Edit Details" at bounding box center [1300, 334] width 47 height 16
select select "1"
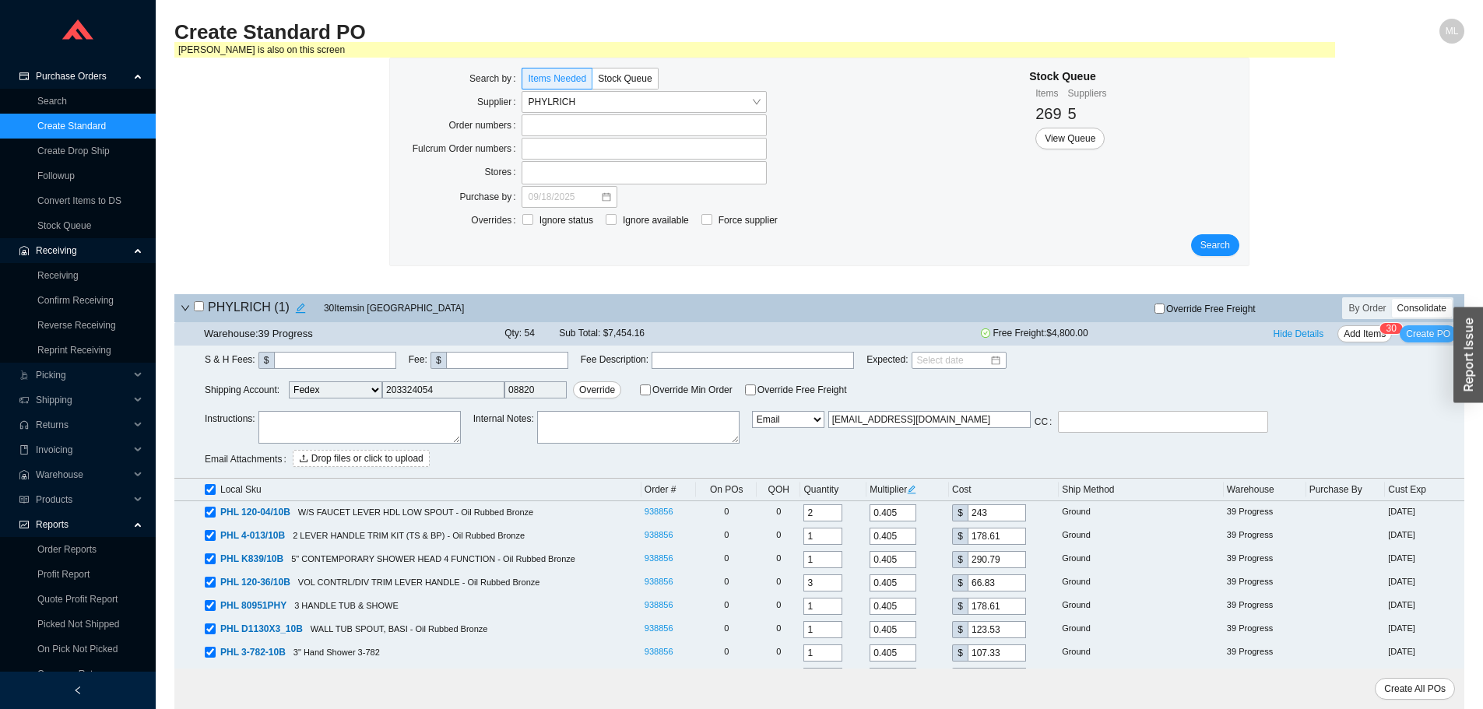
click at [1435, 332] on span "Create PO" at bounding box center [1428, 334] width 44 height 16
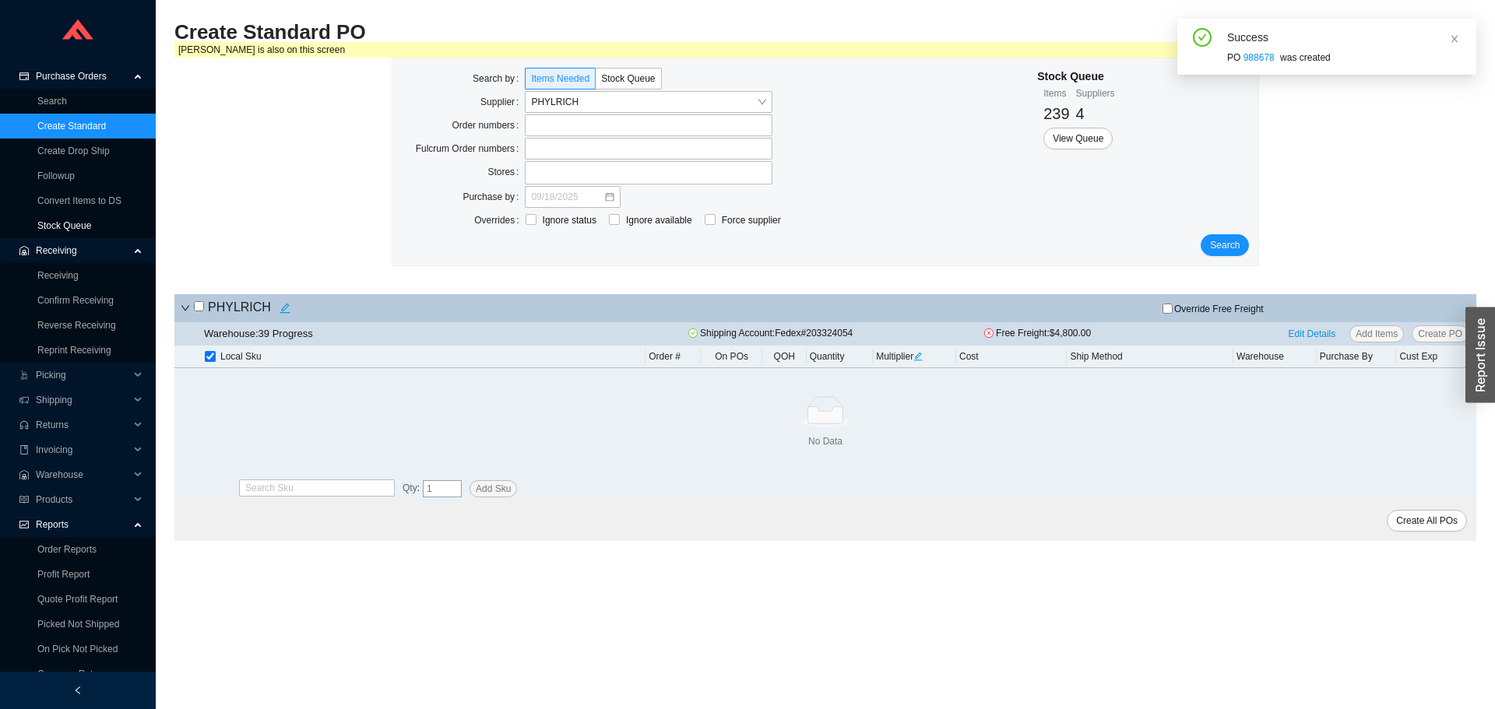
click at [51, 220] on link "Stock Queue" at bounding box center [64, 225] width 54 height 11
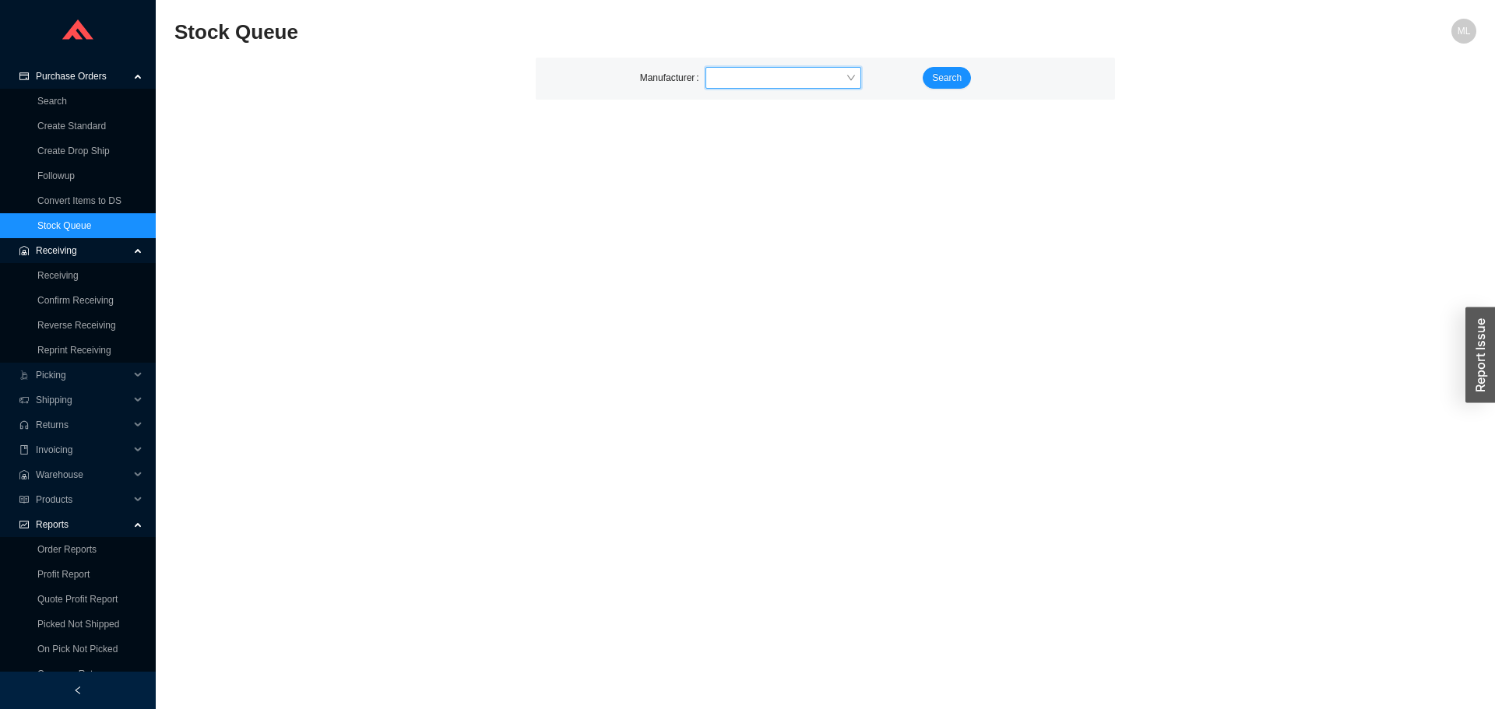
click at [738, 70] on input "search" at bounding box center [779, 78] width 134 height 20
drag, startPoint x: 733, startPoint y: 77, endPoint x: 691, endPoint y: 76, distance: 42.8
click at [691, 76] on div "Manufacturer axor" at bounding box center [778, 78] width 277 height 22
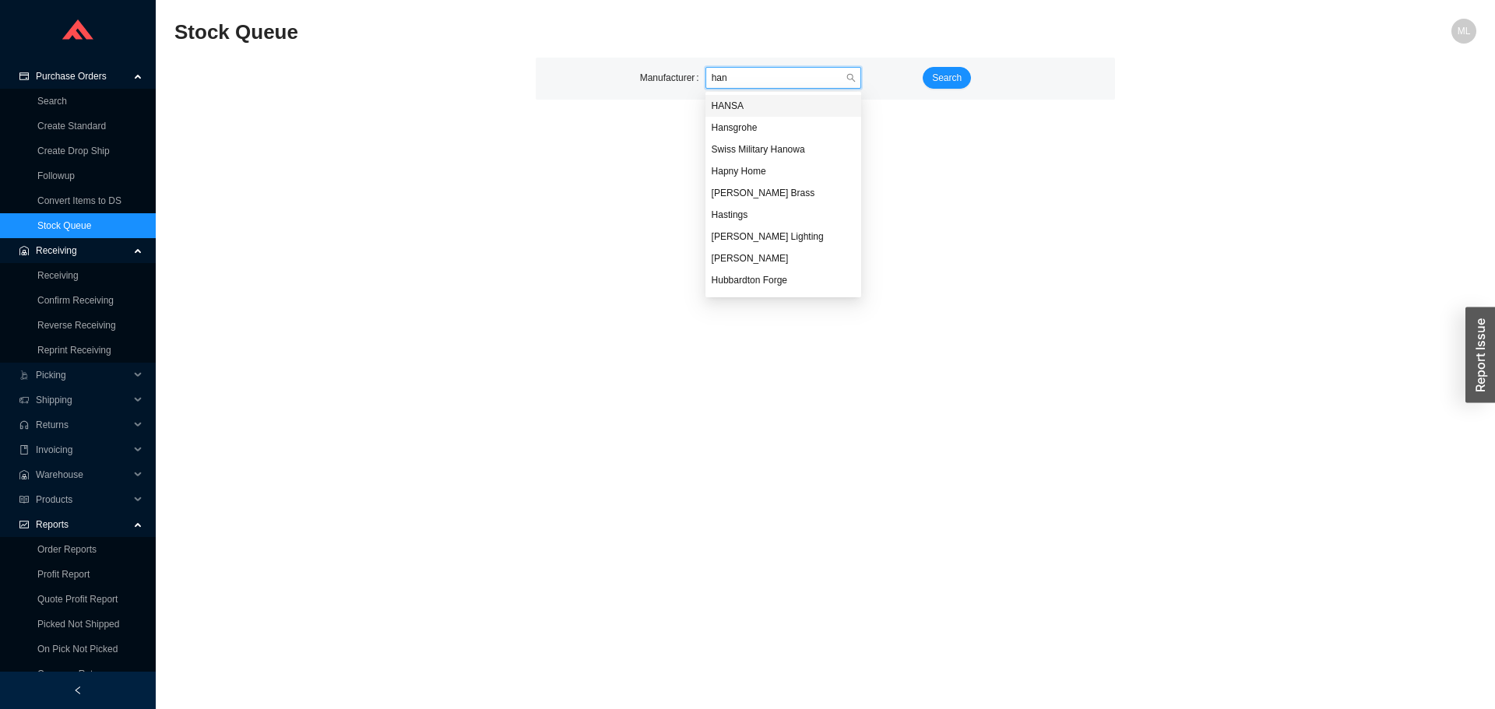
type input "hans"
click at [733, 129] on div "Hansgrohe" at bounding box center [783, 128] width 143 height 14
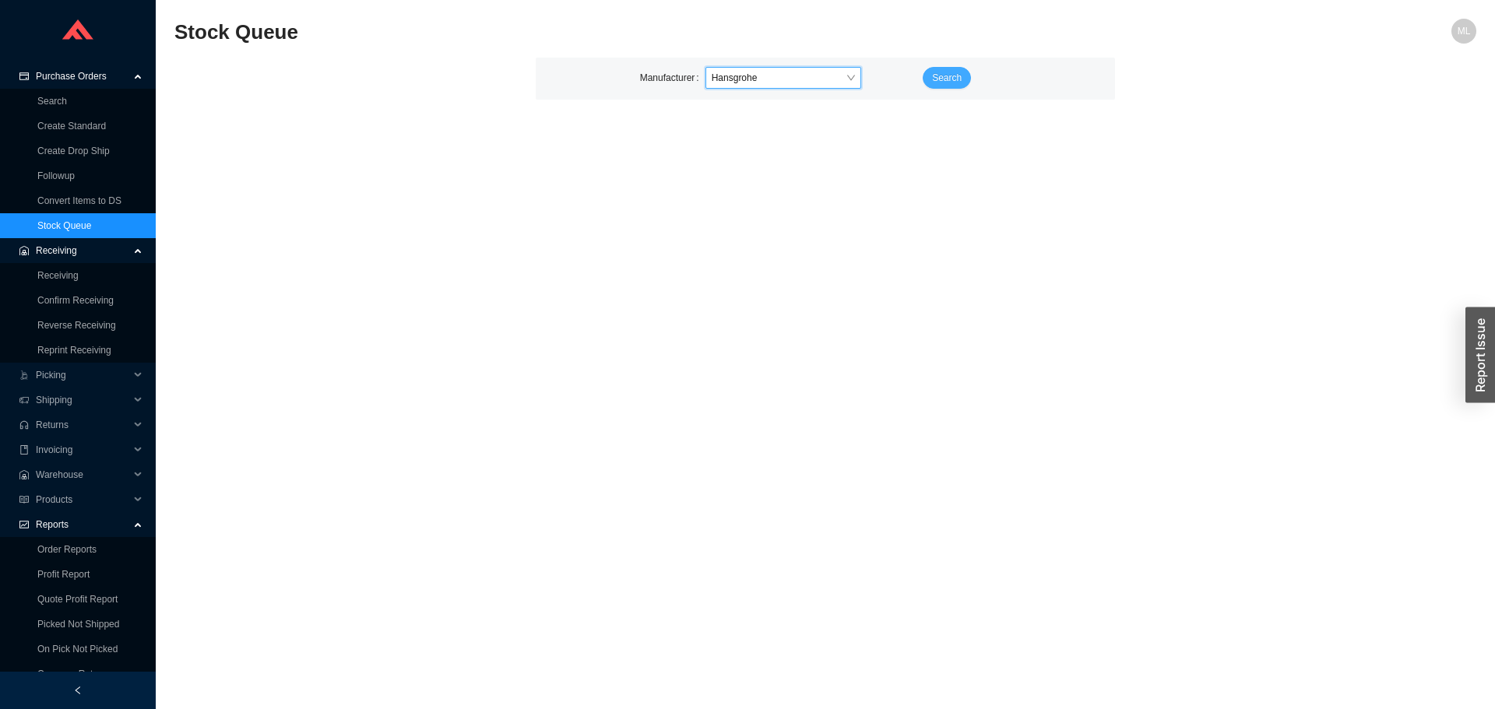
click at [946, 79] on span "Search" at bounding box center [947, 78] width 30 height 16
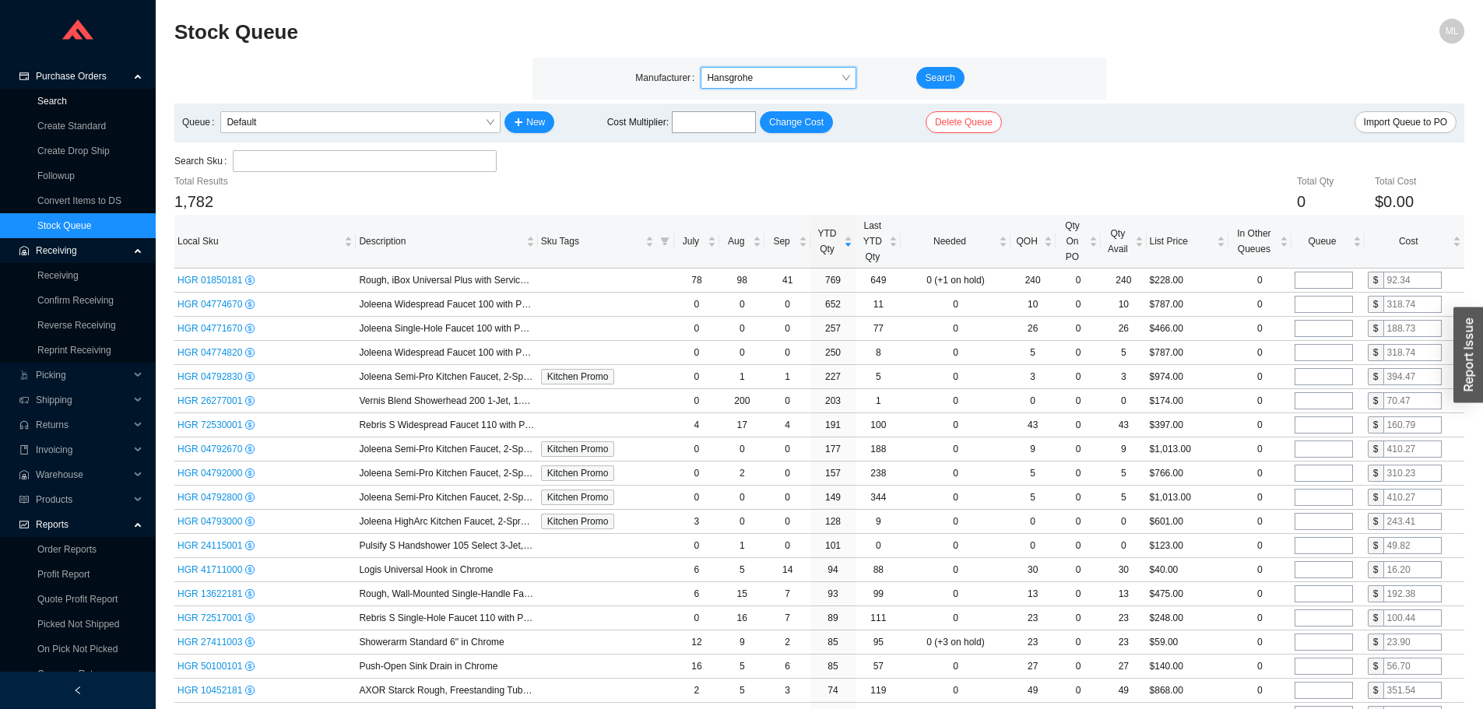
click at [55, 100] on link "Search" at bounding box center [52, 101] width 30 height 11
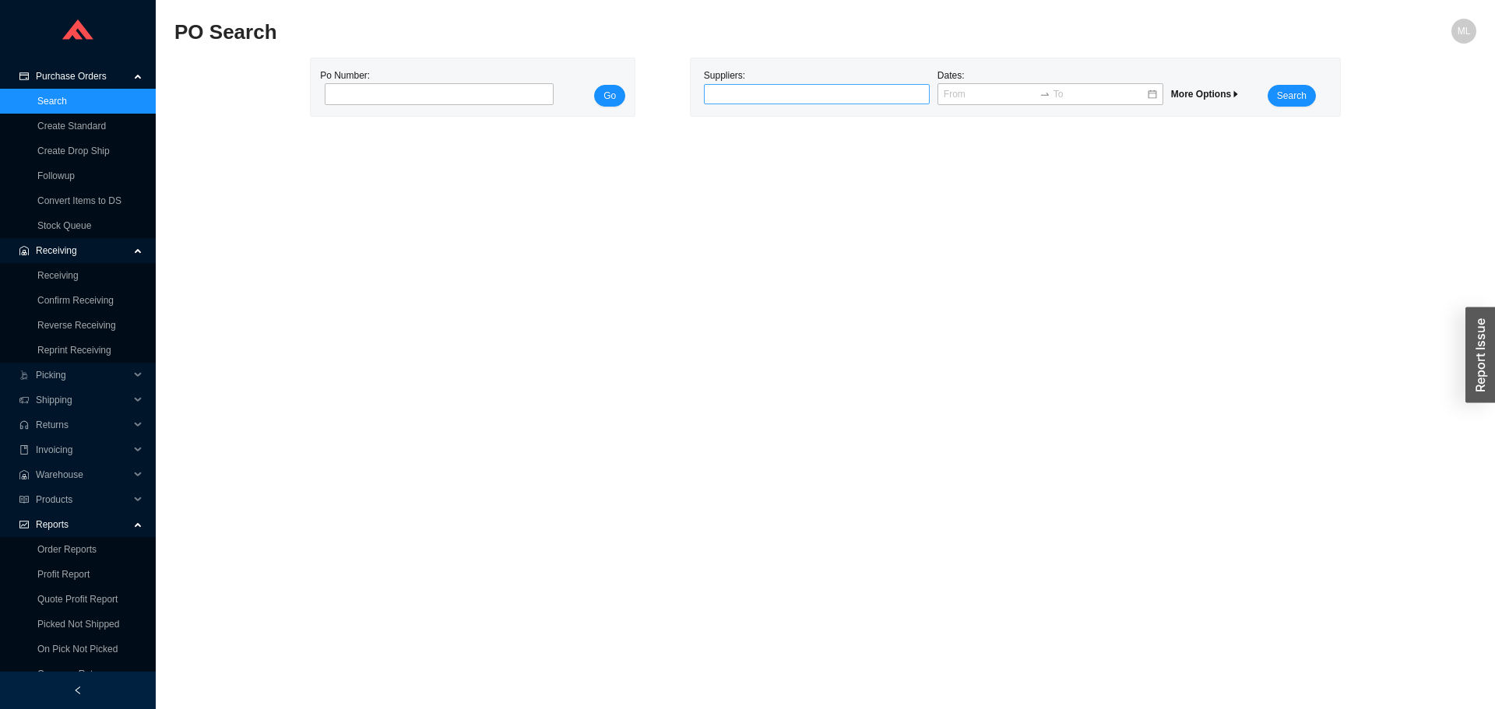
click at [758, 93] on div at bounding box center [810, 94] width 206 height 16
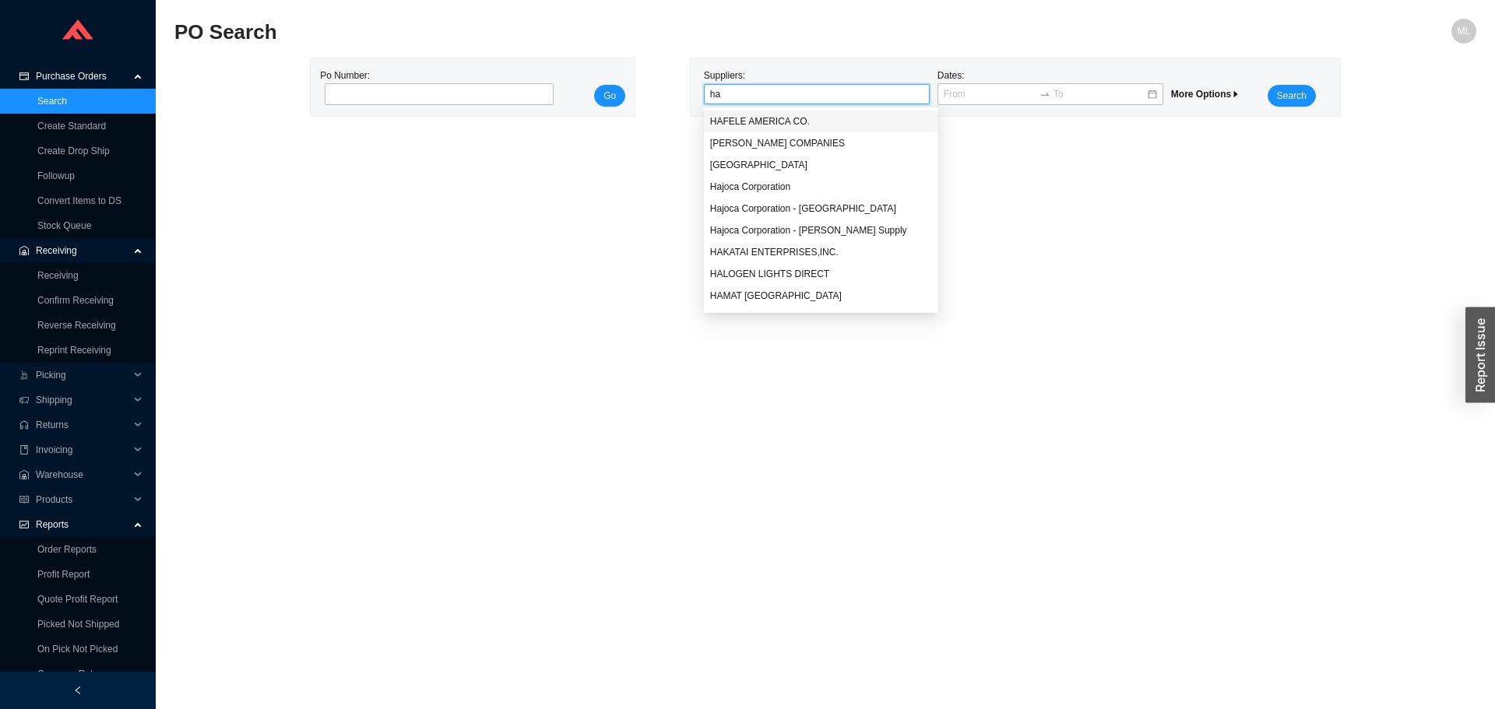
type input "han"
click at [763, 162] on div "HANSGROHE INC." at bounding box center [816, 165] width 213 height 14
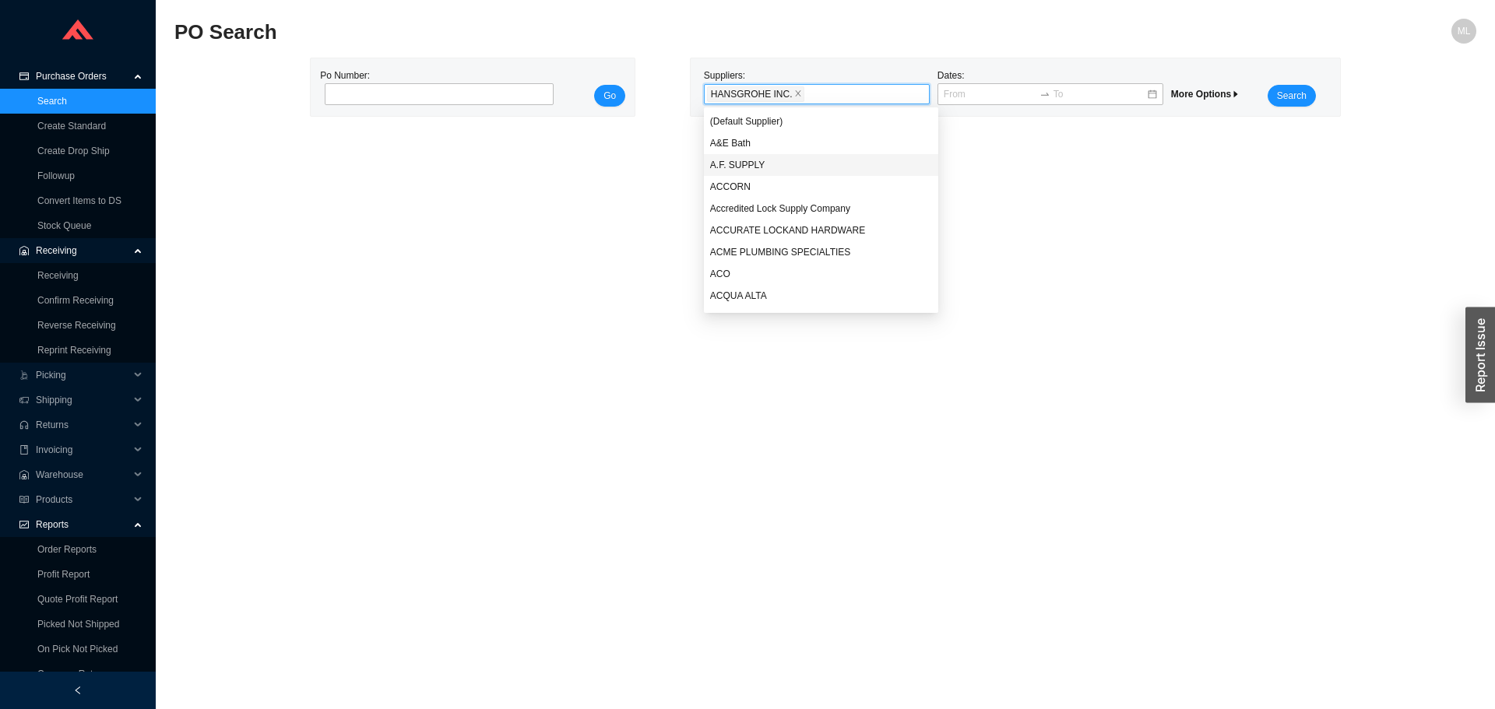
click at [1315, 92] on div "Search" at bounding box center [1292, 87] width 78 height 39
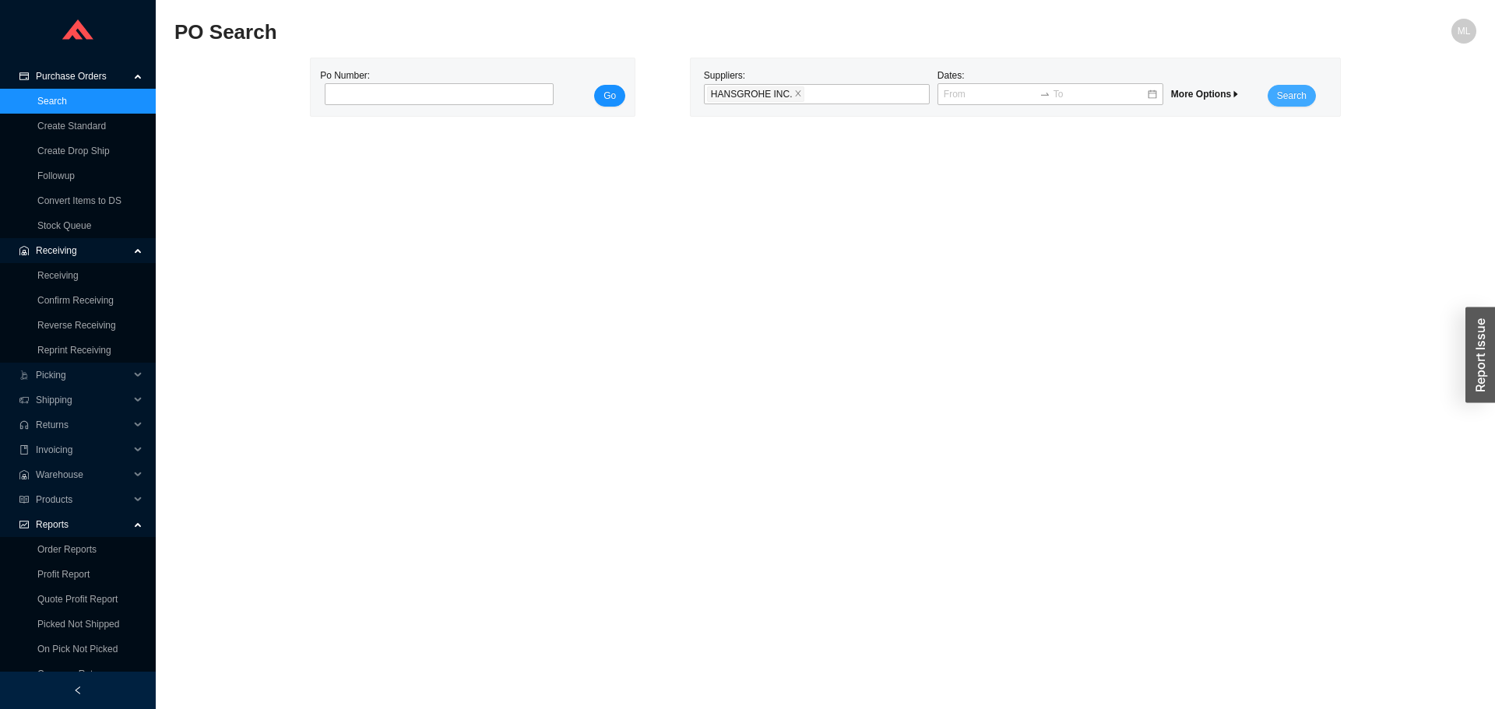
click at [1306, 91] on button "Search" at bounding box center [1291, 96] width 48 height 22
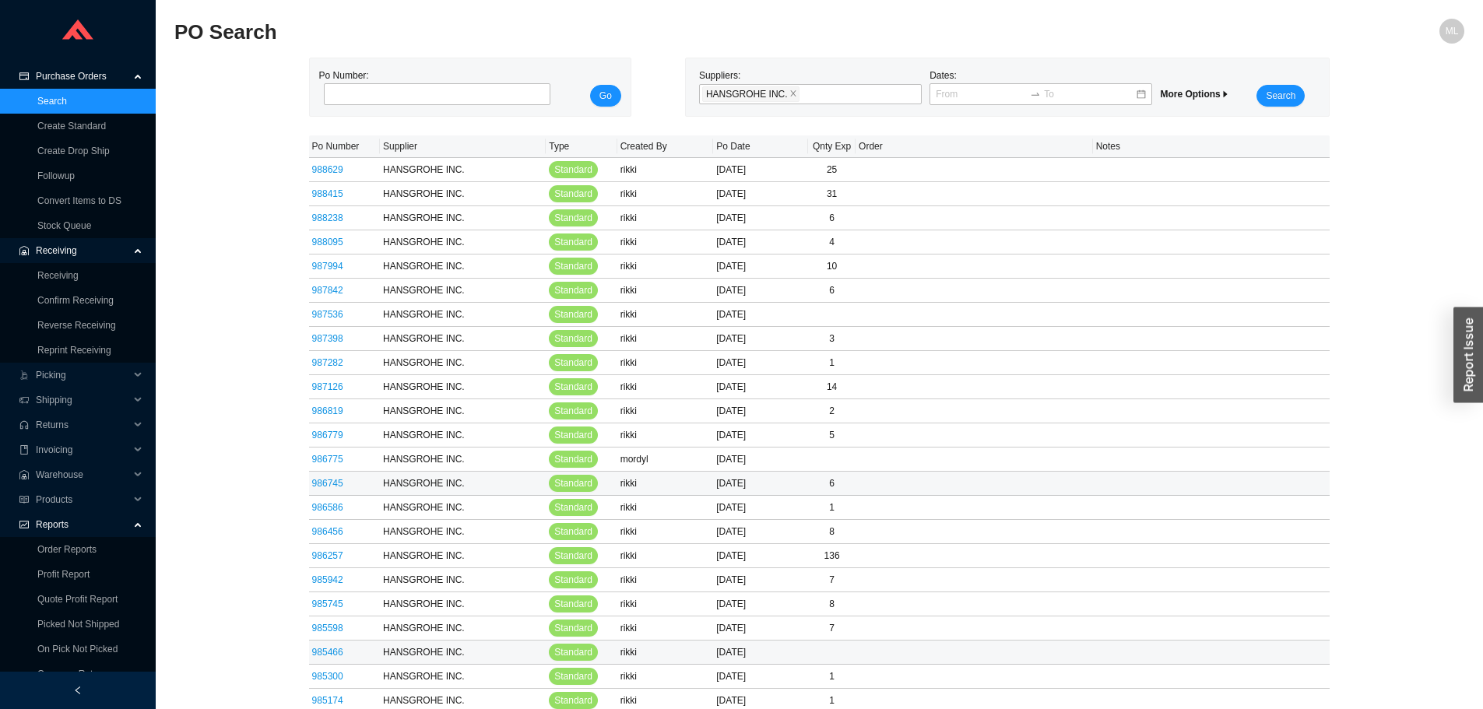
scroll to position [78, 0]
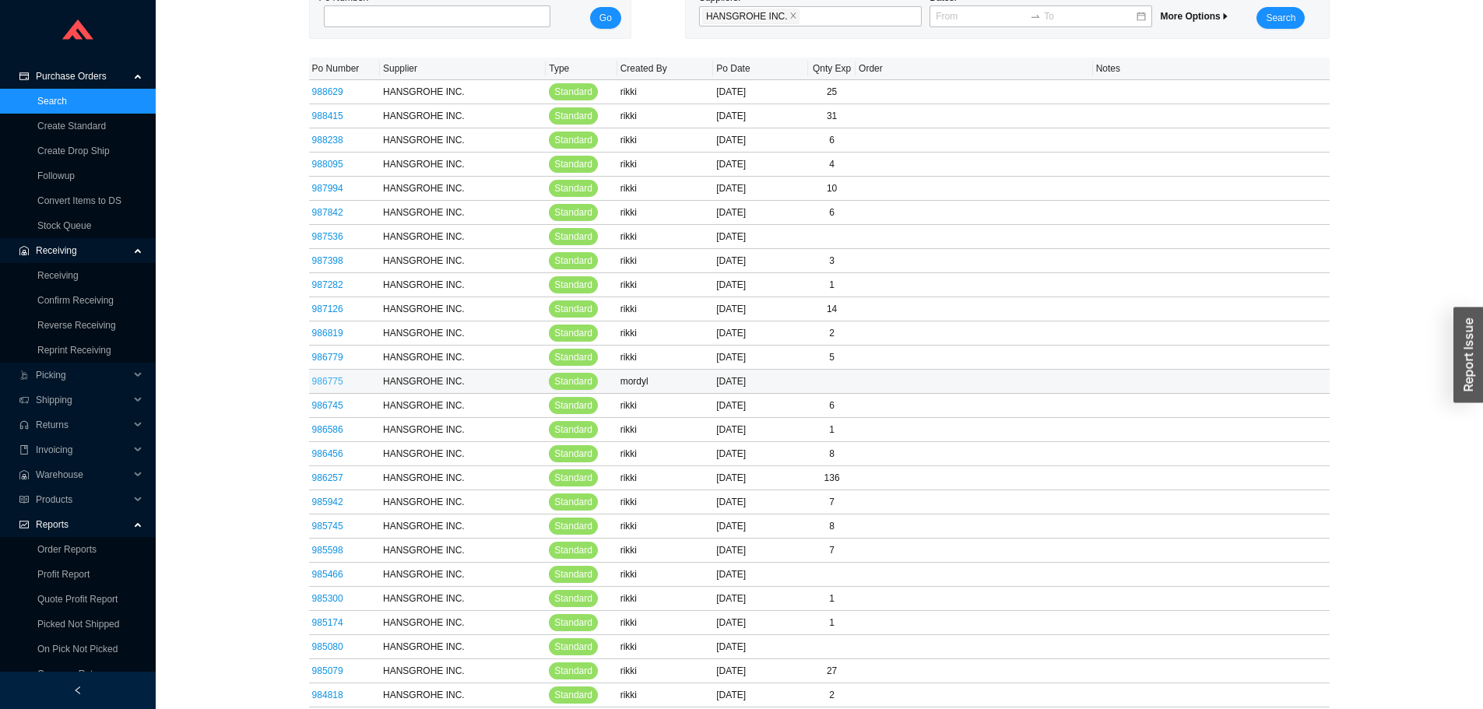
click at [325, 381] on link "986775" at bounding box center [327, 381] width 31 height 11
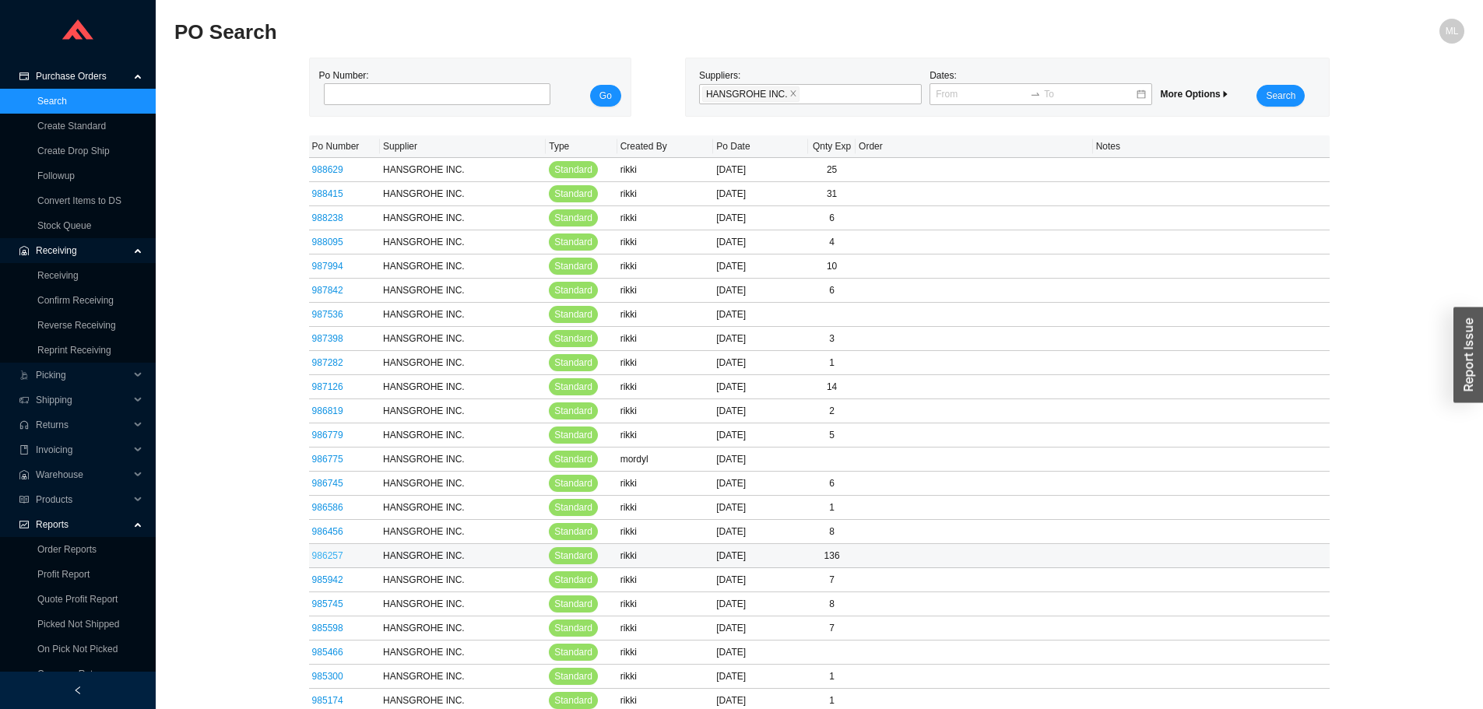
click at [322, 554] on link "986257" at bounding box center [327, 555] width 31 height 11
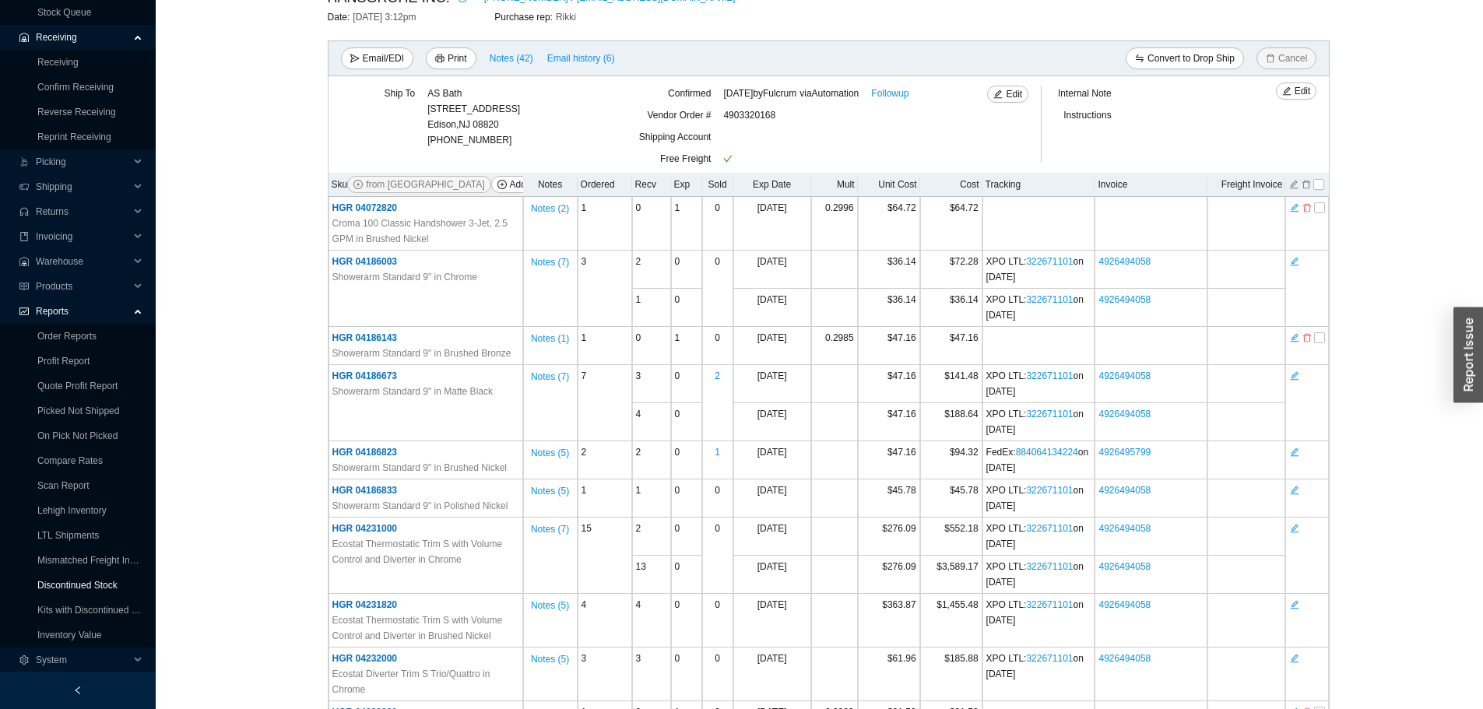
scroll to position [389, 0]
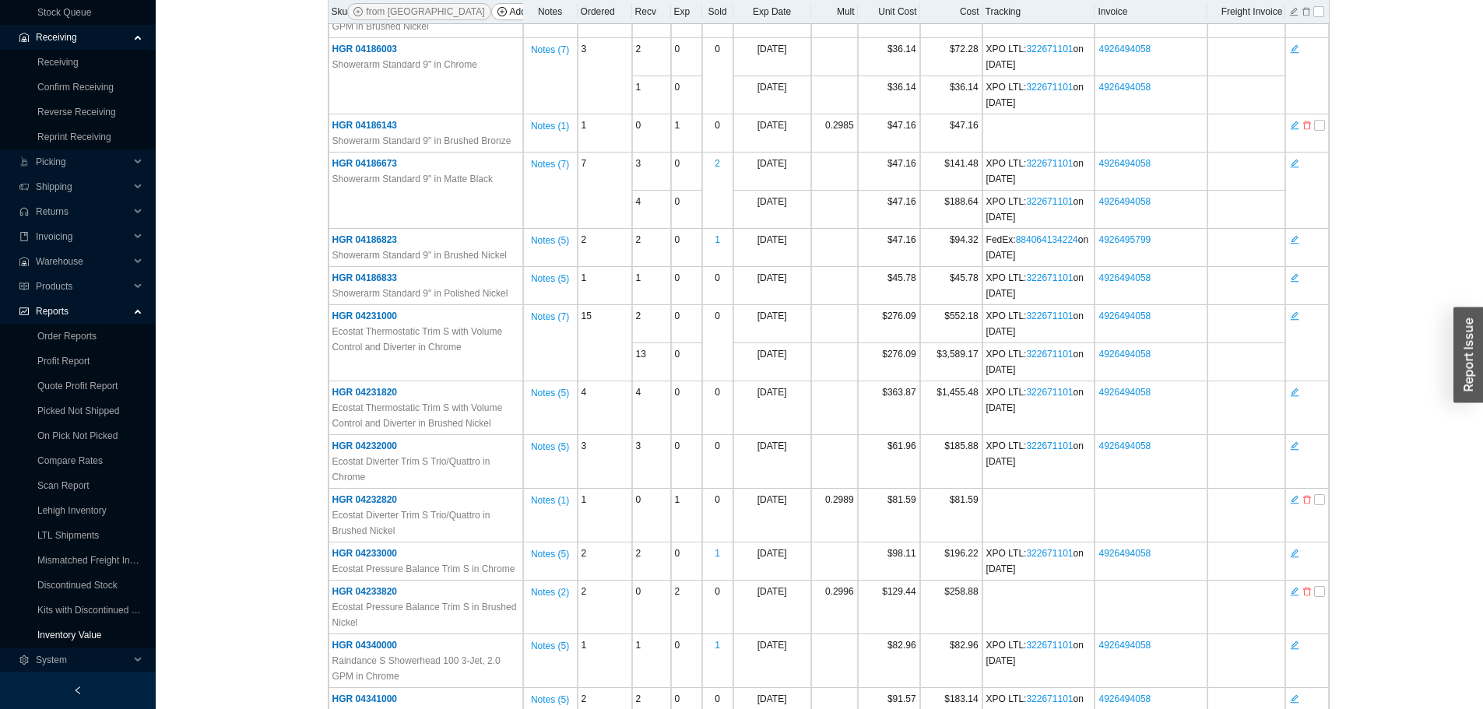
click at [74, 636] on link "Inventory Value" at bounding box center [69, 635] width 65 height 11
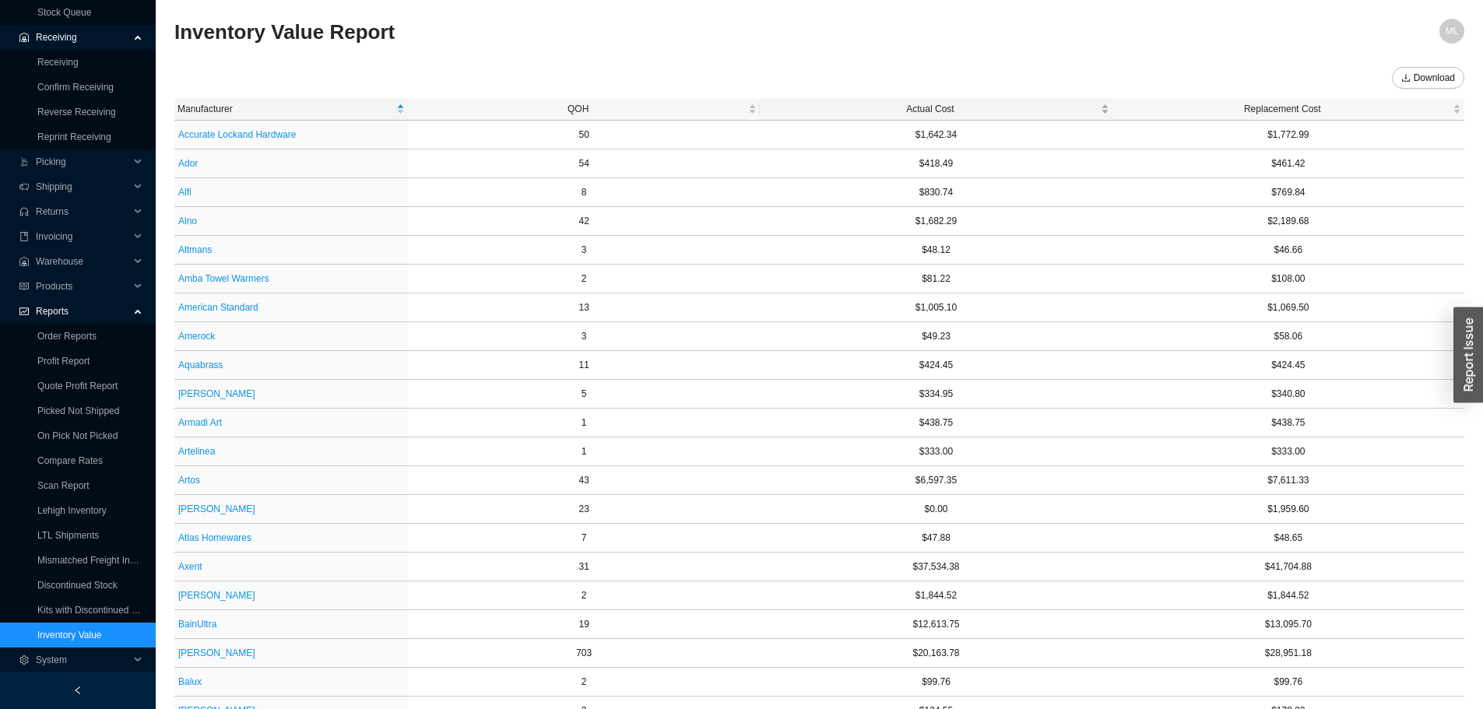
click at [927, 106] on span "Actual Cost" at bounding box center [930, 109] width 334 height 16
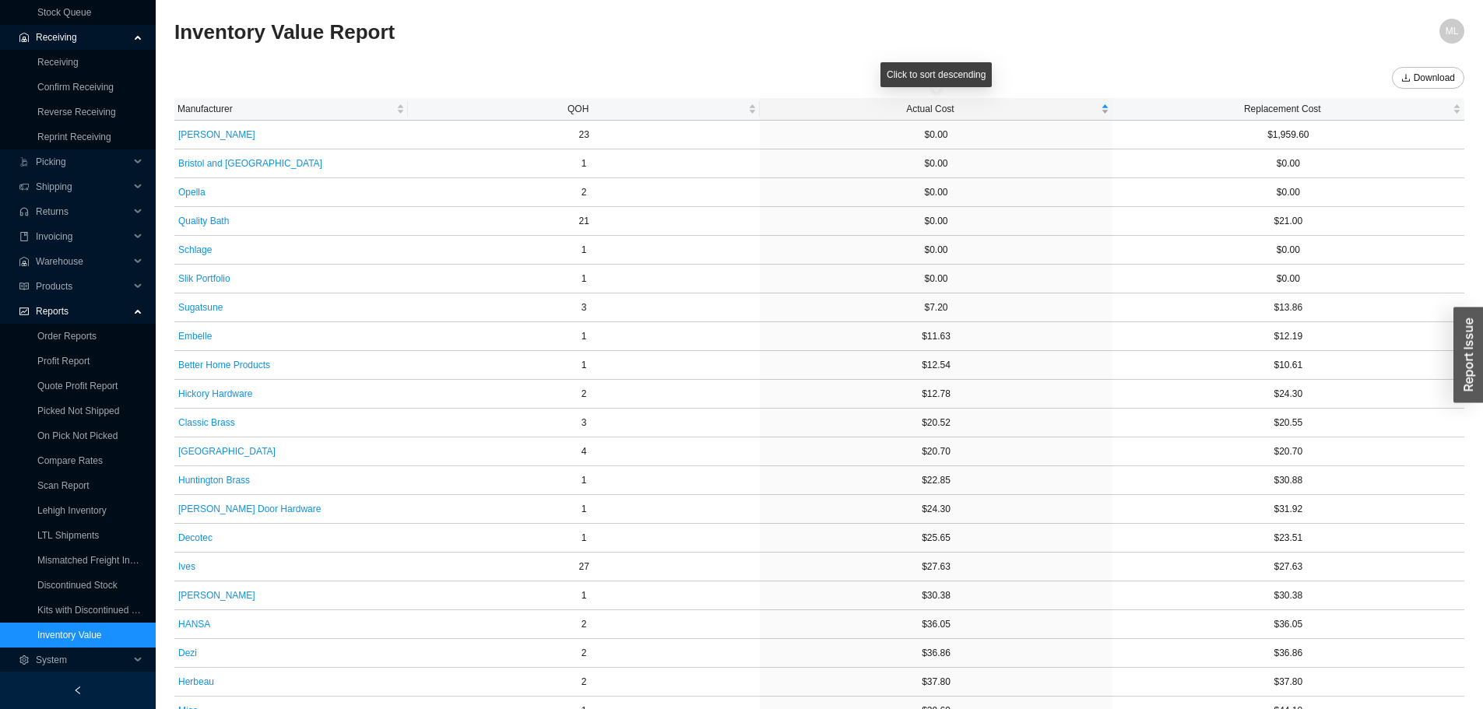
click at [928, 104] on span "Actual Cost" at bounding box center [930, 109] width 334 height 16
